Goal: Task Accomplishment & Management: Complete application form

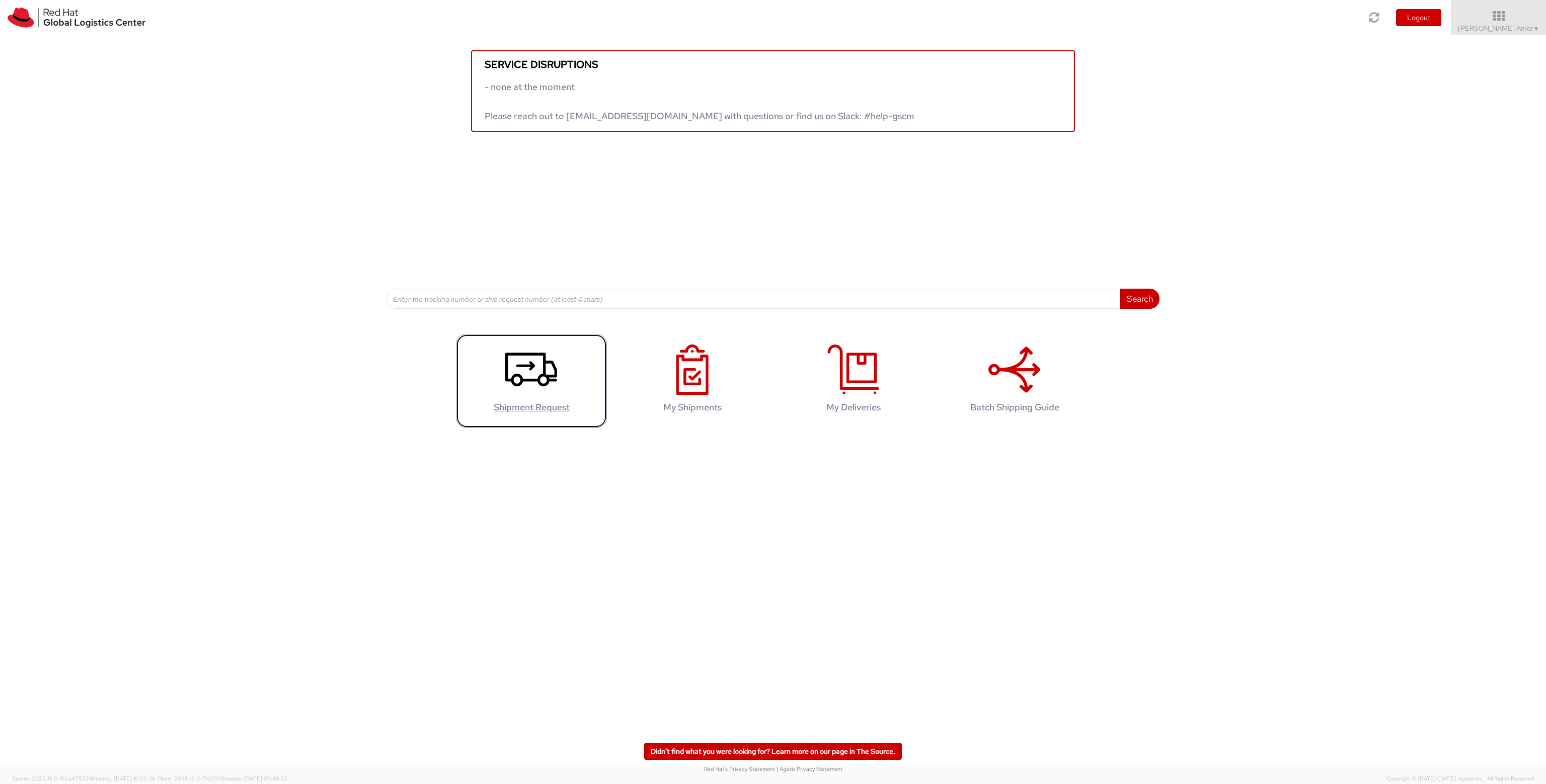
click at [532, 365] on use at bounding box center [532, 370] width 52 height 34
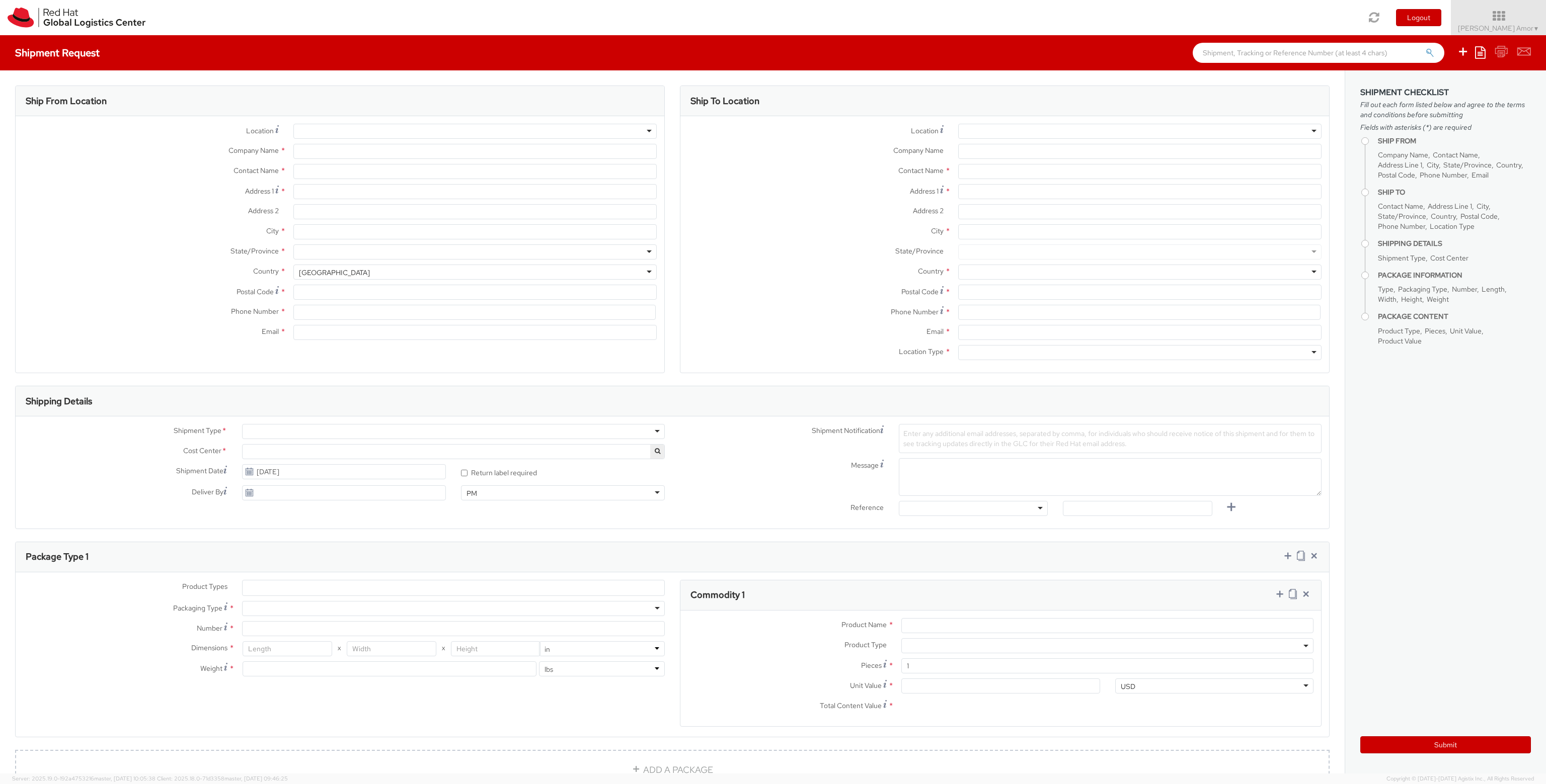
select select "495"
select select
click at [370, 132] on div at bounding box center [474, 131] width 363 height 15
type input "Red Hat"
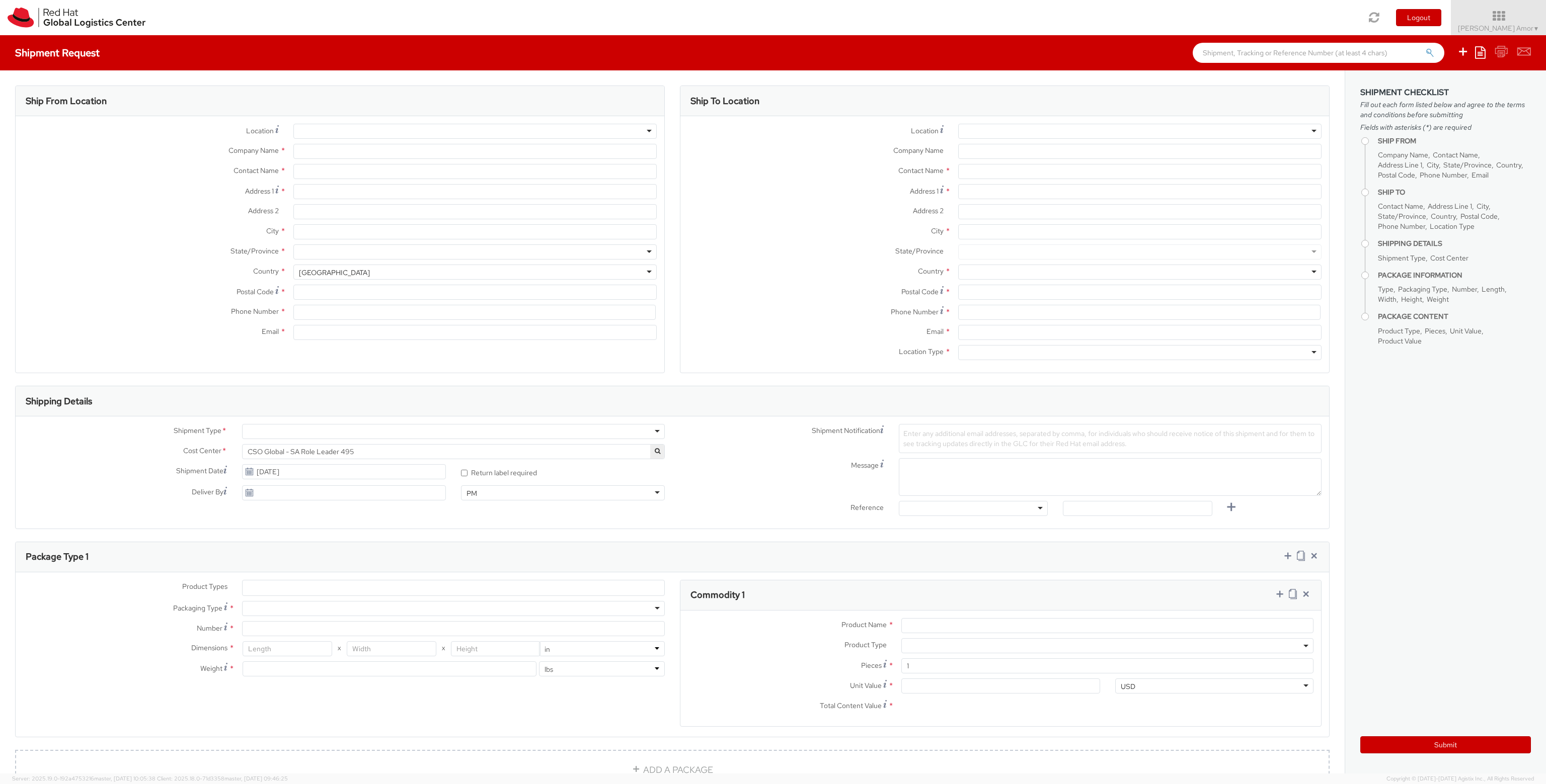
type input "[PERSON_NAME] Amor"
type input "33186267993"
type input "[EMAIL_ADDRESS][DOMAIN_NAME]"
click at [163, 234] on label "City *" at bounding box center [151, 231] width 270 height 13
click at [293, 234] on input "City *" at bounding box center [474, 232] width 363 height 15
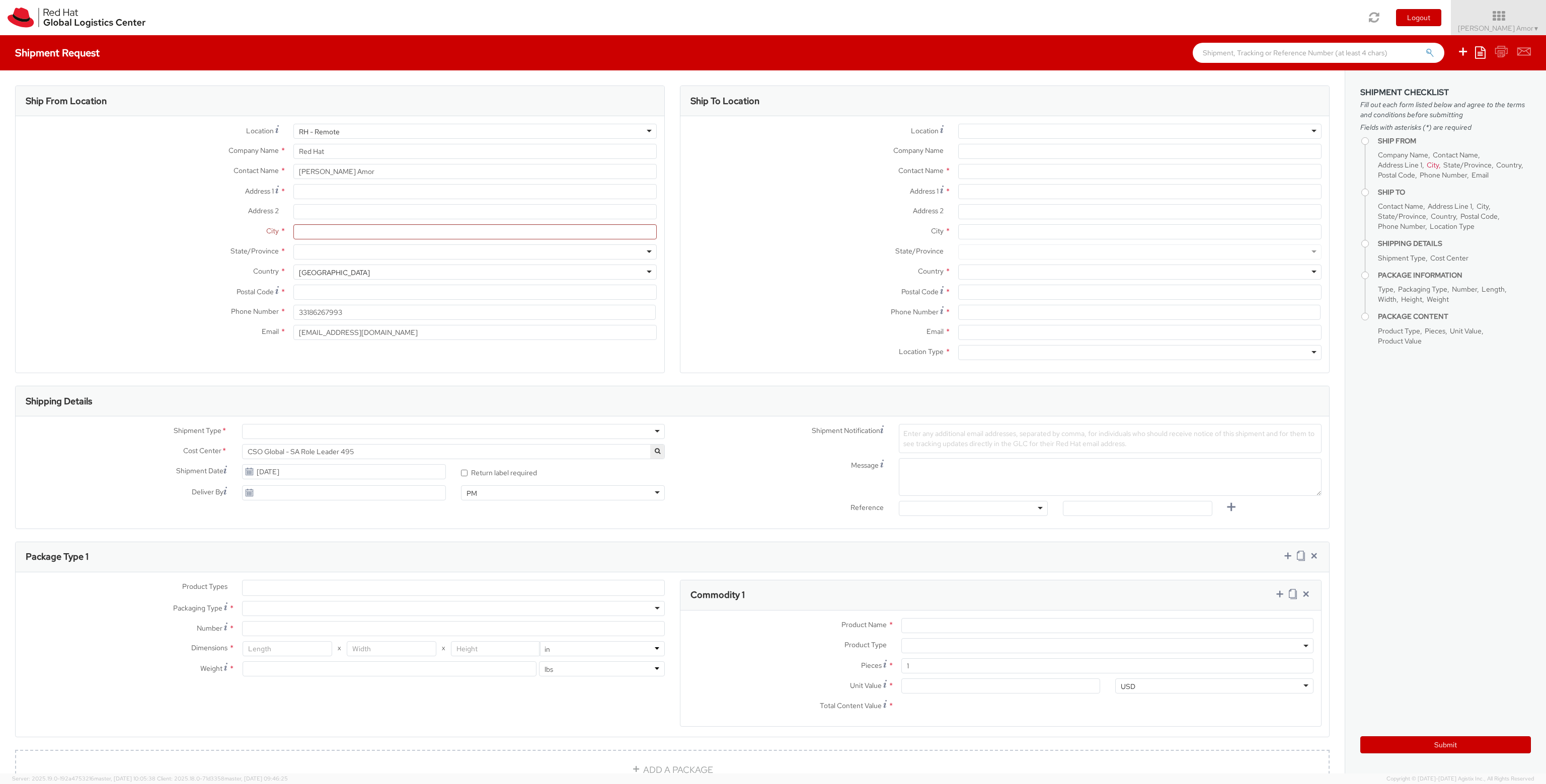
click at [746, 216] on label "Address 2 *" at bounding box center [816, 211] width 270 height 13
click at [958, 216] on input "Address 2 *" at bounding box center [1139, 212] width 363 height 15
click at [158, 187] on label "Address 1 *" at bounding box center [151, 191] width 270 height 13
click at [293, 187] on input "Address 1 *" at bounding box center [474, 192] width 363 height 15
click at [349, 195] on input "Address 1 For cross streets use street names with '&' or 'and' in between. For …" at bounding box center [474, 192] width 363 height 15
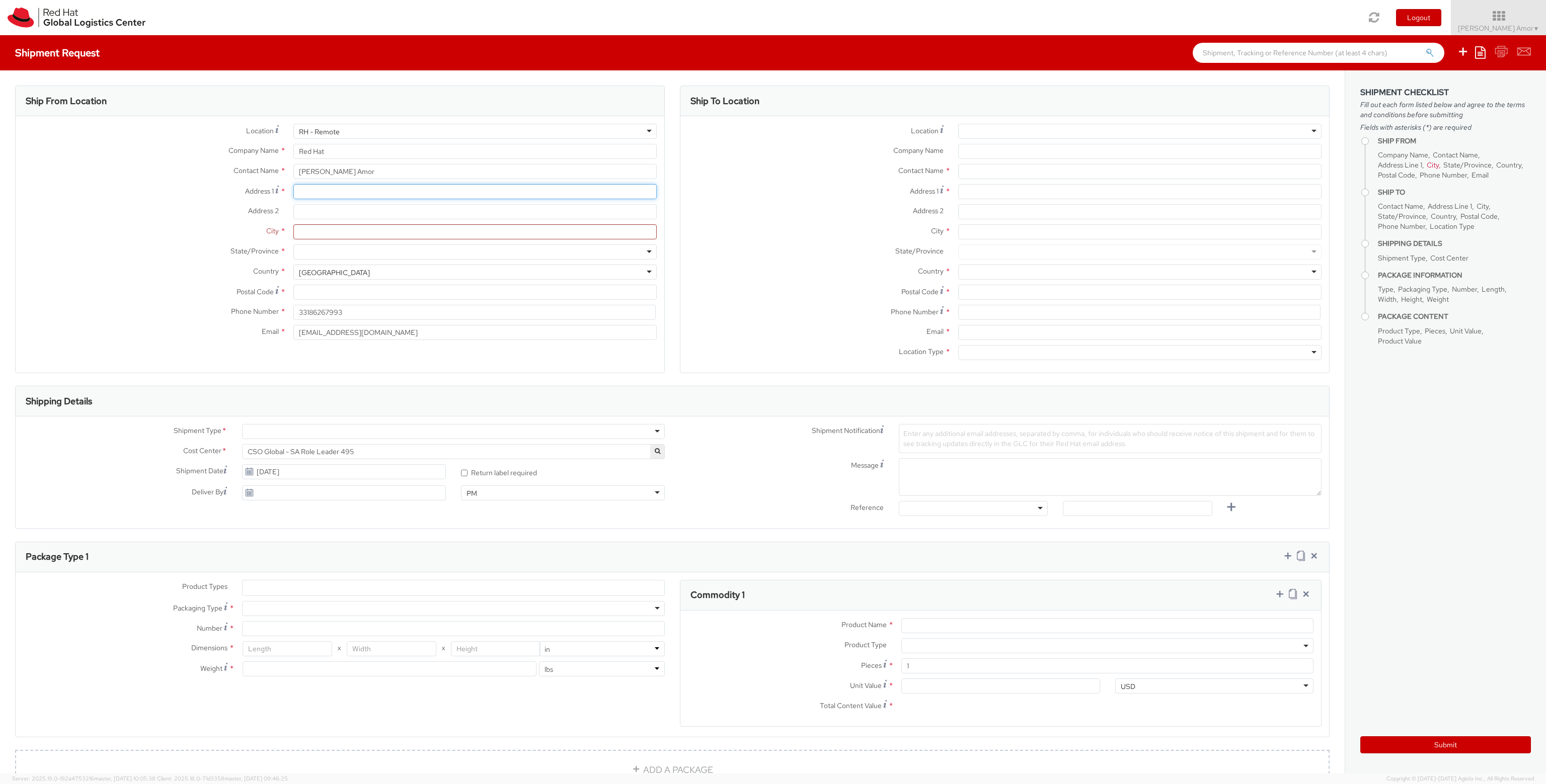
type input "[STREET_ADDRESS][PERSON_NAME]"
type input "Drancy"
type input "93700"
type input "33785699787"
type input "rhadjamor@gmail.com"
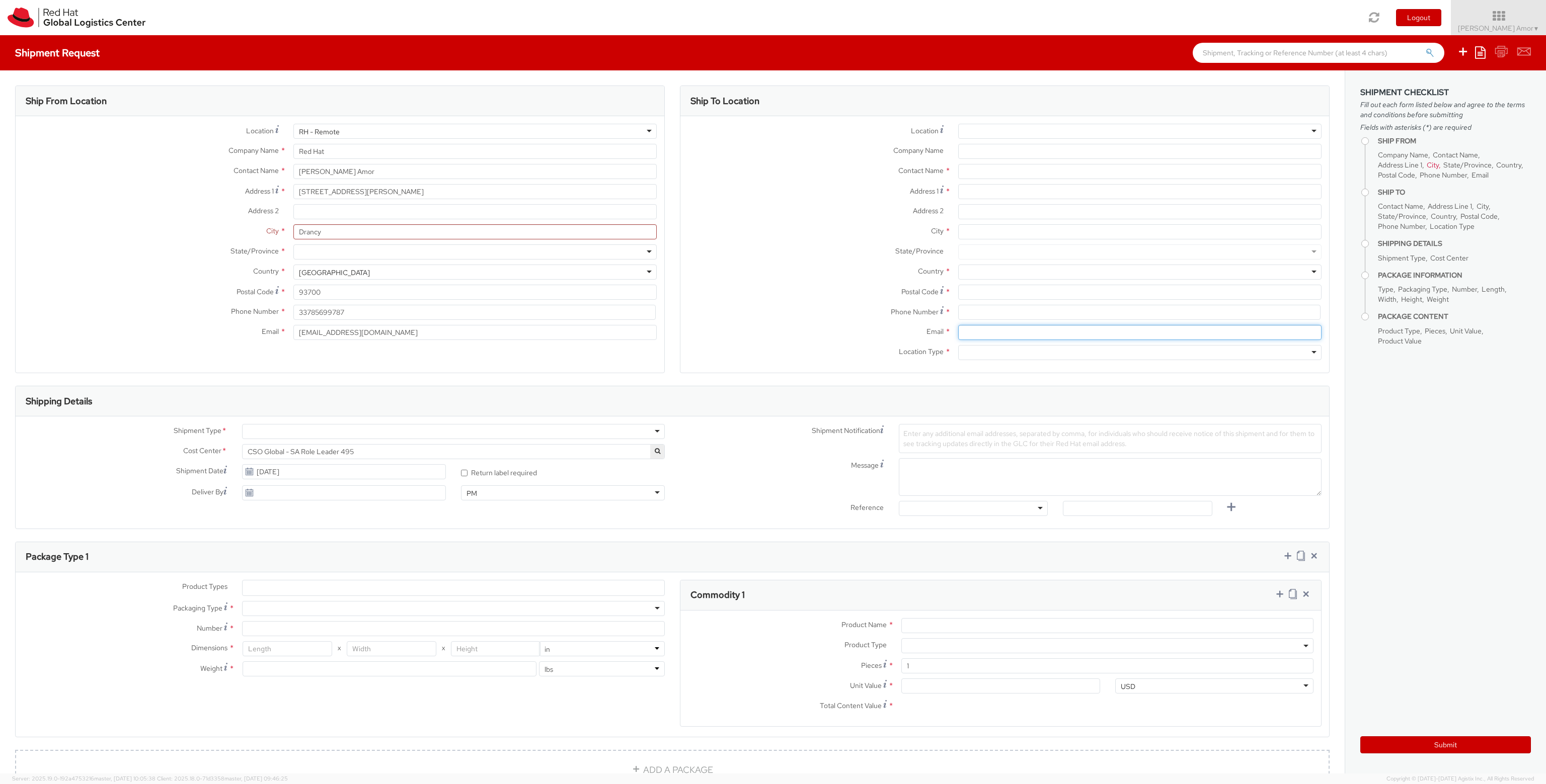
type input "rhadjamor@gmail.com"
click at [350, 253] on div at bounding box center [474, 252] width 363 height 15
drag, startPoint x: 195, startPoint y: 253, endPoint x: 254, endPoint y: 250, distance: 59.1
click at [197, 253] on label "State/Province *" at bounding box center [151, 251] width 270 height 13
click at [345, 273] on div "United States" at bounding box center [474, 272] width 363 height 15
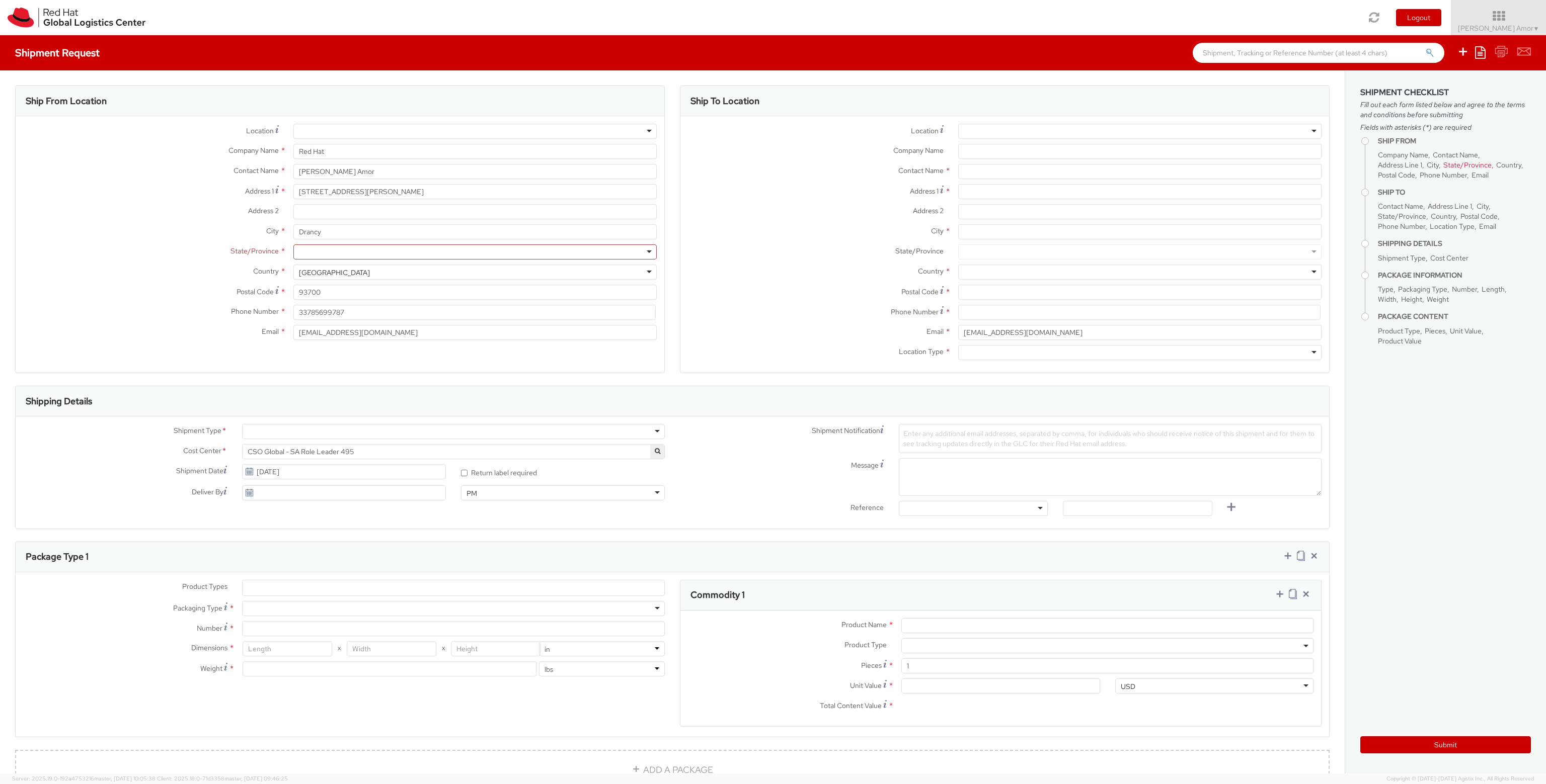
scroll to position [2536, 0]
drag, startPoint x: 344, startPoint y: 272, endPoint x: 340, endPoint y: 279, distance: 8.1
click at [276, 273] on div "Country * United States United States Afghanistan Albania Algeria American Samo…" at bounding box center [340, 272] width 649 height 15
click at [341, 279] on div "United States" at bounding box center [474, 272] width 363 height 15
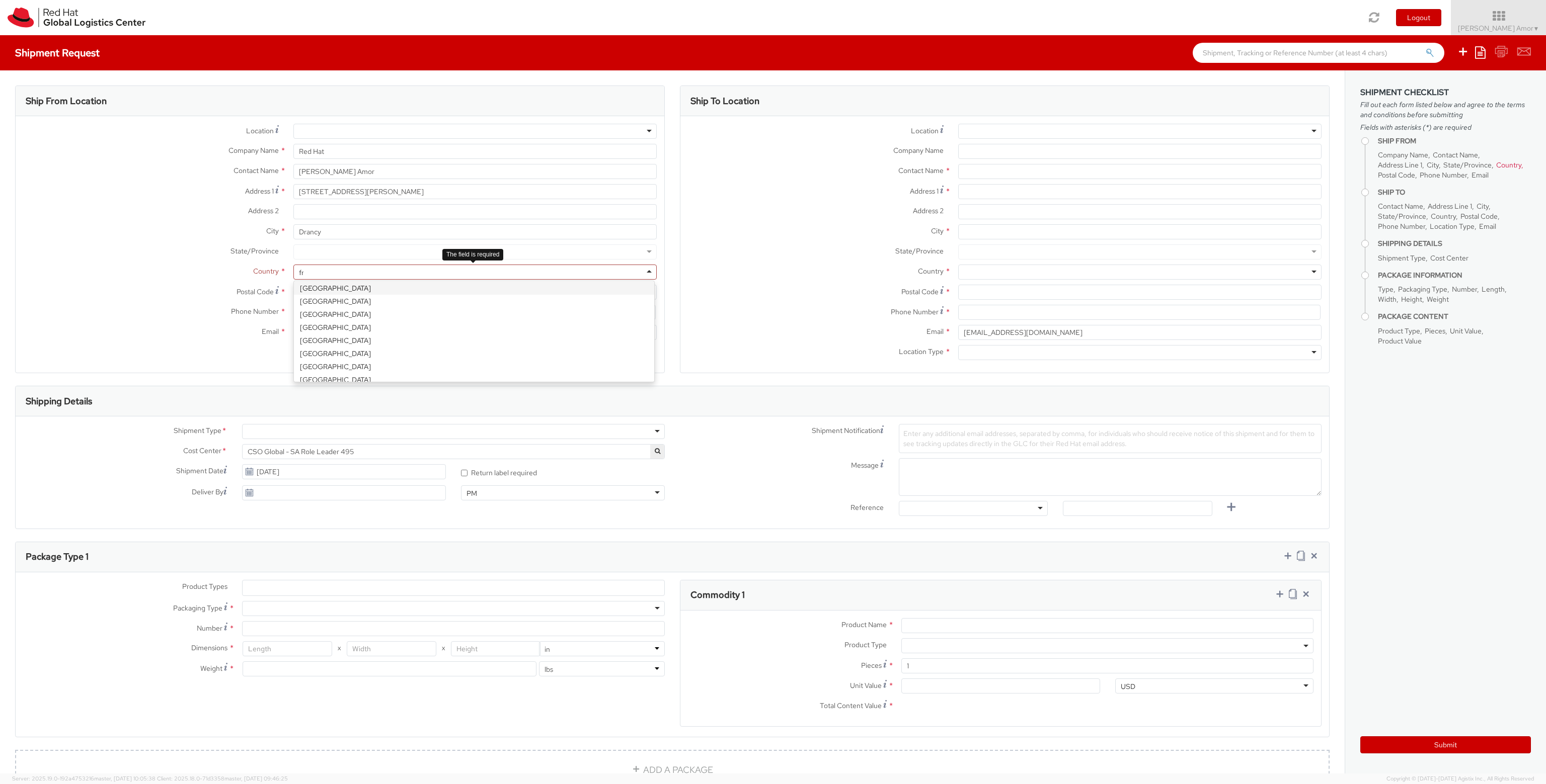
type input "fra"
select select "CM"
select select "KGS"
click at [173, 237] on label "City *" at bounding box center [151, 231] width 270 height 13
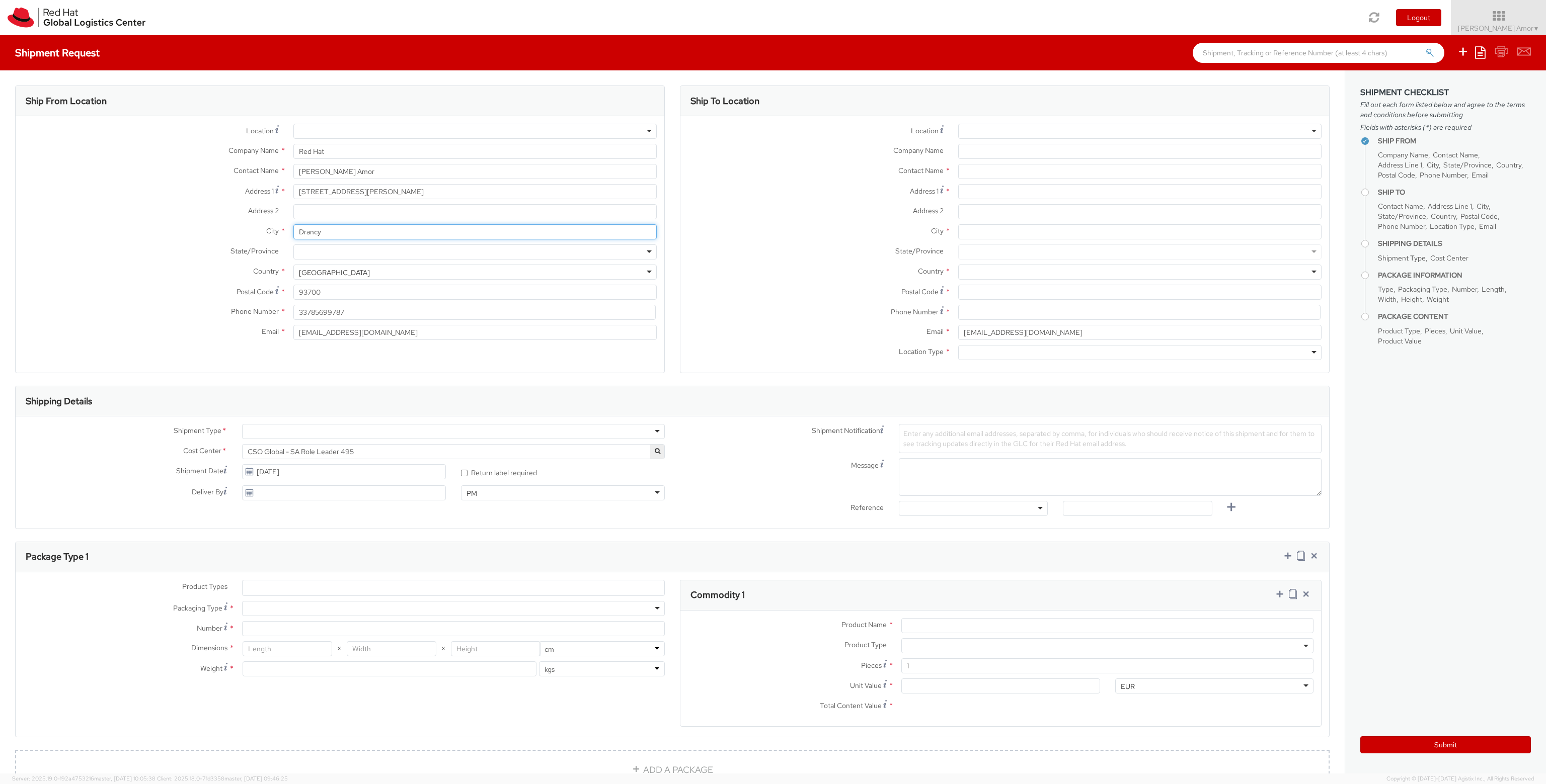
click at [293, 237] on input "Drancy" at bounding box center [474, 232] width 363 height 15
click at [717, 248] on label "State/Province *" at bounding box center [816, 251] width 270 height 13
click at [300, 312] on input "33785699787" at bounding box center [474, 312] width 362 height 15
type input "[PHONE_NUMBER]"
click at [329, 332] on input "rhadjamor@gmail.com" at bounding box center [474, 333] width 363 height 15
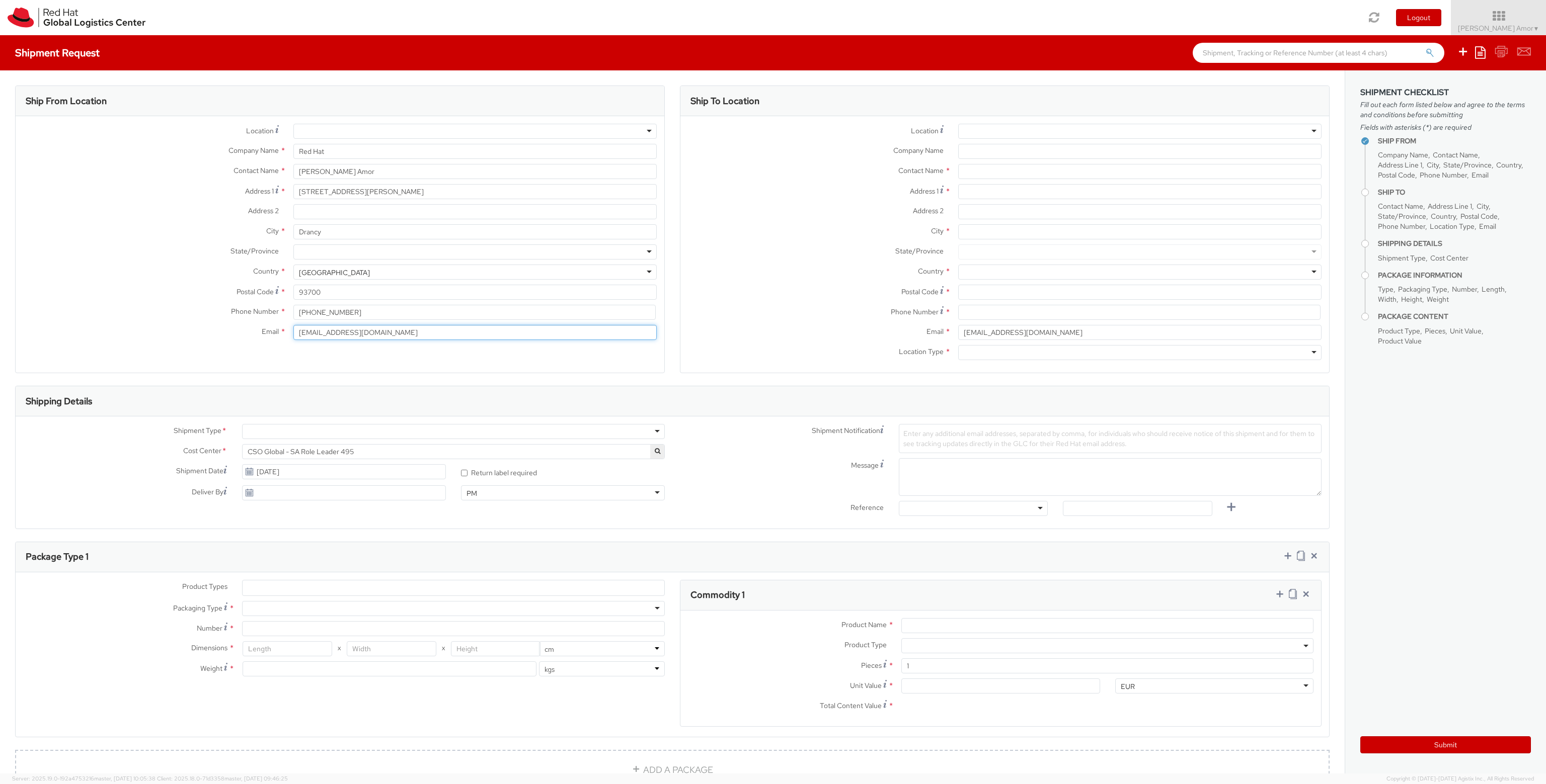
click at [329, 332] on input "rhadjamor@gmail.com" at bounding box center [474, 333] width 363 height 15
type input "[EMAIL_ADDRESS][DOMAIN_NAME]"
click at [800, 239] on div "City *" at bounding box center [1005, 234] width 649 height 20
click at [1040, 132] on div at bounding box center [1139, 131] width 363 height 15
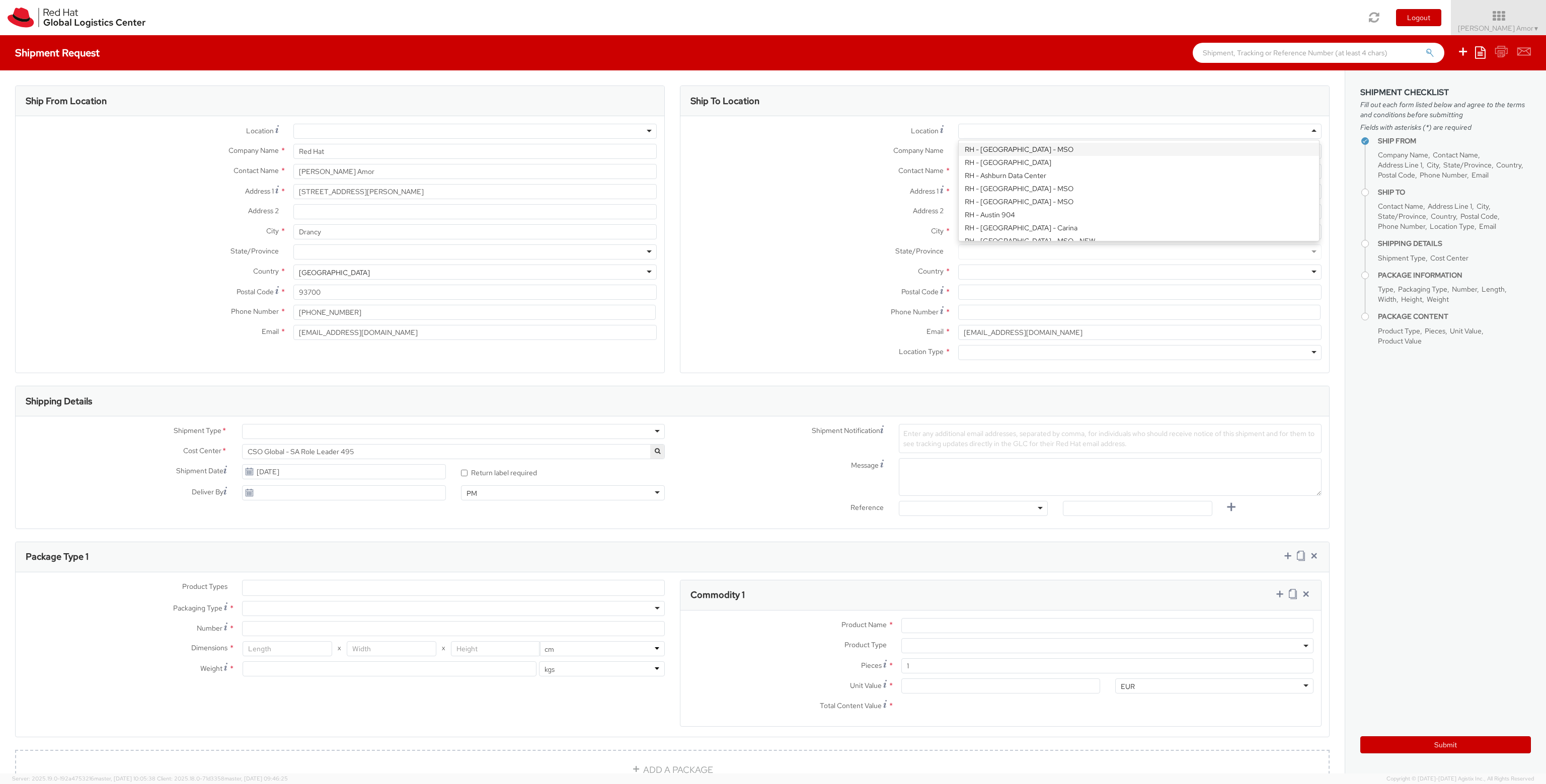
paste input "RH - Brno - Tech Park Brno - B"
type input "RH - Brno - Tech Park Brno - B"
click at [1009, 135] on div at bounding box center [1139, 131] width 363 height 15
paste input "RH - Brno - Tech Park Brno - B"
type input "RH - Brno - Tech Park Brno - B"
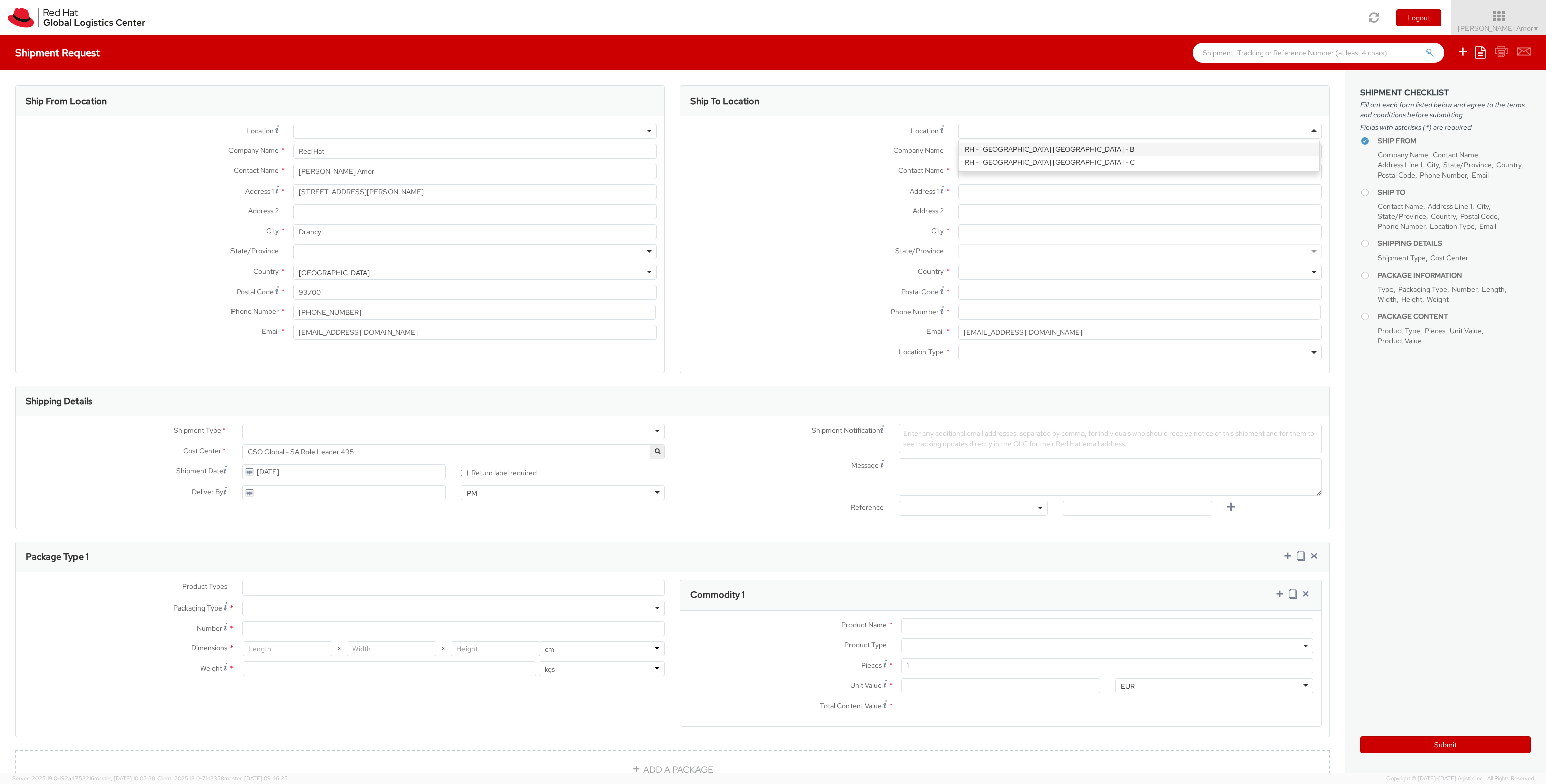
type input "Red Hat Czech s.r.o."
type input "Purkynova 647/111"
type input "[GEOGRAPHIC_DATA]"
type input "621 00"
type input "420 532 294 555"
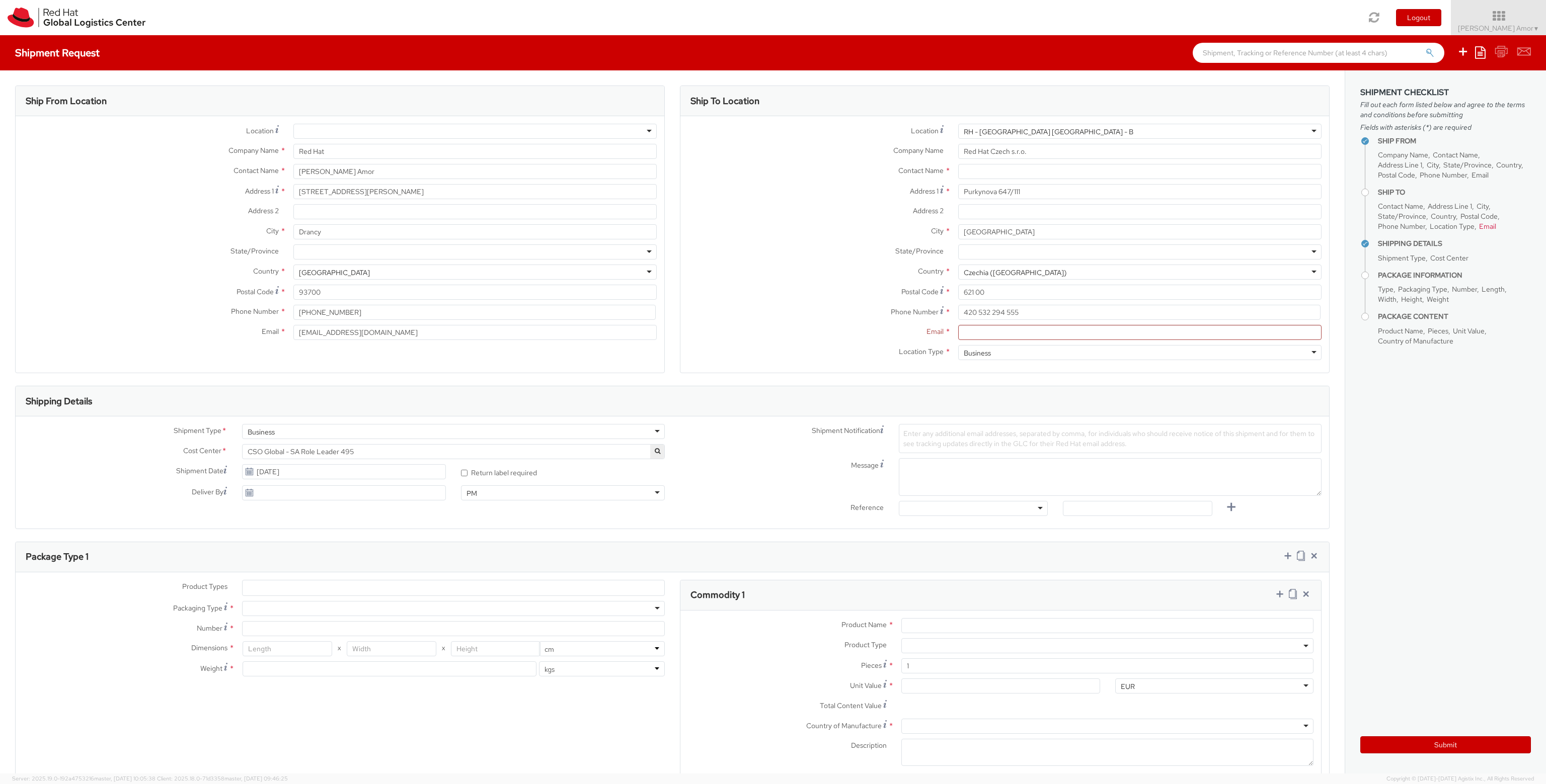
click at [855, 163] on div "Company Name * Red Hat Czech s.r.o." at bounding box center [1005, 154] width 649 height 20
click at [976, 172] on input "text" at bounding box center [1139, 172] width 363 height 15
click at [971, 172] on input "text" at bounding box center [1139, 172] width 363 height 15
paste input "Attn: Red Hat IT - Endpoint Systems"
click at [762, 259] on div "State/Province * CZ-52 CZ-78 CZ-79 CZ-80 CZ-81 CZ-82 CZ-83 CZ-84 CZ-85 CZ-86 CZ…" at bounding box center [1005, 254] width 649 height 20
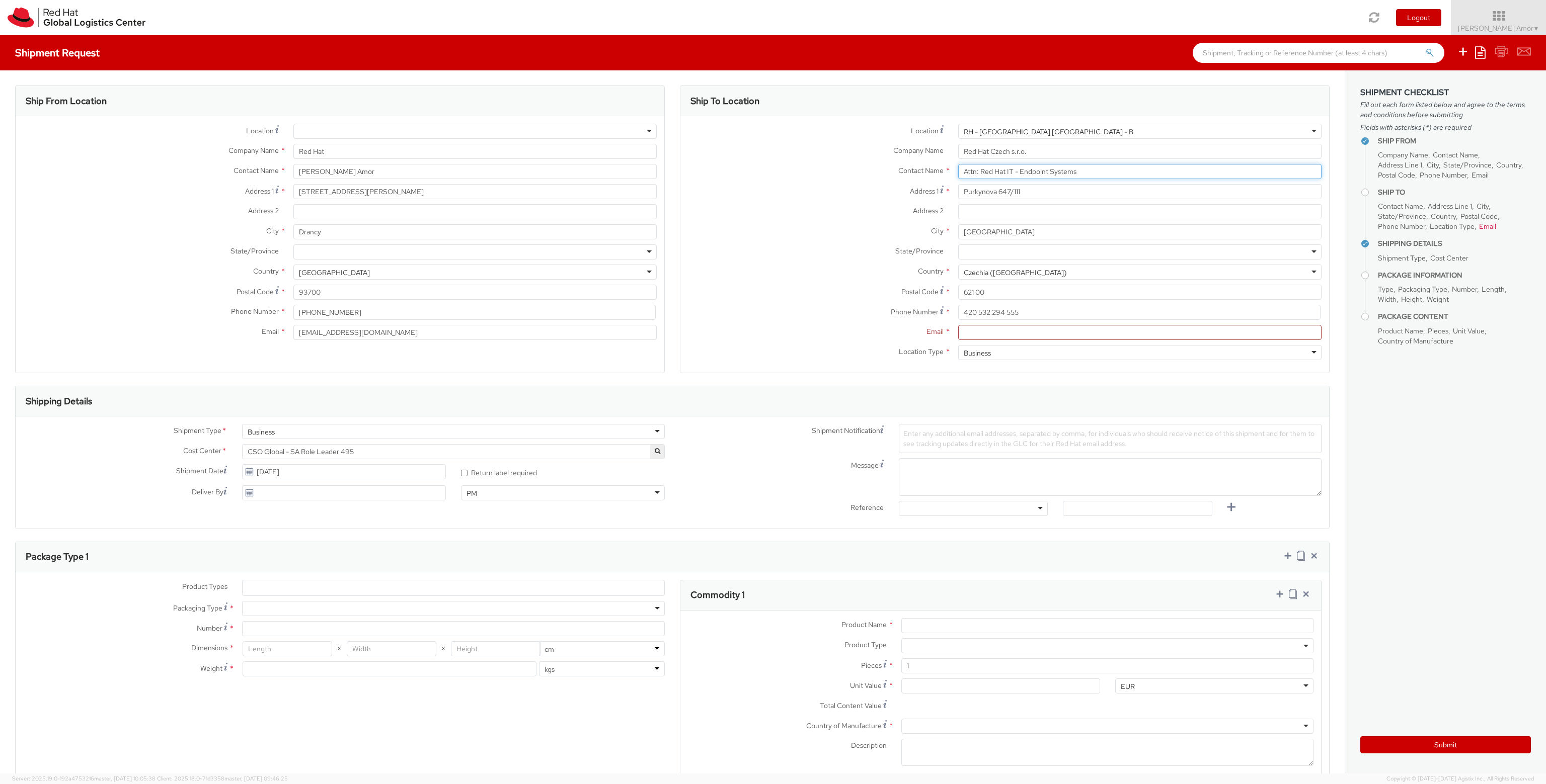
click at [971, 171] on input "Attn: Red Hat IT - Endpoint Systems" at bounding box center [1139, 172] width 363 height 15
drag, startPoint x: 975, startPoint y: 172, endPoint x: 942, endPoint y: 173, distance: 33.0
click at [942, 173] on div "Contact Name * Attn: Red Hat IT - Endpoint Systems" at bounding box center [1005, 172] width 649 height 15
type input "Attn: Red Hat IT - Endpoint Systems"
click at [976, 334] on input "Email *" at bounding box center [1139, 333] width 363 height 15
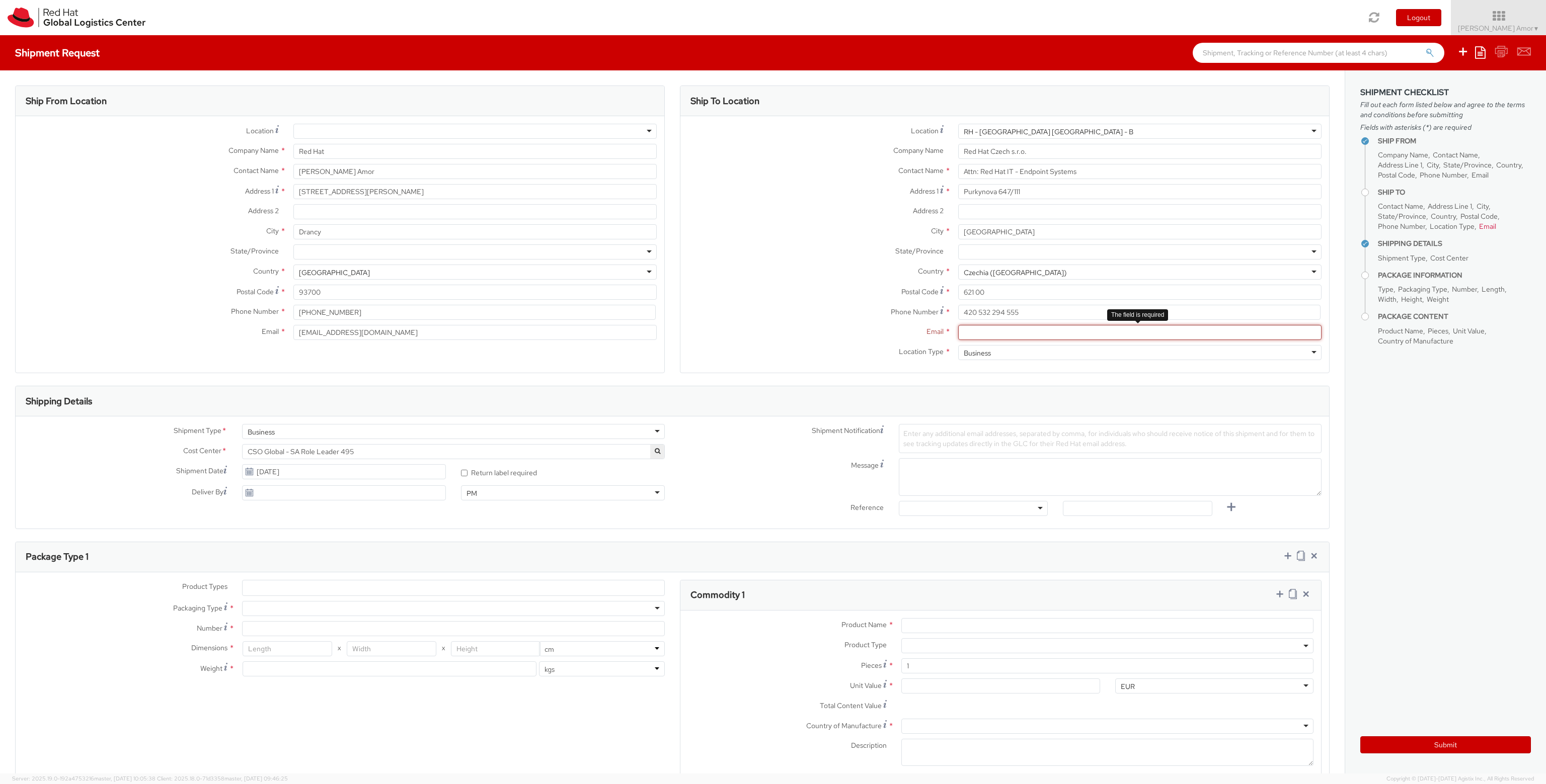
paste input "[EMAIL_ADDRESS][DOMAIN_NAME]"
type input "[EMAIL_ADDRESS][DOMAIN_NAME]"
click at [837, 316] on label "Phone Number *" at bounding box center [816, 312] width 270 height 13
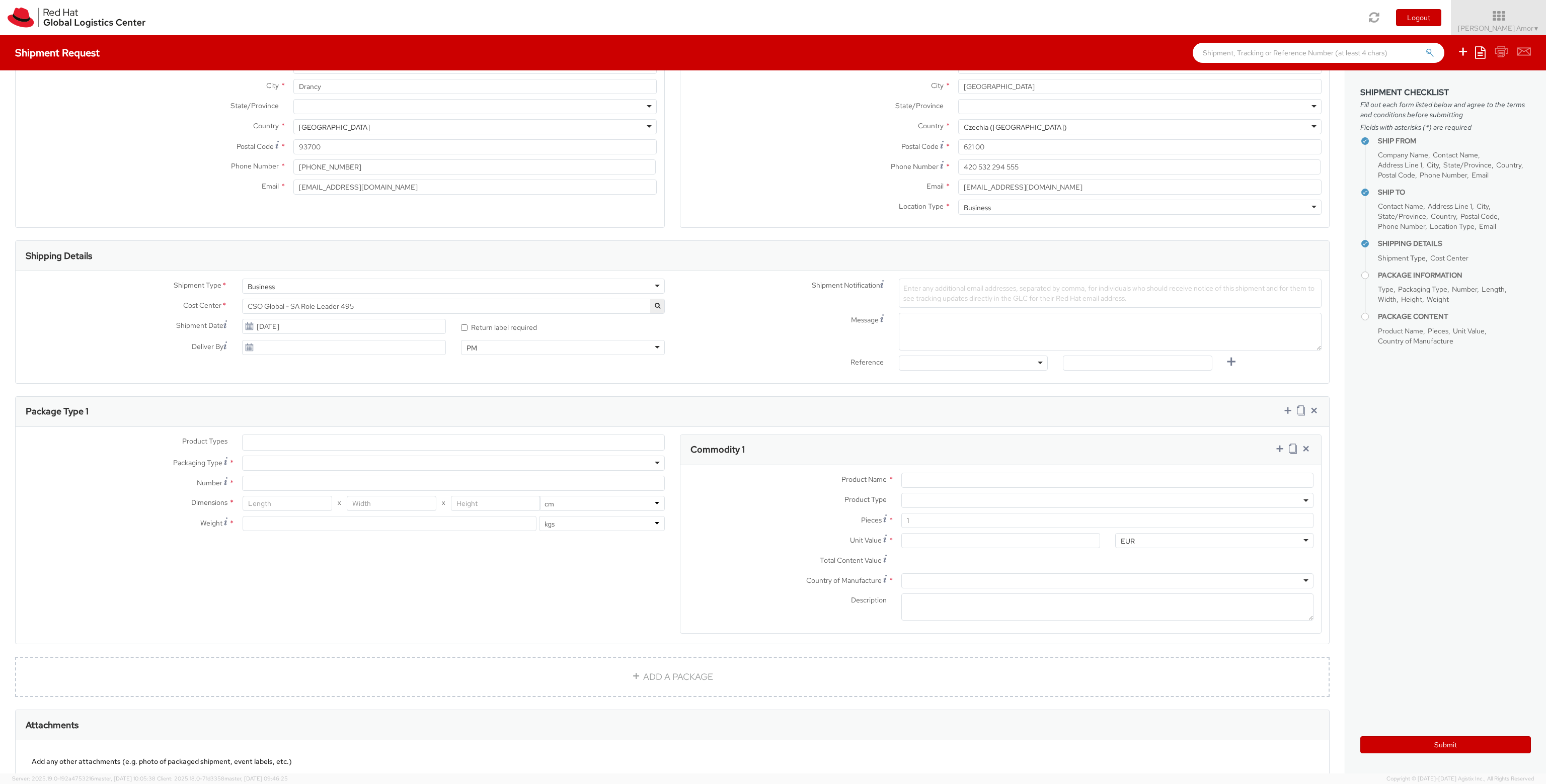
scroll to position [151, 0]
click at [462, 323] on input "* Return label required" at bounding box center [464, 323] width 7 height 7
click at [462, 322] on input "* Return label required" at bounding box center [464, 323] width 7 height 7
click at [500, 321] on label "* Return label required" at bounding box center [500, 322] width 78 height 12
click at [468, 321] on input "* Return label required" at bounding box center [464, 323] width 7 height 7
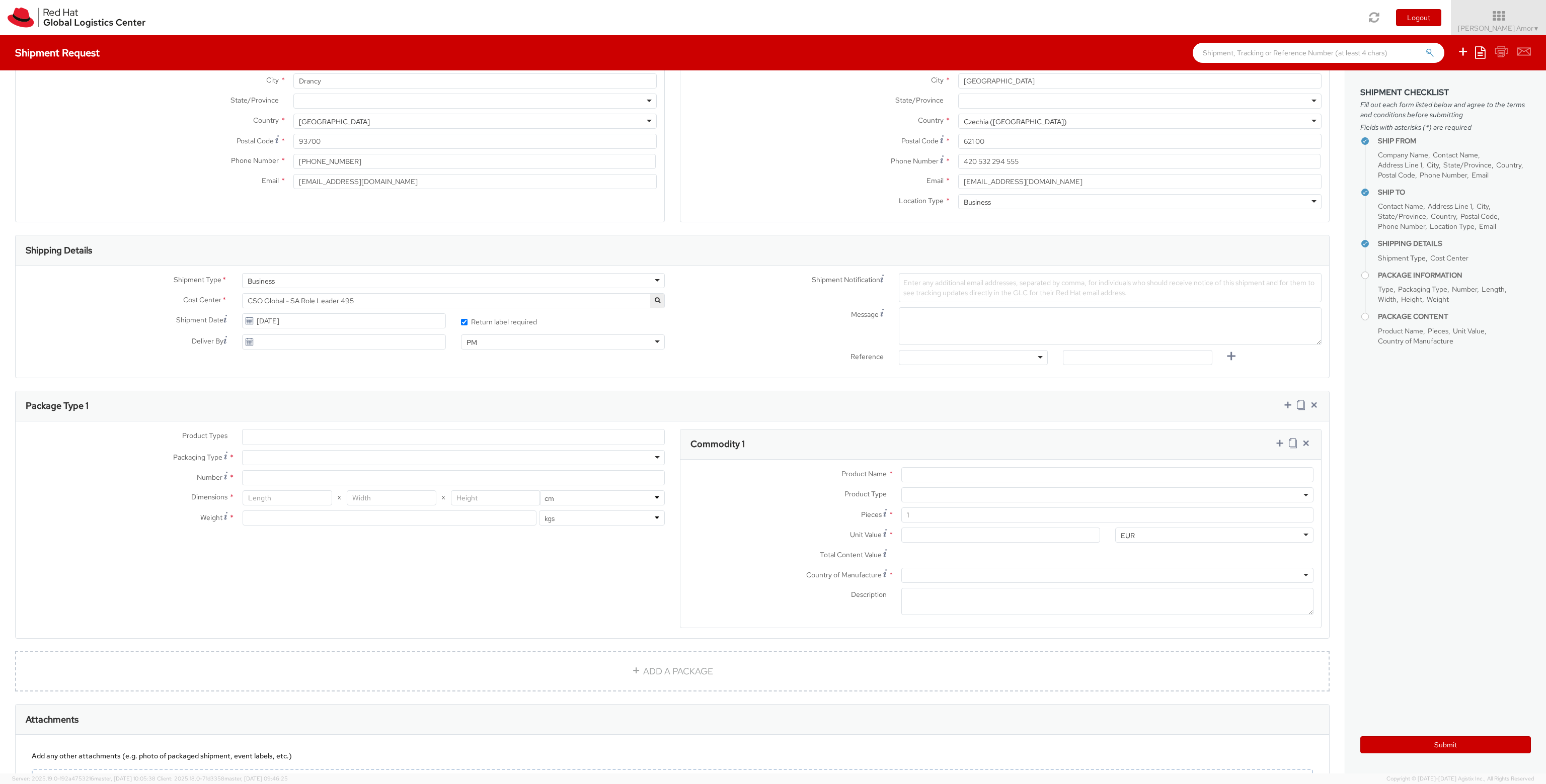
click at [503, 321] on label "* Return label required" at bounding box center [500, 322] width 78 height 12
click at [468, 321] on input "* Return label required" at bounding box center [464, 323] width 7 height 7
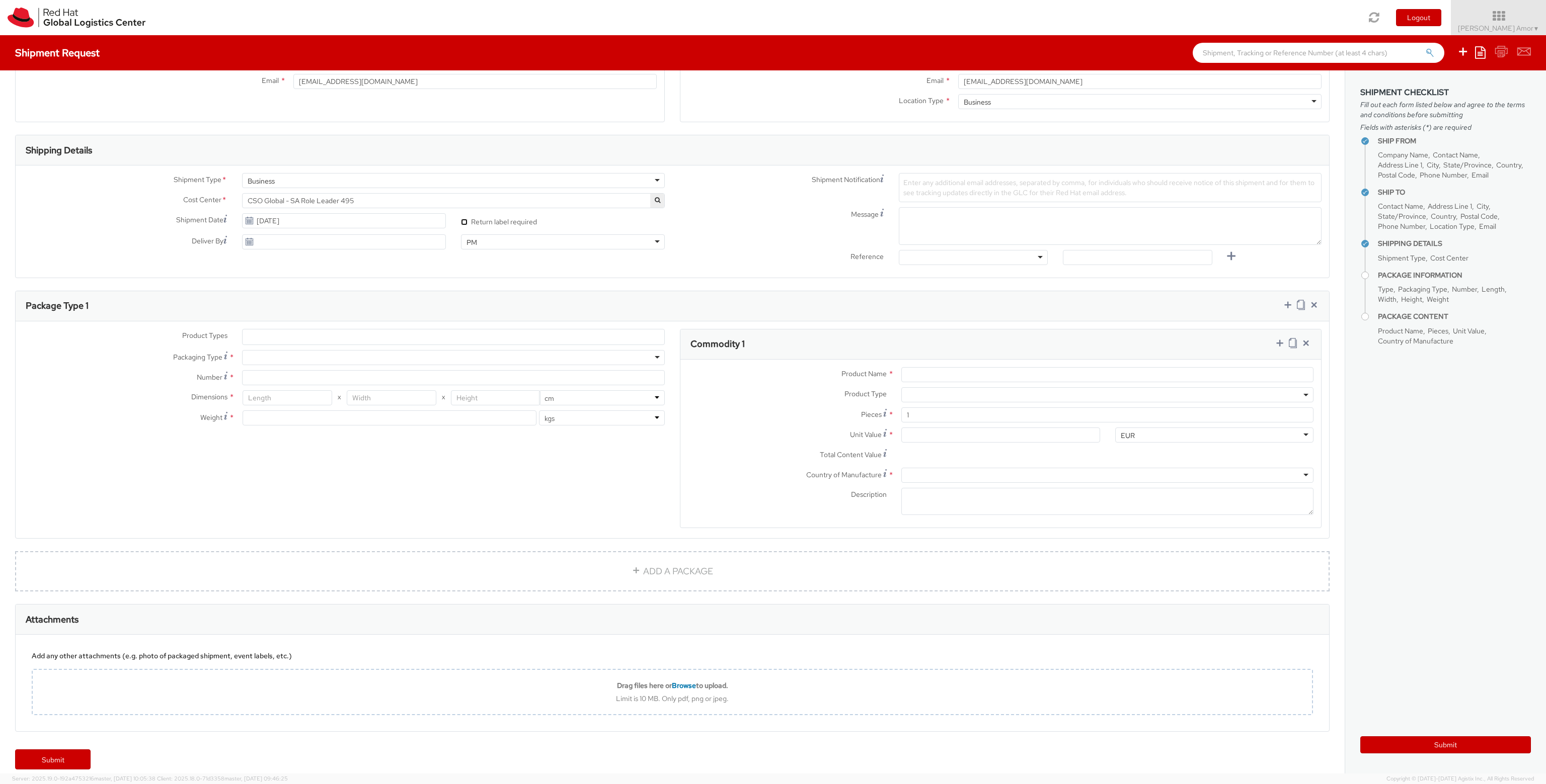
scroll to position [252, 0]
click at [461, 221] on input "* Return label required" at bounding box center [464, 221] width 7 height 7
checkbox input "true"
click at [260, 221] on input "09/15/2025" at bounding box center [344, 221] width 204 height 15
click at [291, 301] on td "16" at bounding box center [292, 300] width 19 height 15
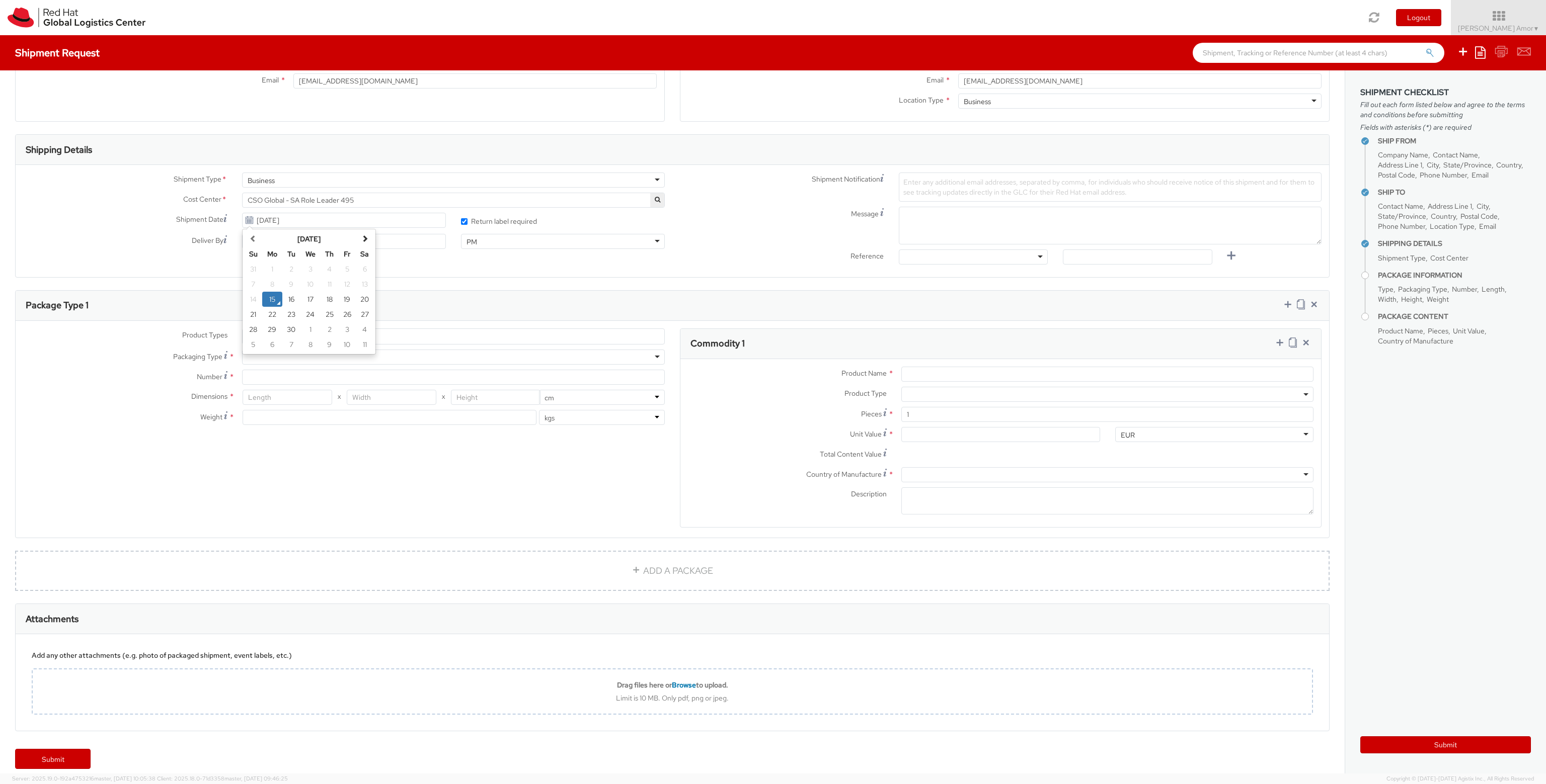
type input "09/16/2025"
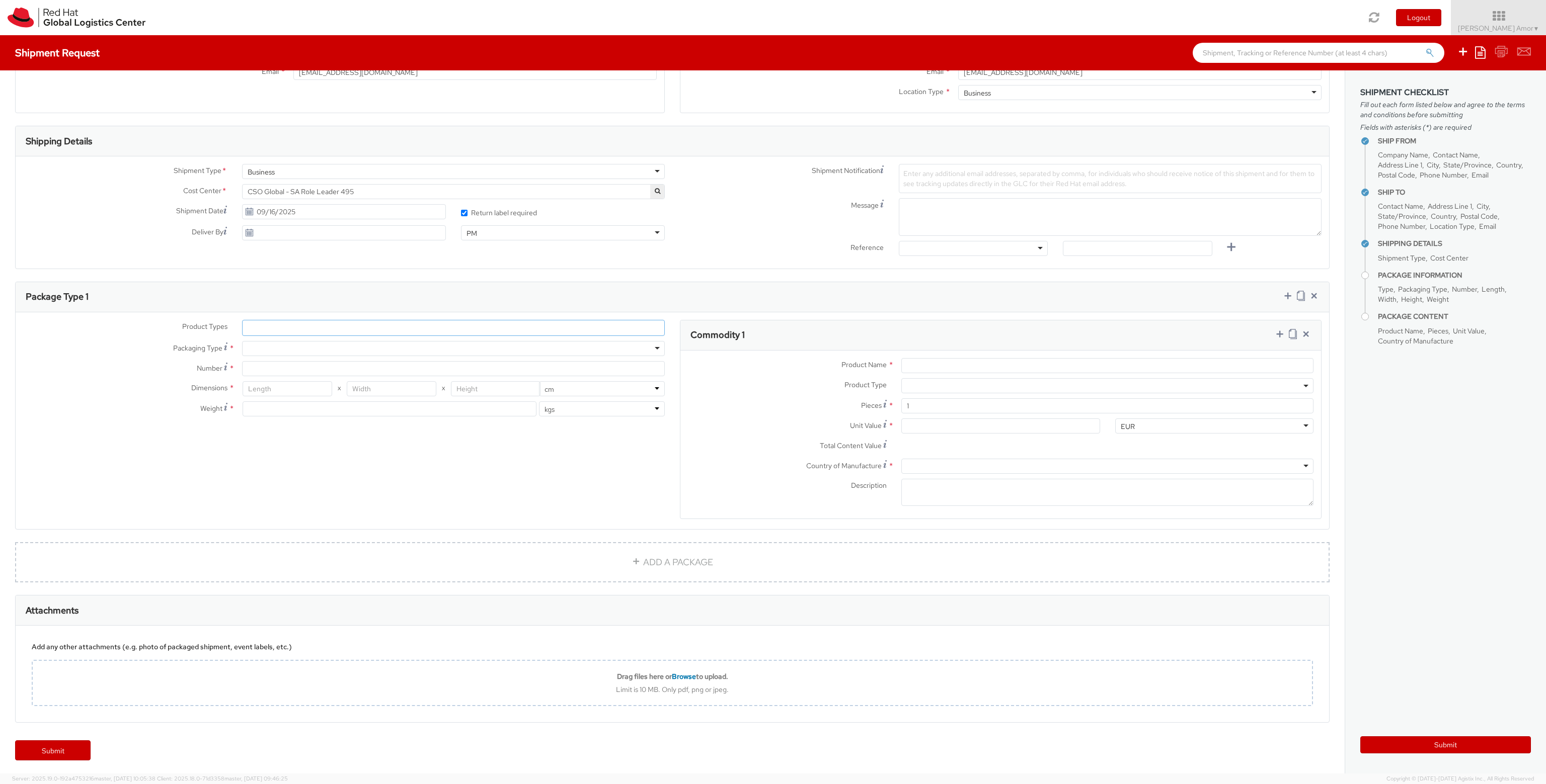
click at [302, 323] on ul at bounding box center [453, 328] width 422 height 15
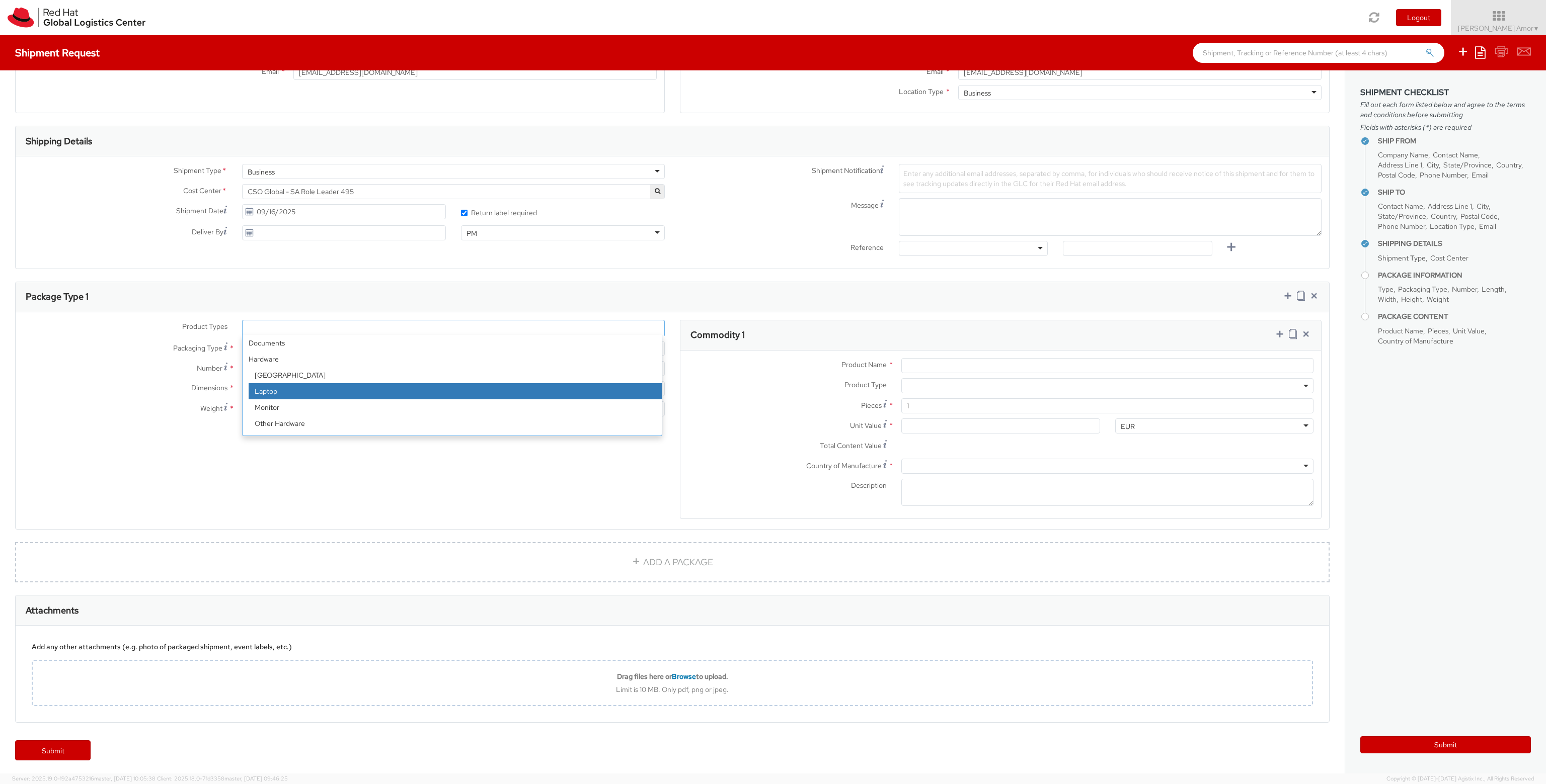
select select "LAPTOP"
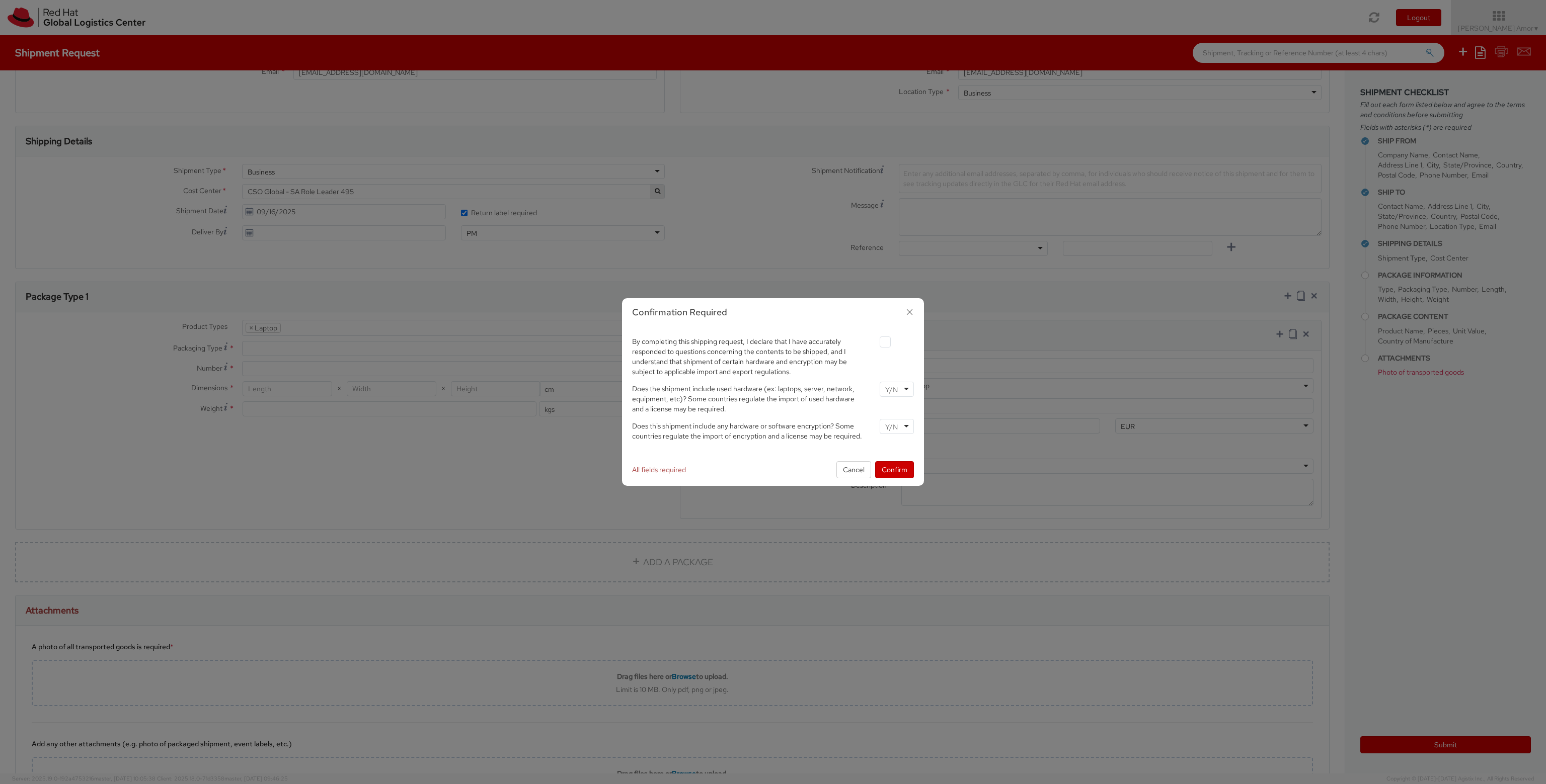
click at [911, 386] on div at bounding box center [896, 389] width 35 height 15
click at [878, 342] on div at bounding box center [896, 341] width 50 height 13
click at [889, 343] on label at bounding box center [885, 342] width 11 height 11
click at [877, 343] on input "checkbox" at bounding box center [874, 343] width 7 height 7
checkbox input "true"
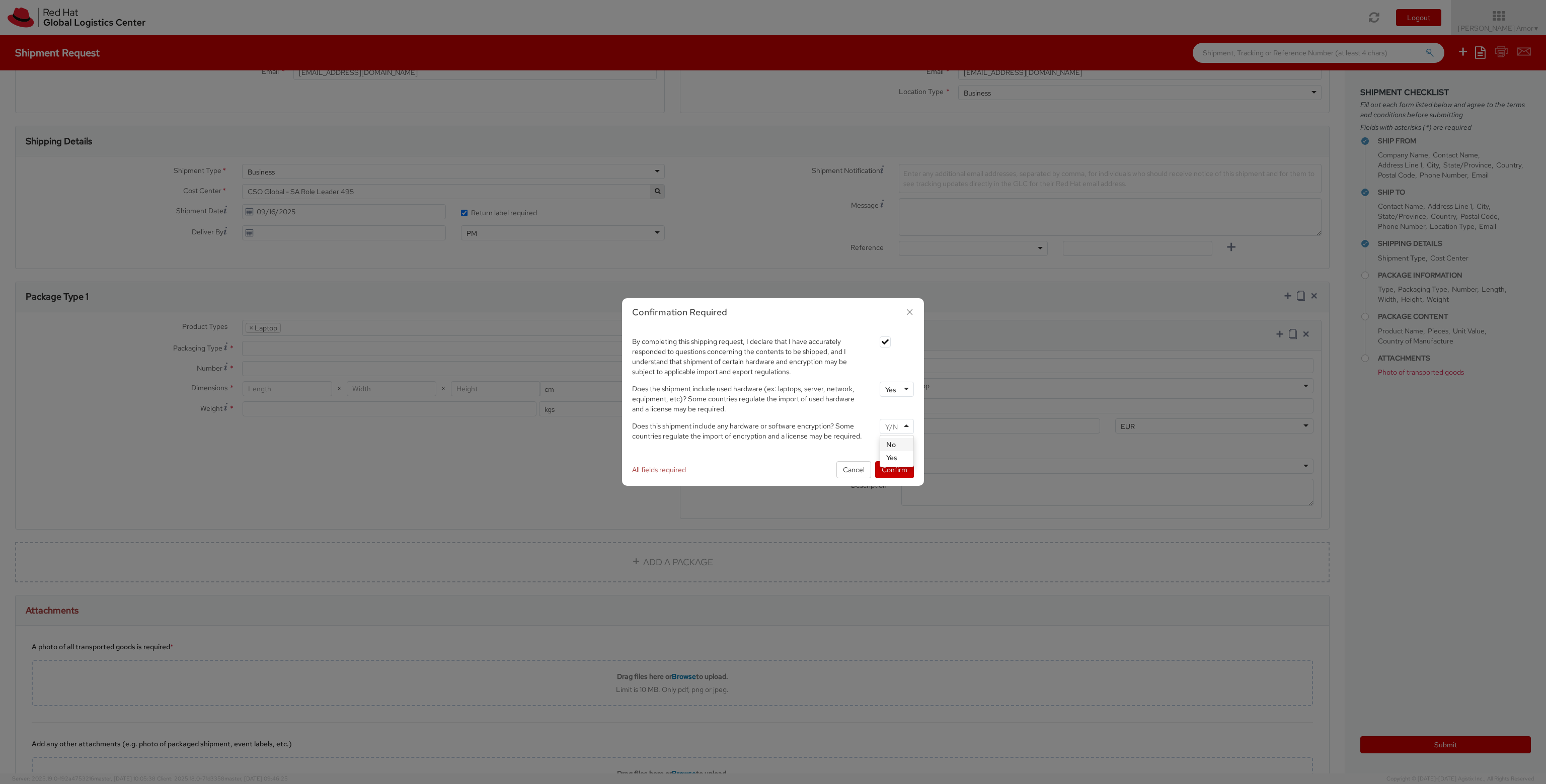
click at [902, 428] on div at bounding box center [896, 427] width 35 height 15
click at [832, 383] on label "Does the shipment include used hardware (ex: laptops, server, network, equipmen…" at bounding box center [748, 397] width 248 height 32
drag, startPoint x: 903, startPoint y: 469, endPoint x: 880, endPoint y: 461, distance: 24.4
click at [902, 468] on button "Confirm" at bounding box center [895, 470] width 39 height 17
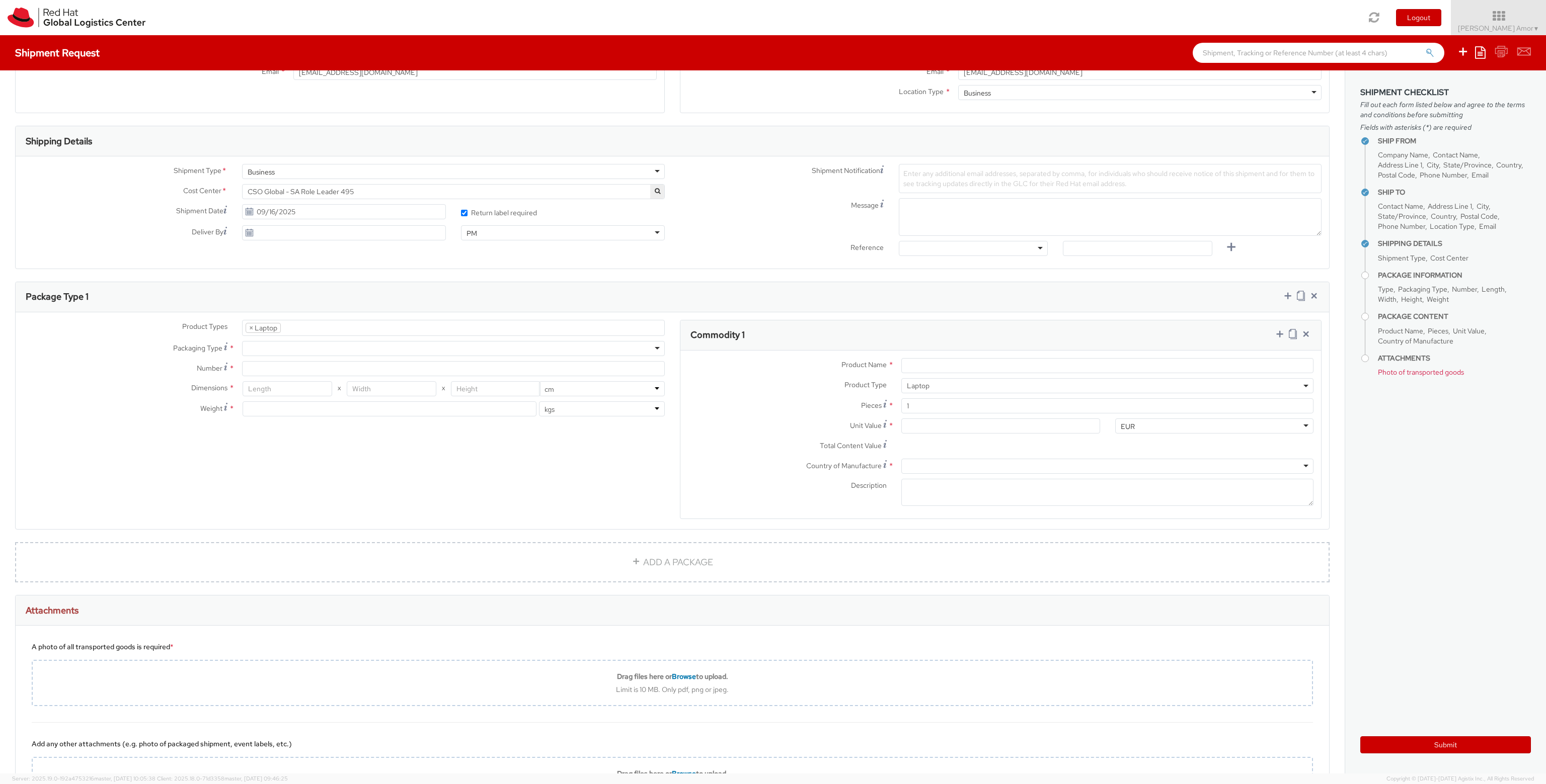
click at [286, 341] on div at bounding box center [453, 349] width 423 height 15
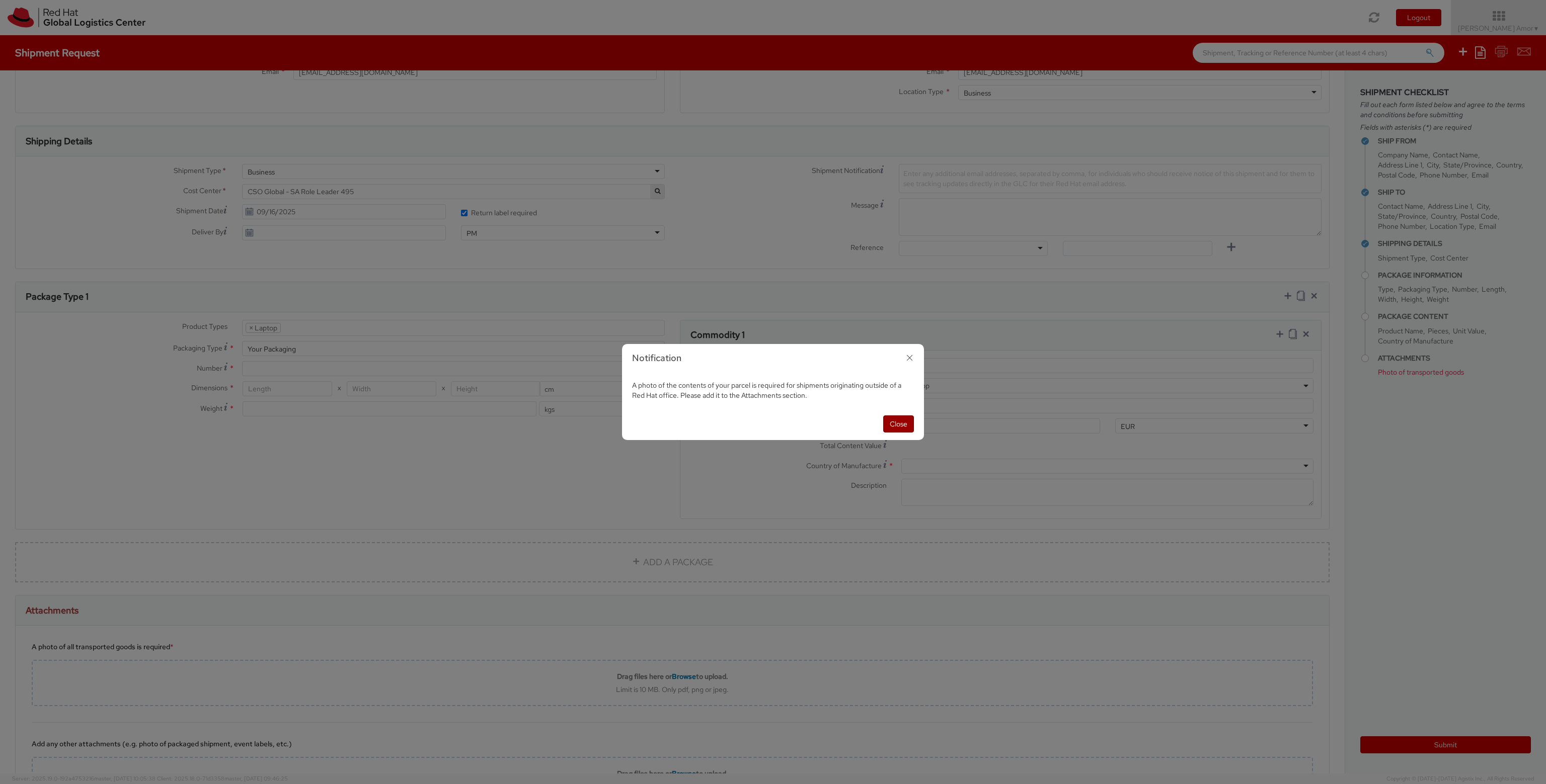
click at [900, 428] on button "Close" at bounding box center [898, 424] width 30 height 17
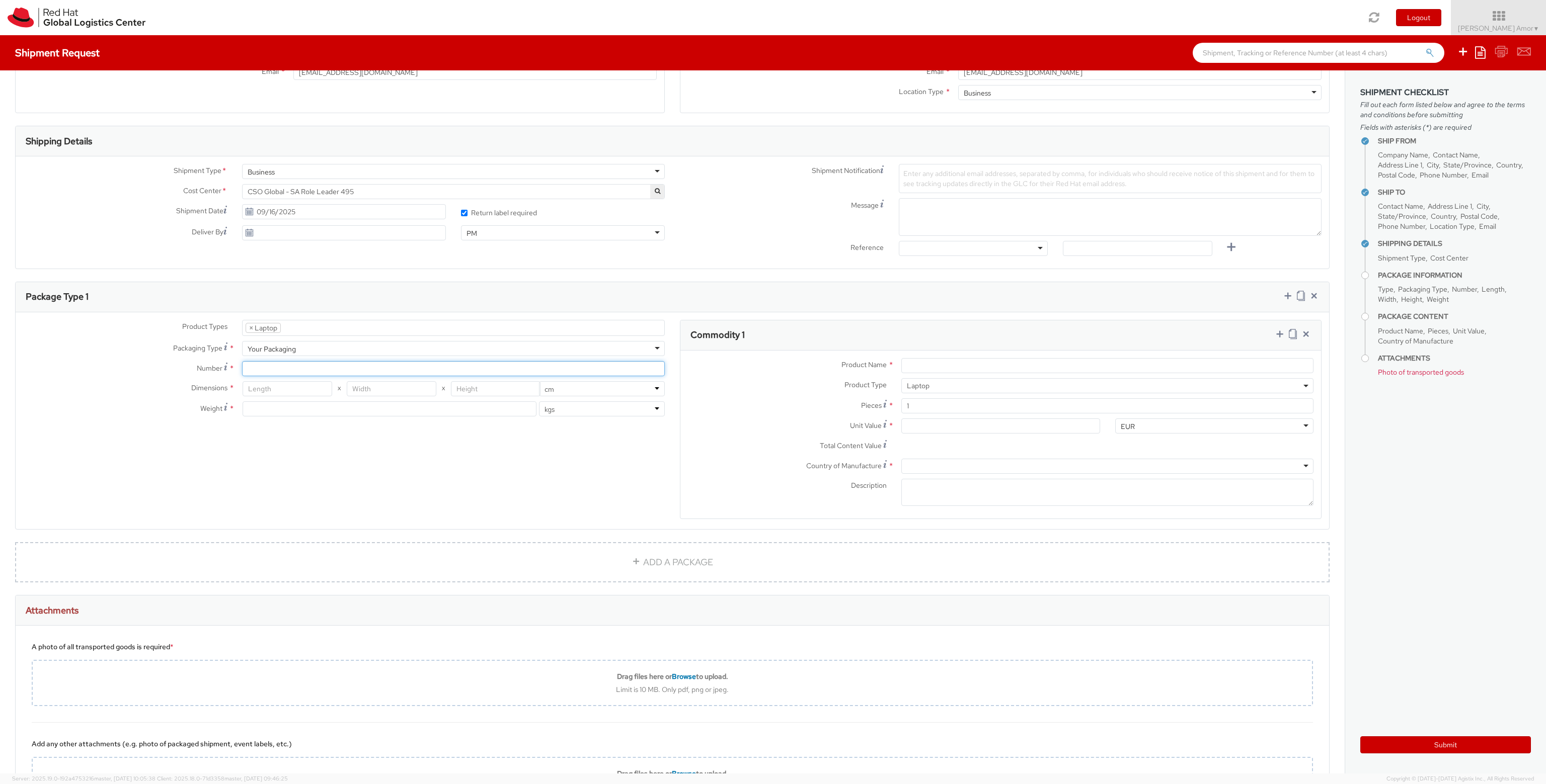
click at [262, 365] on input "Number *" at bounding box center [453, 369] width 423 height 15
type input "1"
click at [277, 385] on input "number" at bounding box center [287, 389] width 89 height 15
click at [482, 461] on div "Product Types * Documents Docking Station Laptop Monitor Other Hardware Server …" at bounding box center [672, 426] width 1313 height 212
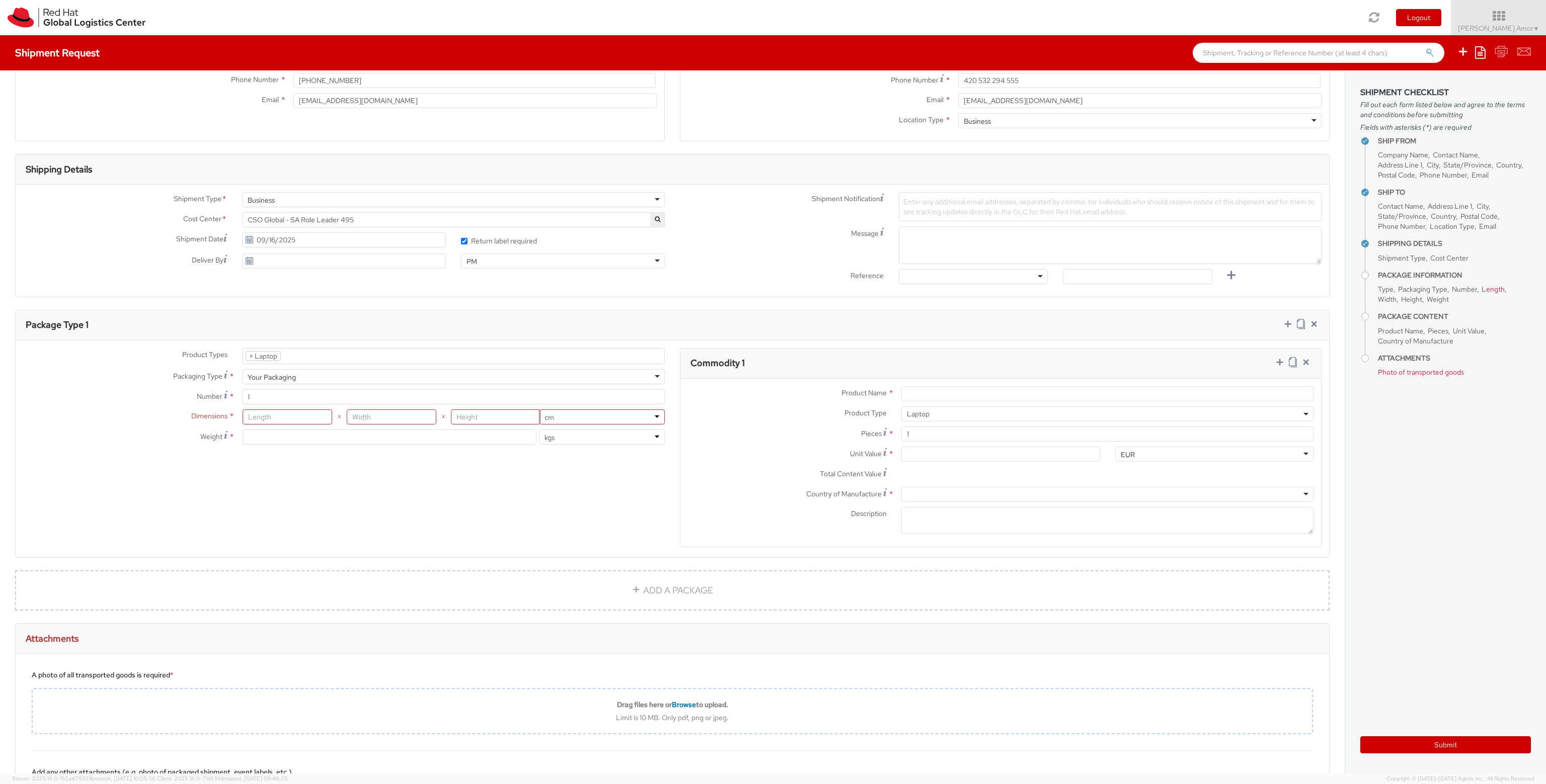
scroll to position [260, 0]
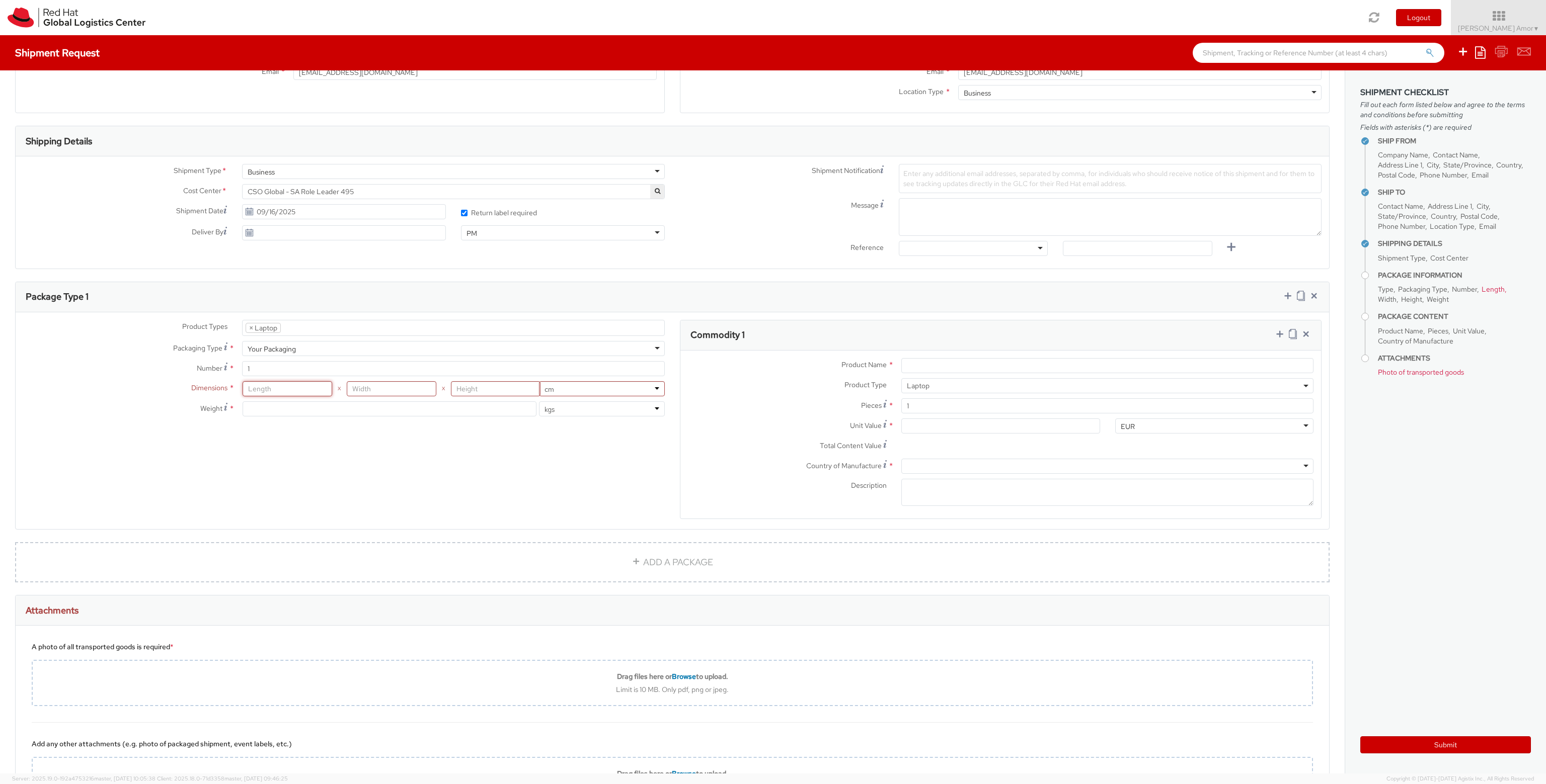
click at [273, 390] on input "number" at bounding box center [287, 389] width 89 height 15
type input "40"
type input "30"
drag, startPoint x: 272, startPoint y: 391, endPoint x: 195, endPoint y: 381, distance: 77.6
click at [195, 381] on div "Dimensions * 40 X 30 X in cm" at bounding box center [345, 389] width 657 height 15
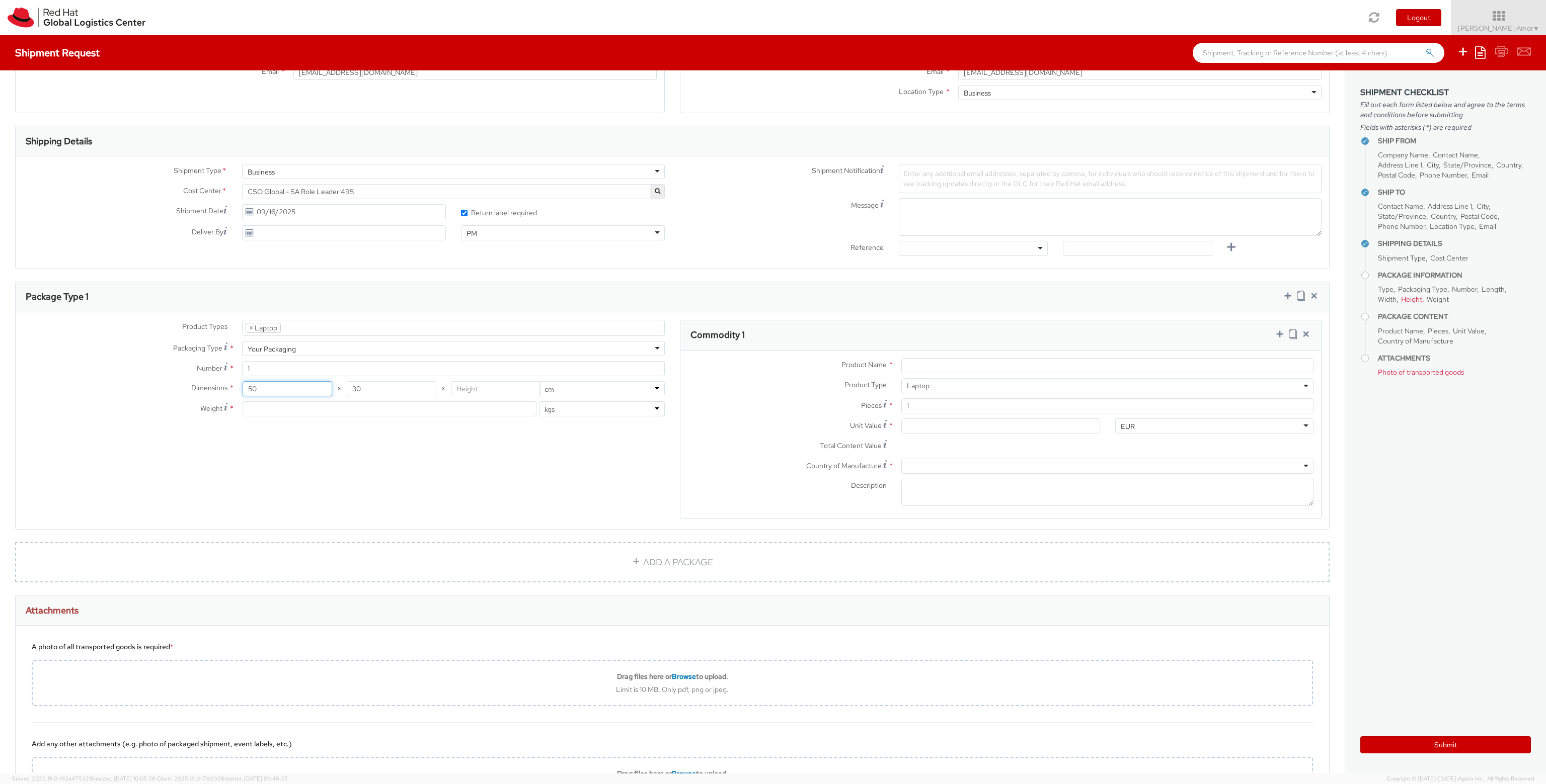
type input "50"
type input "40"
type input "15"
type input "5"
click at [955, 370] on input "Product Name *" at bounding box center [1107, 365] width 412 height 15
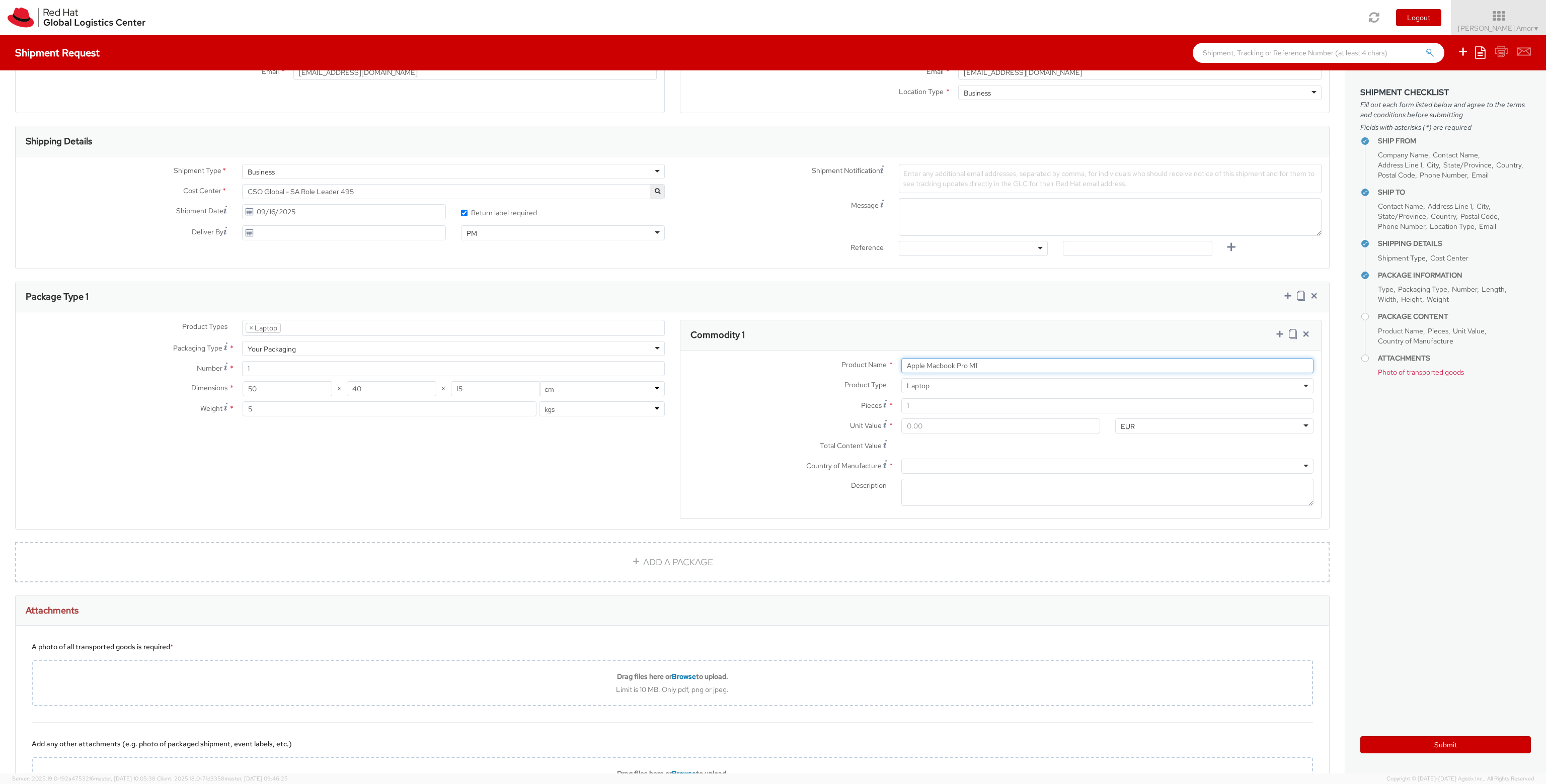
type input "Apple Macbook Pro M1"
click at [923, 425] on input "Unit Value *" at bounding box center [1000, 426] width 198 height 15
drag, startPoint x: 887, startPoint y: 423, endPoint x: 916, endPoint y: 434, distance: 31.0
click at [885, 423] on div "Unit Value *" at bounding box center [894, 426] width 427 height 15
type input "3.00"
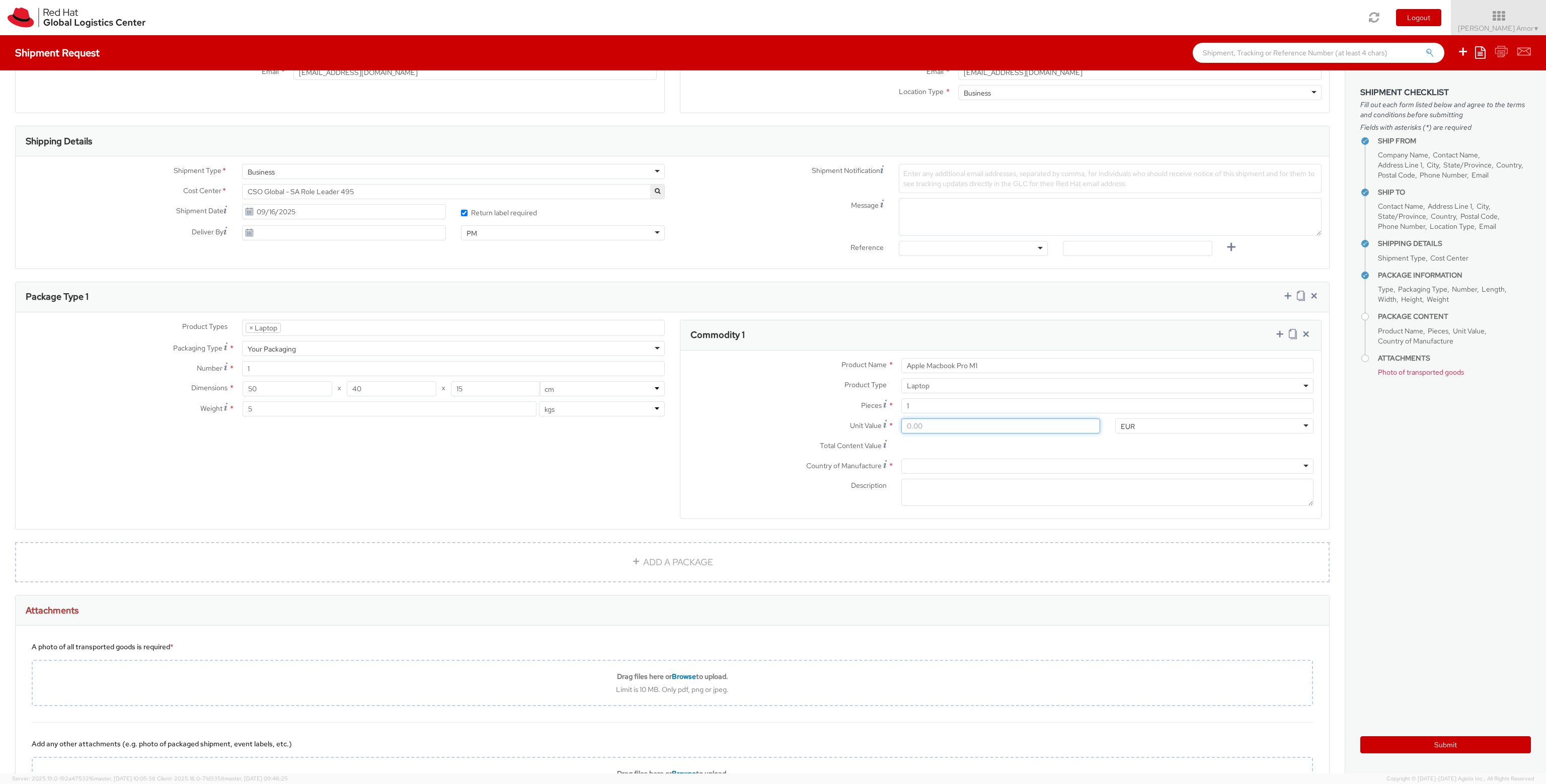
type input "3.00"
type input "30.00"
type input "300.00"
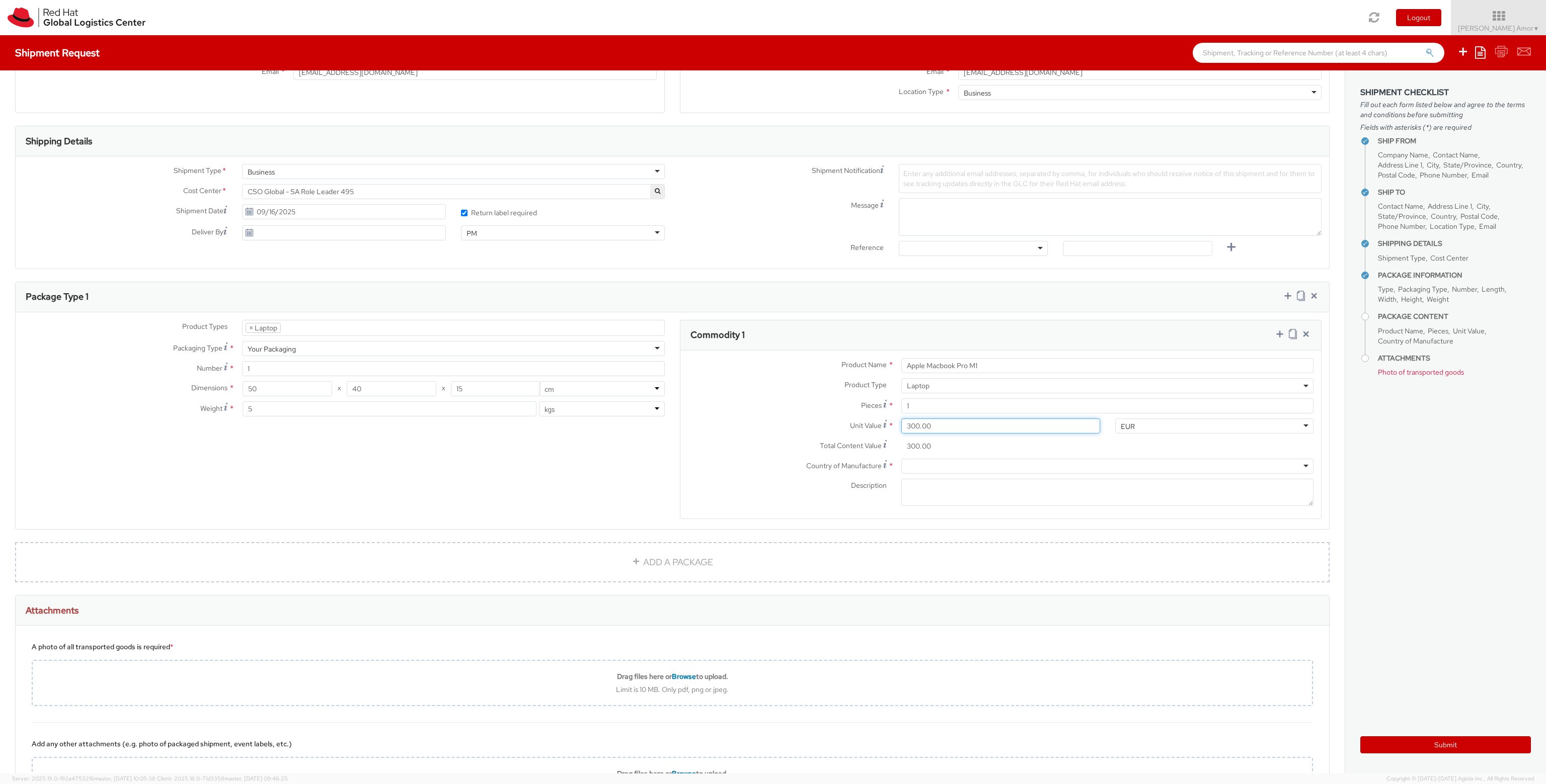
type input "3,000.00"
drag, startPoint x: 834, startPoint y: 461, endPoint x: 847, endPoint y: 463, distance: 13.2
click at [836, 461] on span "Country of Manufacture" at bounding box center [844, 466] width 76 height 9
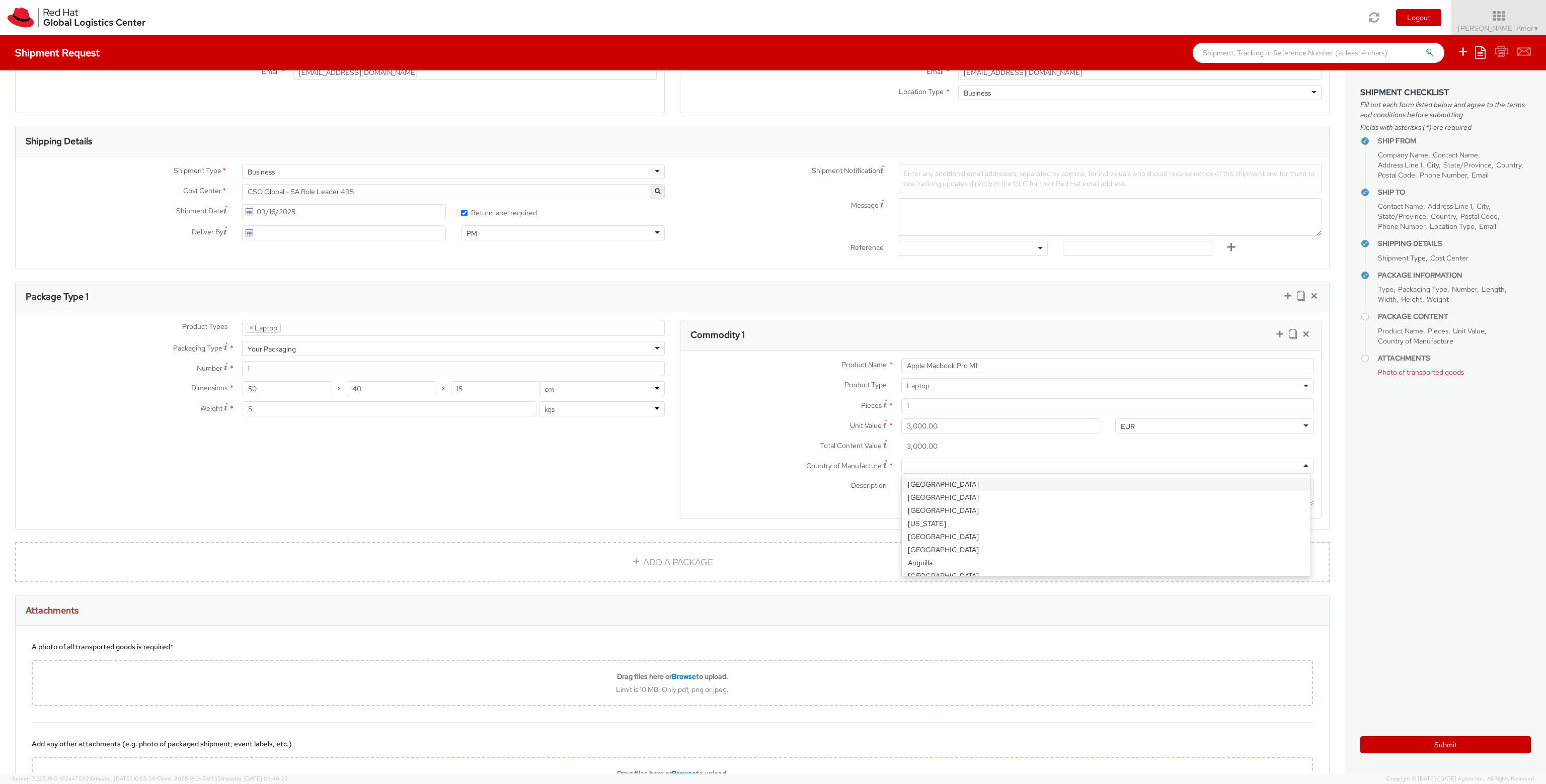
click at [912, 467] on div at bounding box center [1107, 467] width 412 height 15
type input "china"
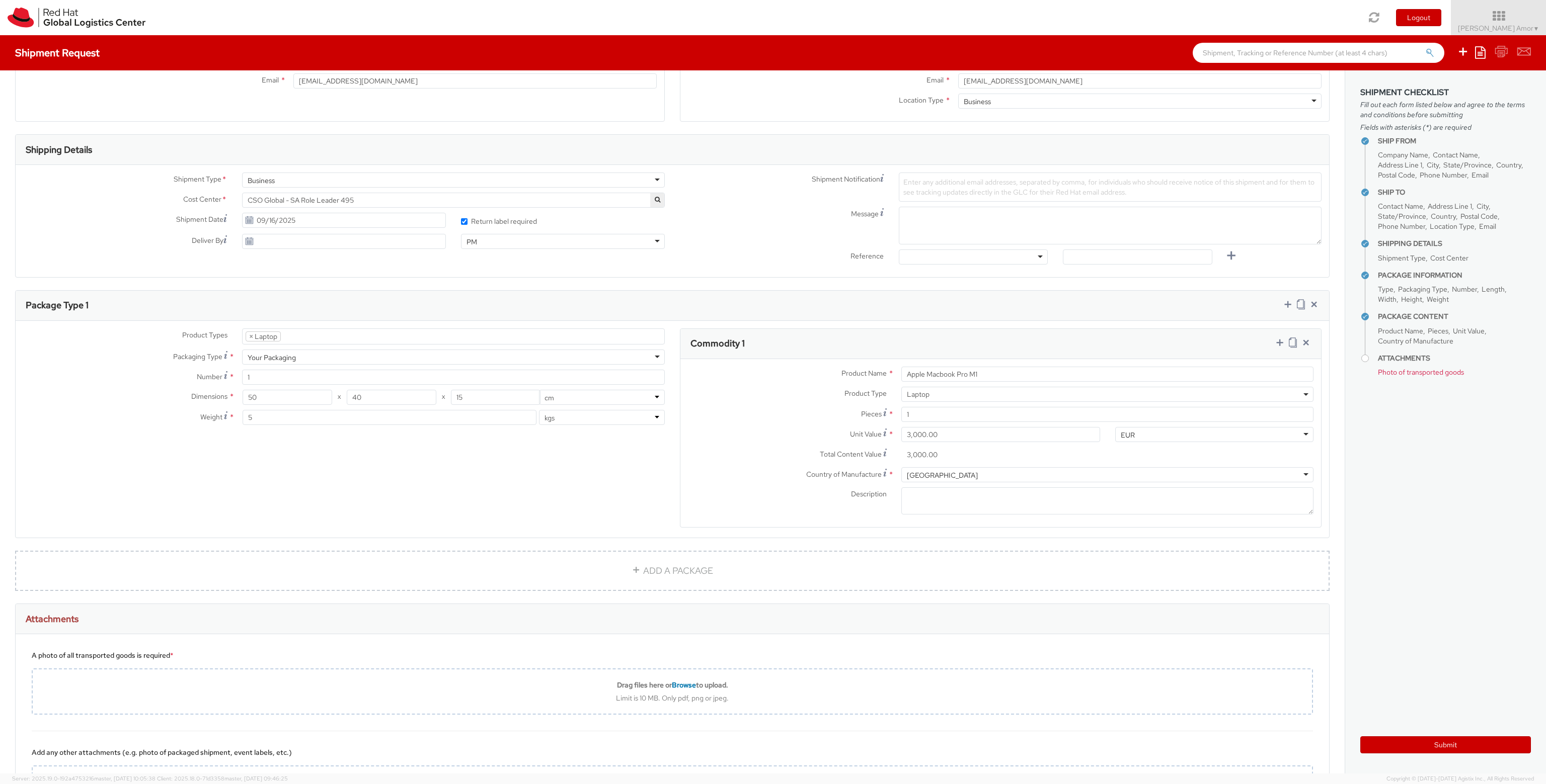
scroll to position [357, 0]
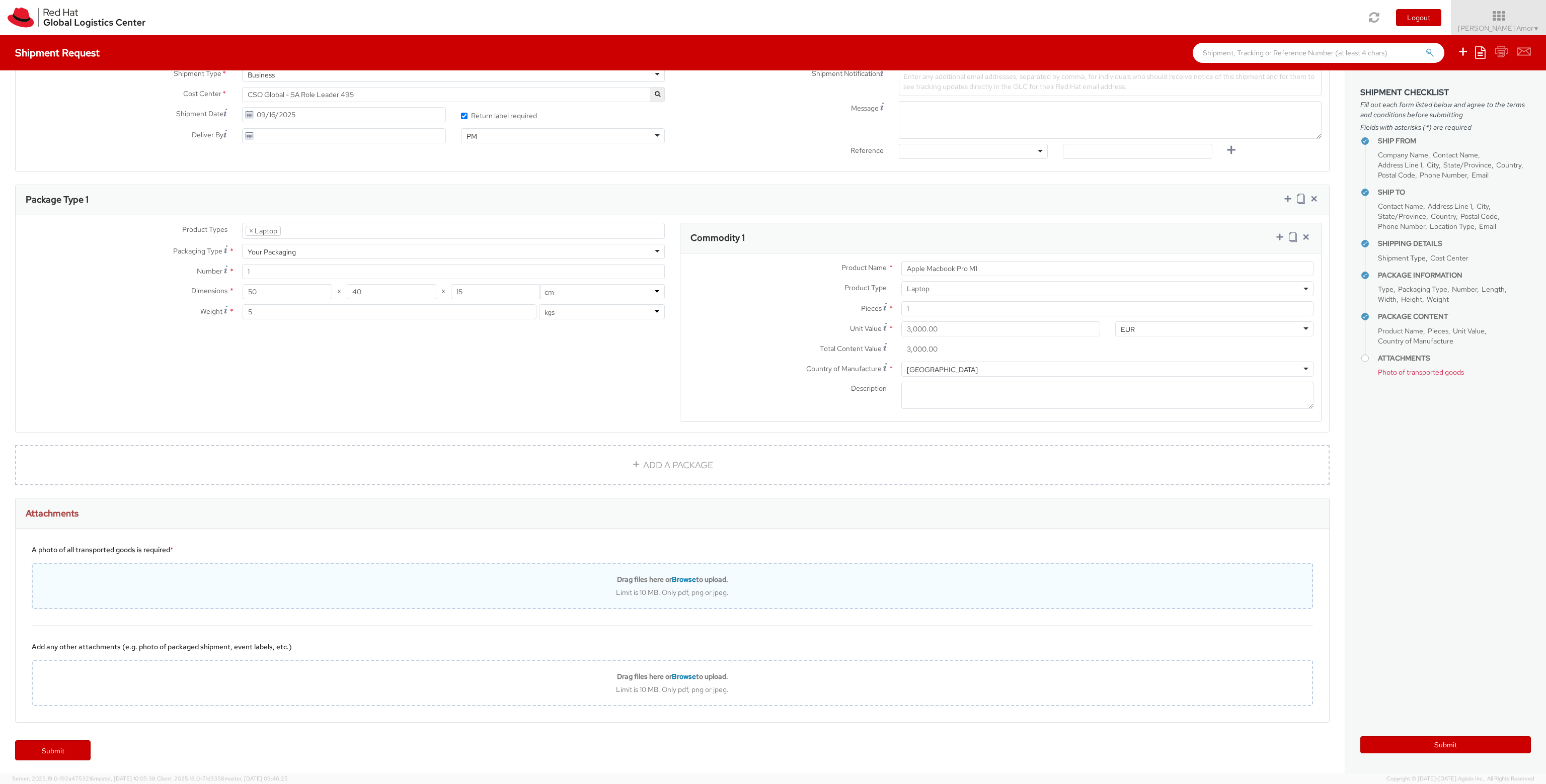
click at [572, 585] on div "Drag files here or Browse to upload. Limit is 10 MB. Only pdf, png or jpeg." at bounding box center [672, 586] width 1280 height 22
type input "C:\fakepath\IMG_4302.JPEG"
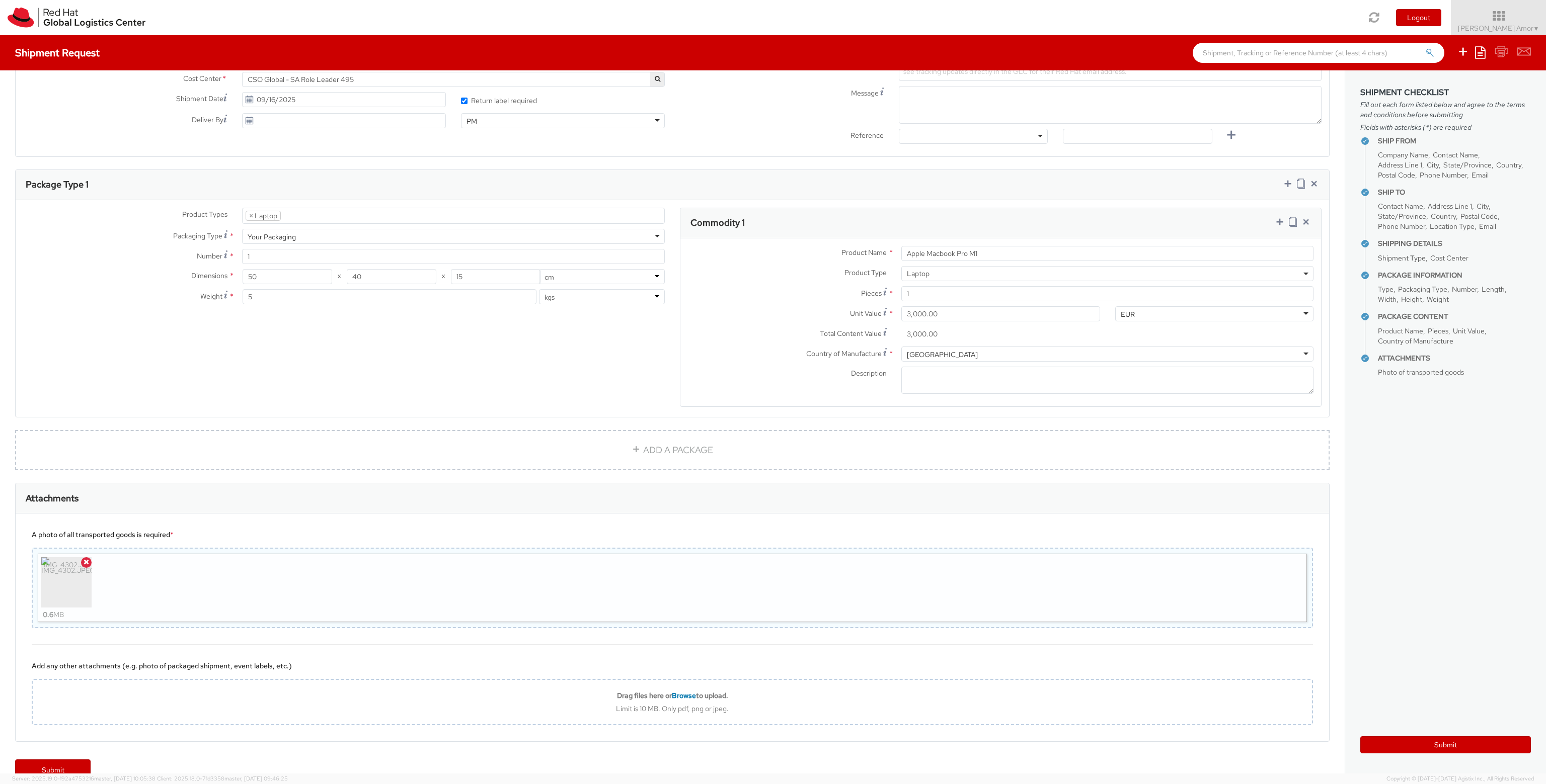
scroll to position [391, 0]
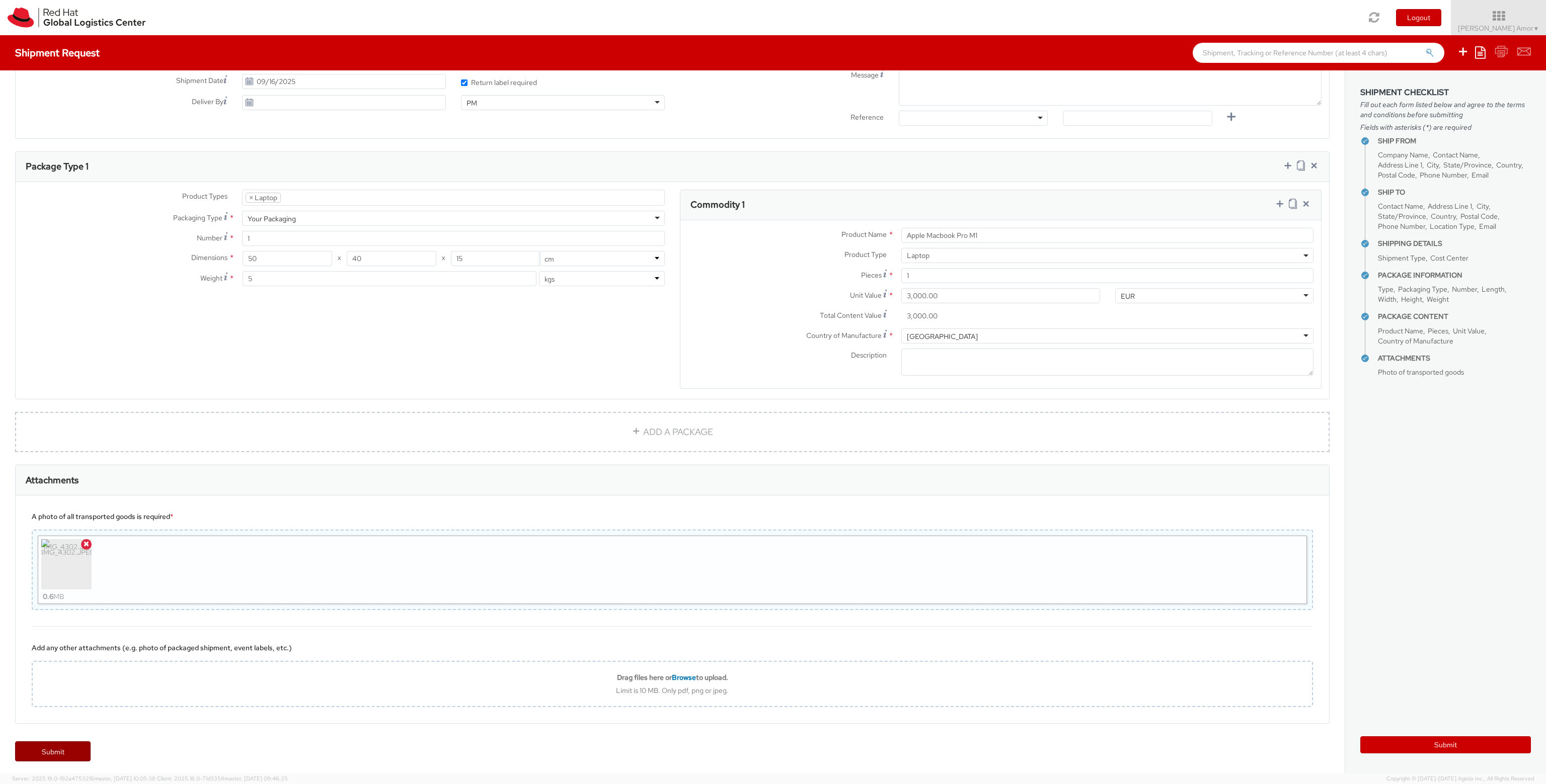
click at [69, 748] on link "Submit" at bounding box center [53, 752] width 76 height 20
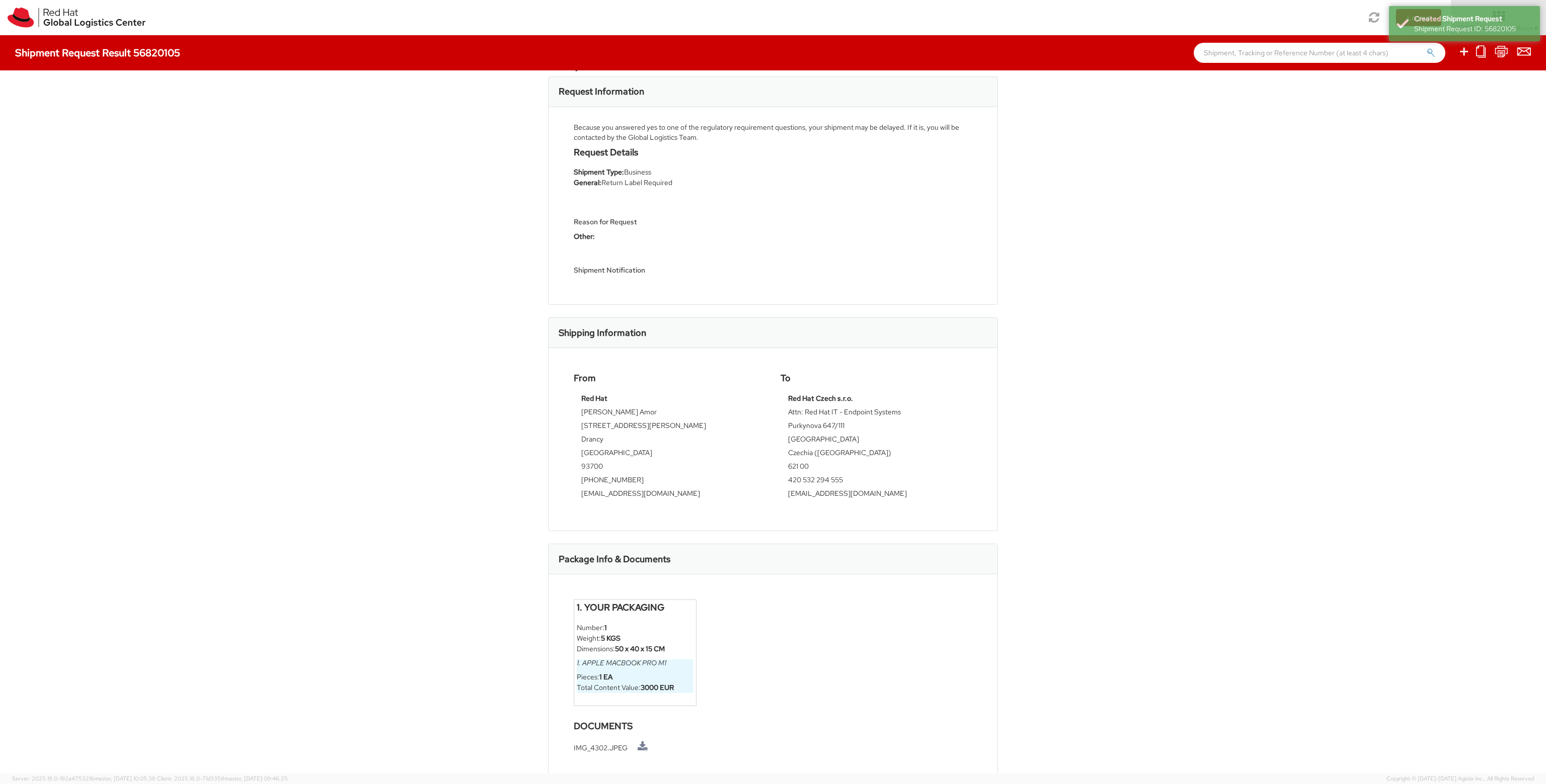
scroll to position [58, 0]
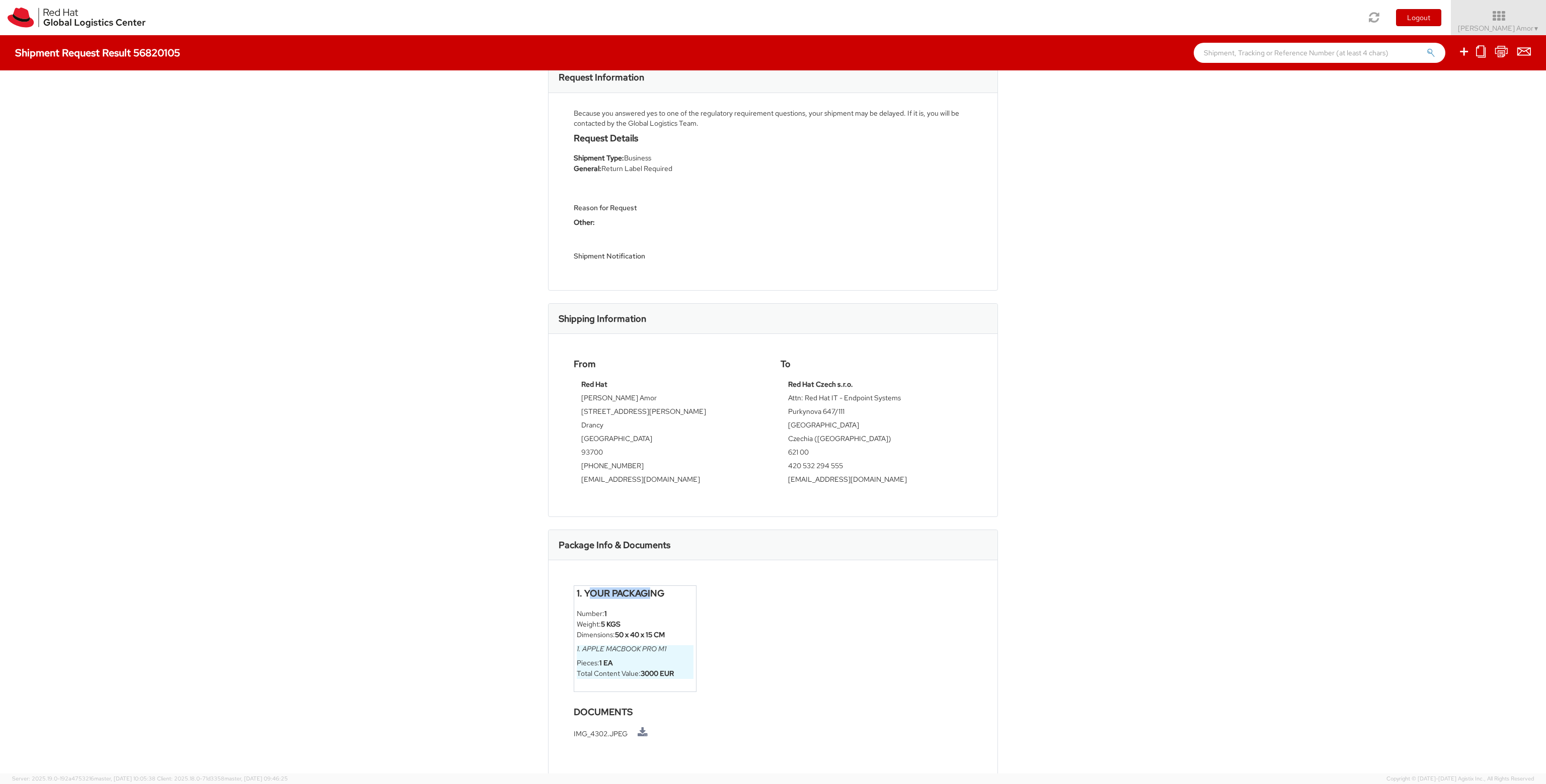
drag, startPoint x: 595, startPoint y: 589, endPoint x: 649, endPoint y: 589, distance: 54.0
click at [649, 589] on h4 "1. Your Packaging" at bounding box center [635, 594] width 117 height 10
click at [582, 611] on li "Number: 1" at bounding box center [635, 614] width 117 height 11
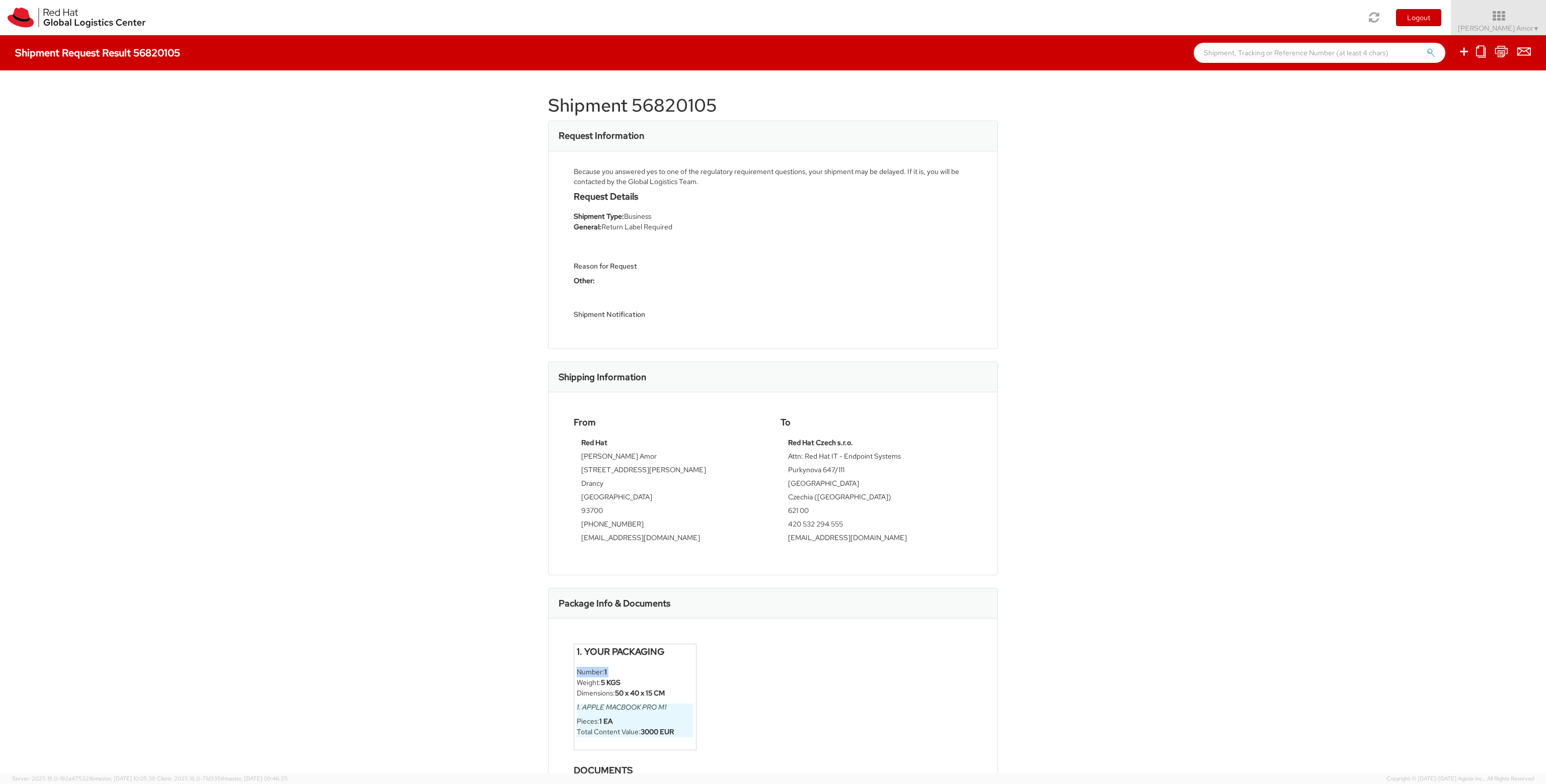
scroll to position [0, 0]
click at [163, 51] on h4 "Shipment Request Result 56820105" at bounding box center [98, 52] width 165 height 11
copy h4 "56820105"
click at [67, 19] on img at bounding box center [77, 18] width 138 height 20
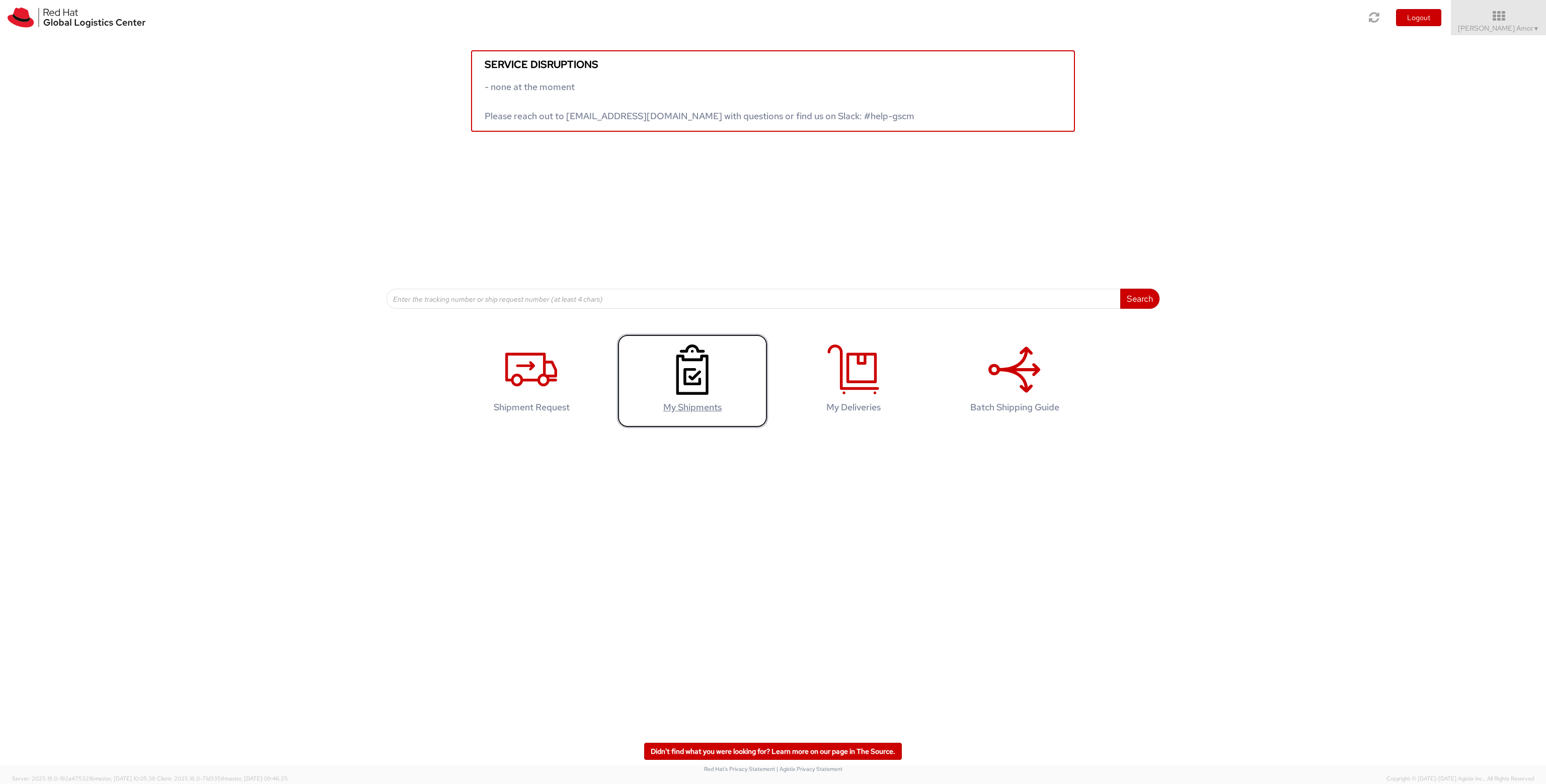
click at [691, 371] on use at bounding box center [693, 370] width 32 height 51
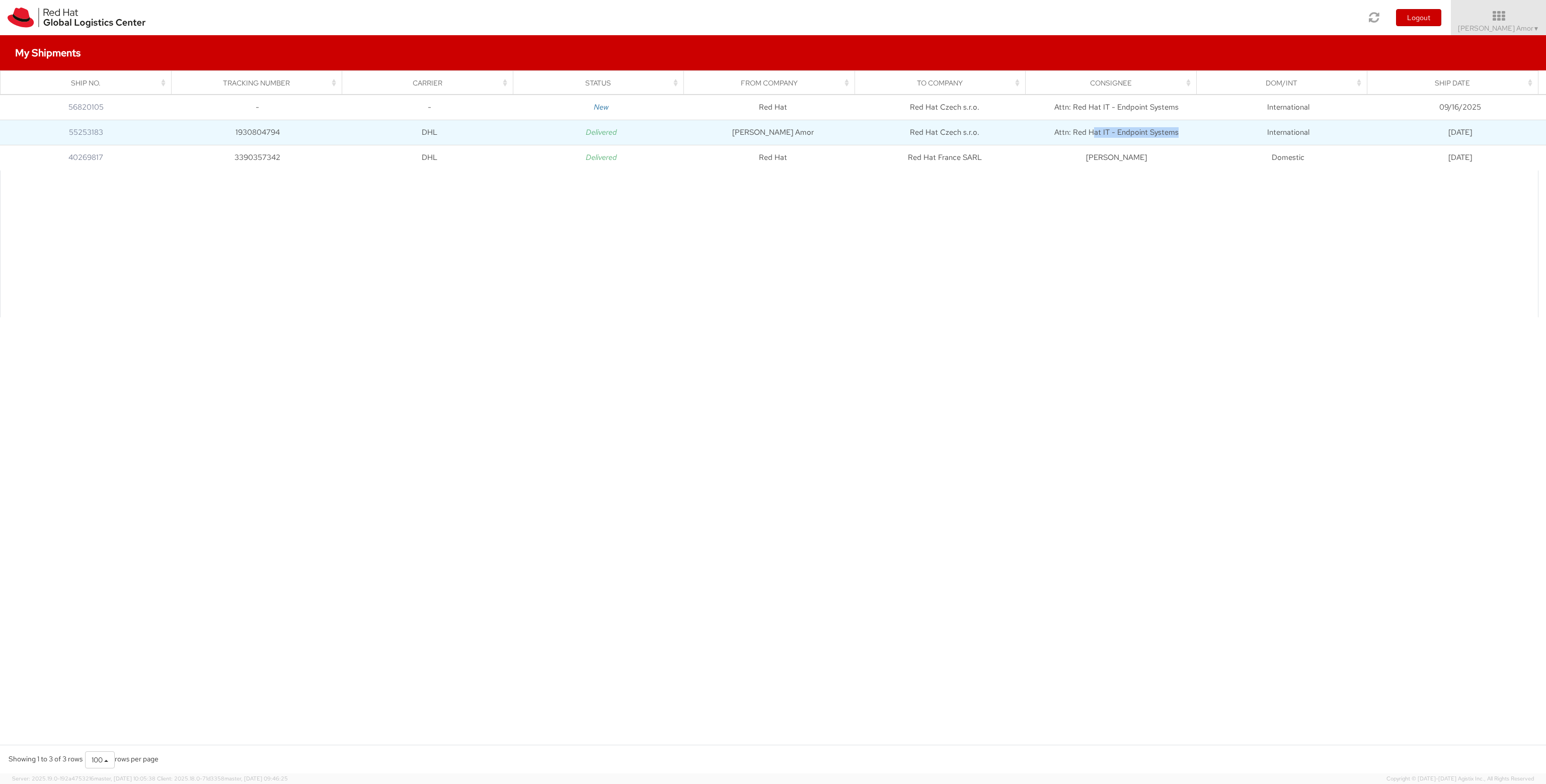
drag, startPoint x: 1186, startPoint y: 135, endPoint x: 1086, endPoint y: 131, distance: 100.1
click at [1086, 131] on td "Attn: Red Hat IT - Endpoint Systems" at bounding box center [1117, 133] width 172 height 25
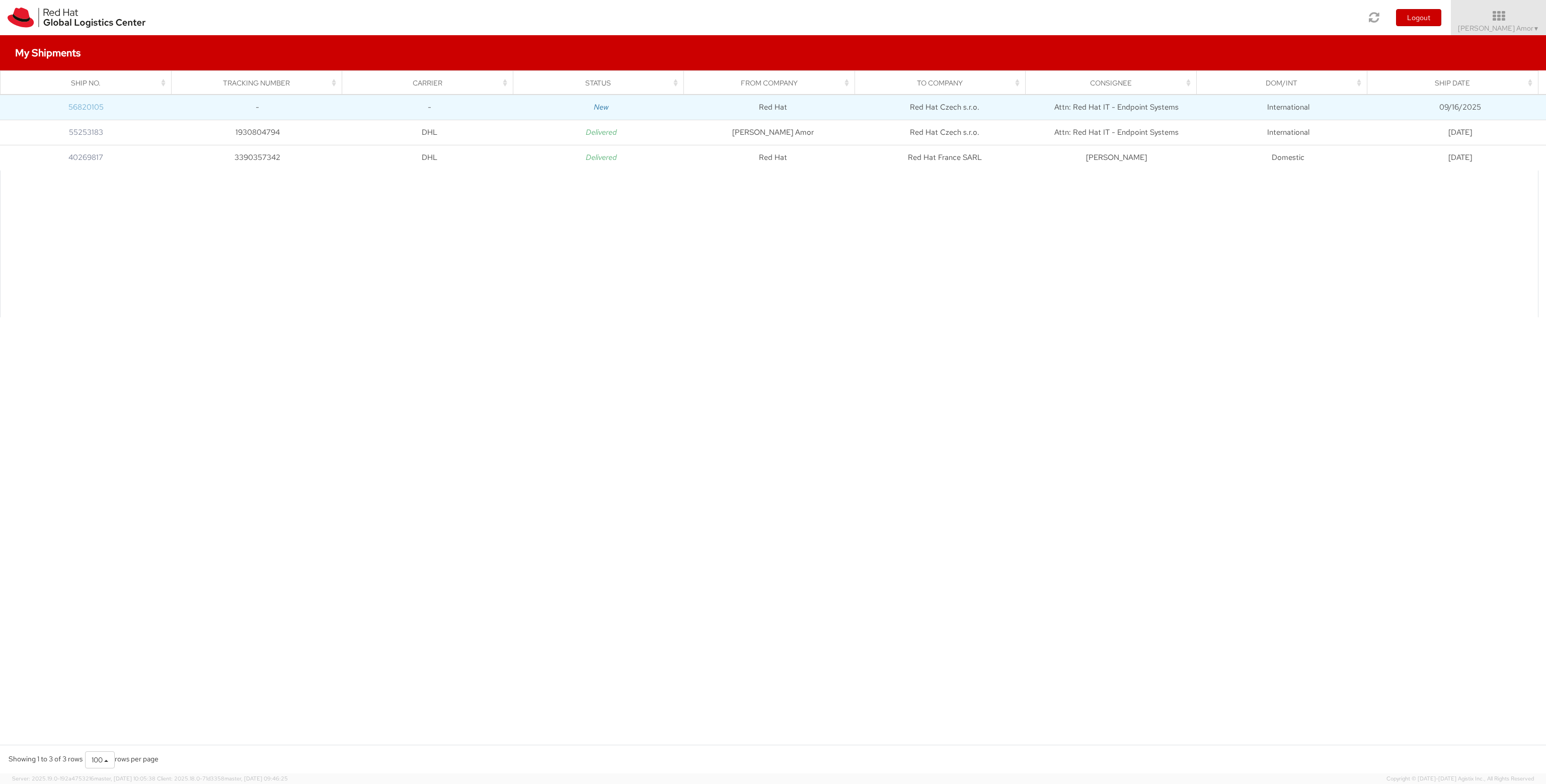
click at [91, 107] on link "56820105" at bounding box center [86, 107] width 35 height 10
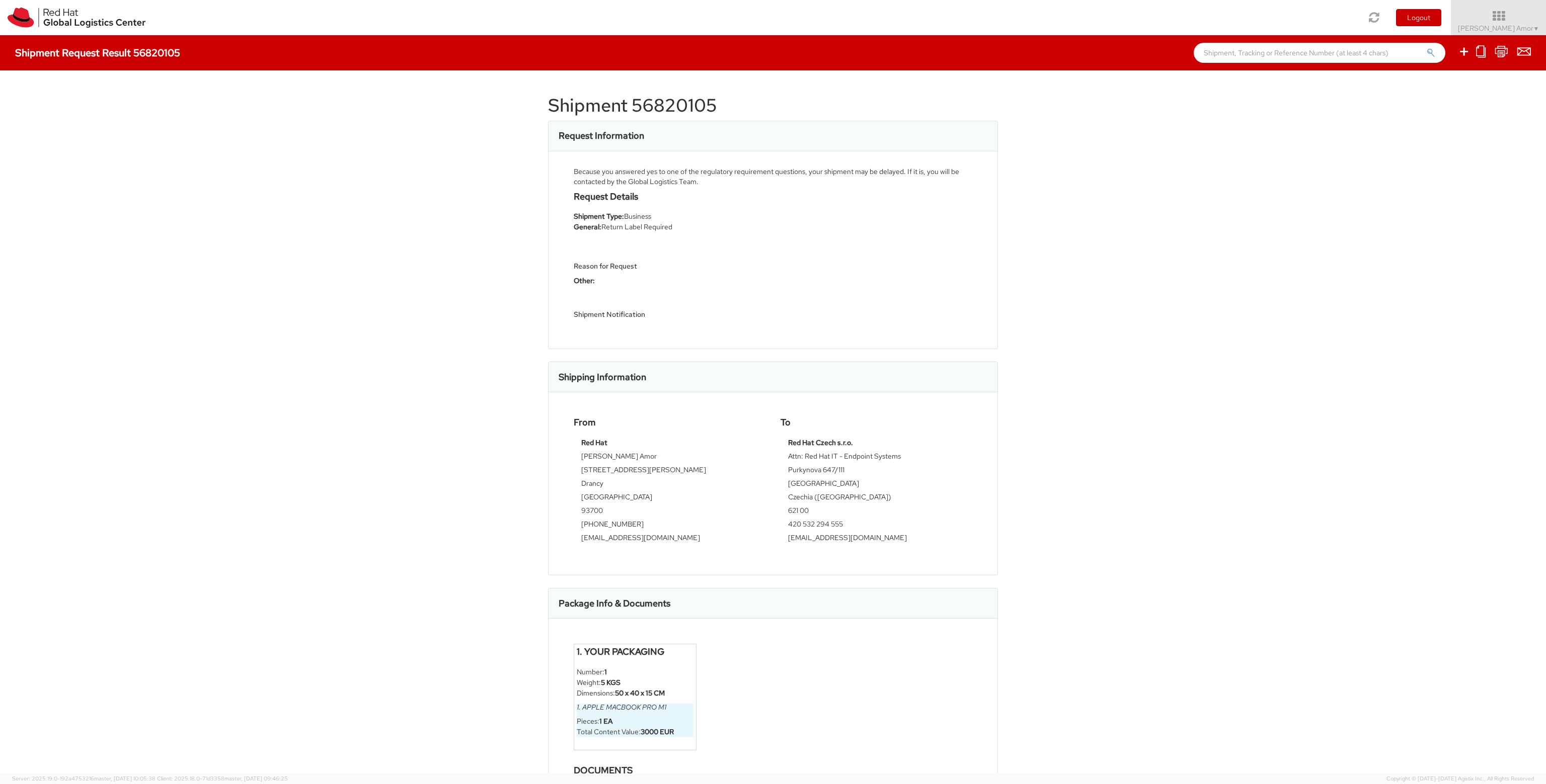
drag, startPoint x: 676, startPoint y: 216, endPoint x: 678, endPoint y: 221, distance: 5.4
click at [676, 217] on li "Shipment Type: Business" at bounding box center [670, 216] width 192 height 11
drag, startPoint x: 686, startPoint y: 228, endPoint x: 602, endPoint y: 236, distance: 84.4
click at [583, 229] on li "General: Return Label Required" at bounding box center [670, 227] width 192 height 11
click at [634, 270] on h5 "Reason for Request" at bounding box center [670, 266] width 192 height 8
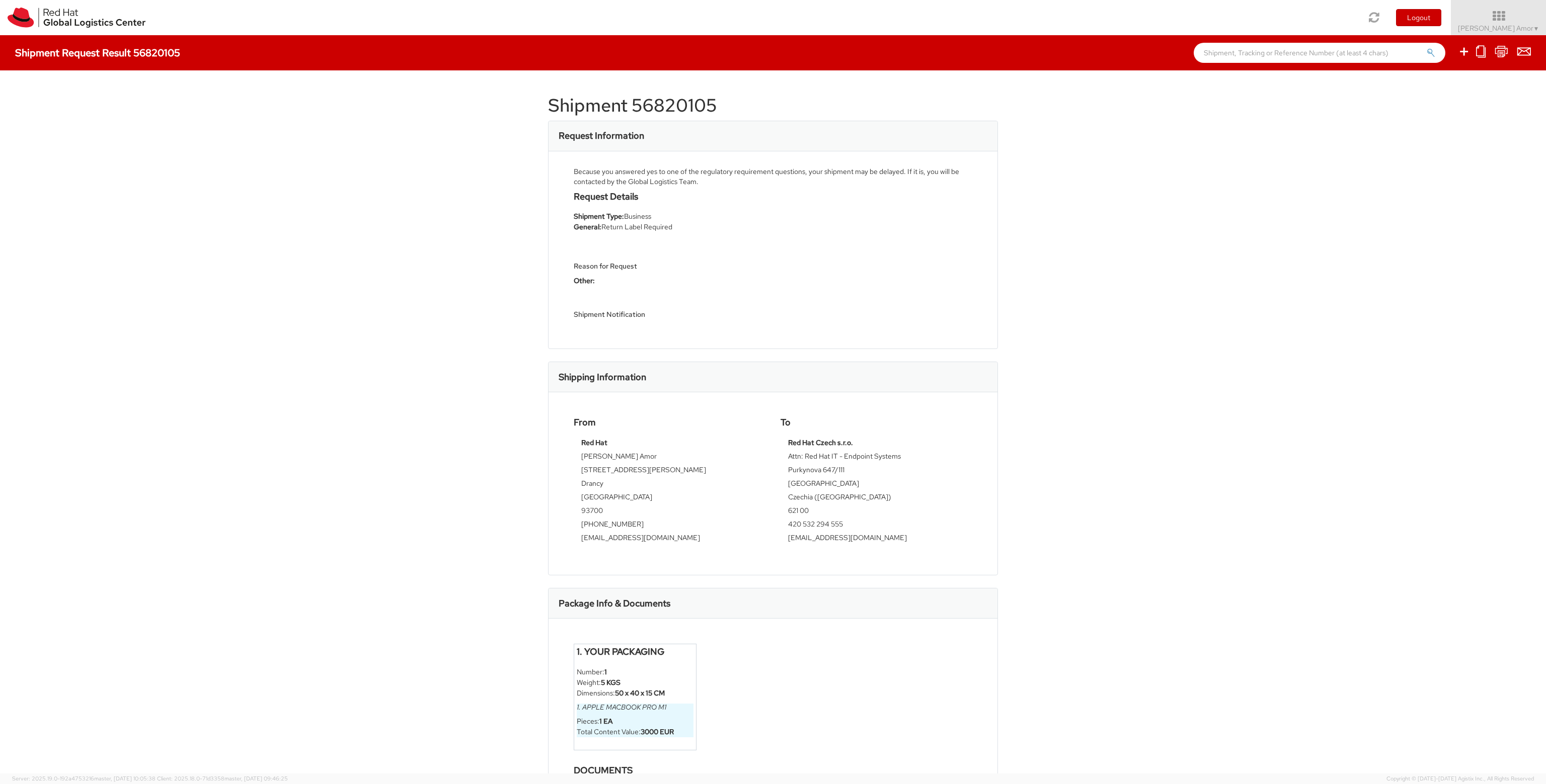
click at [634, 270] on h5 "Reason for Request" at bounding box center [670, 266] width 192 height 8
drag, startPoint x: 588, startPoint y: 264, endPoint x: 663, endPoint y: 267, distance: 75.1
click at [660, 267] on h5 "Reason for Request" at bounding box center [670, 266] width 192 height 8
click at [668, 269] on h5 "Reason for Request" at bounding box center [670, 266] width 192 height 8
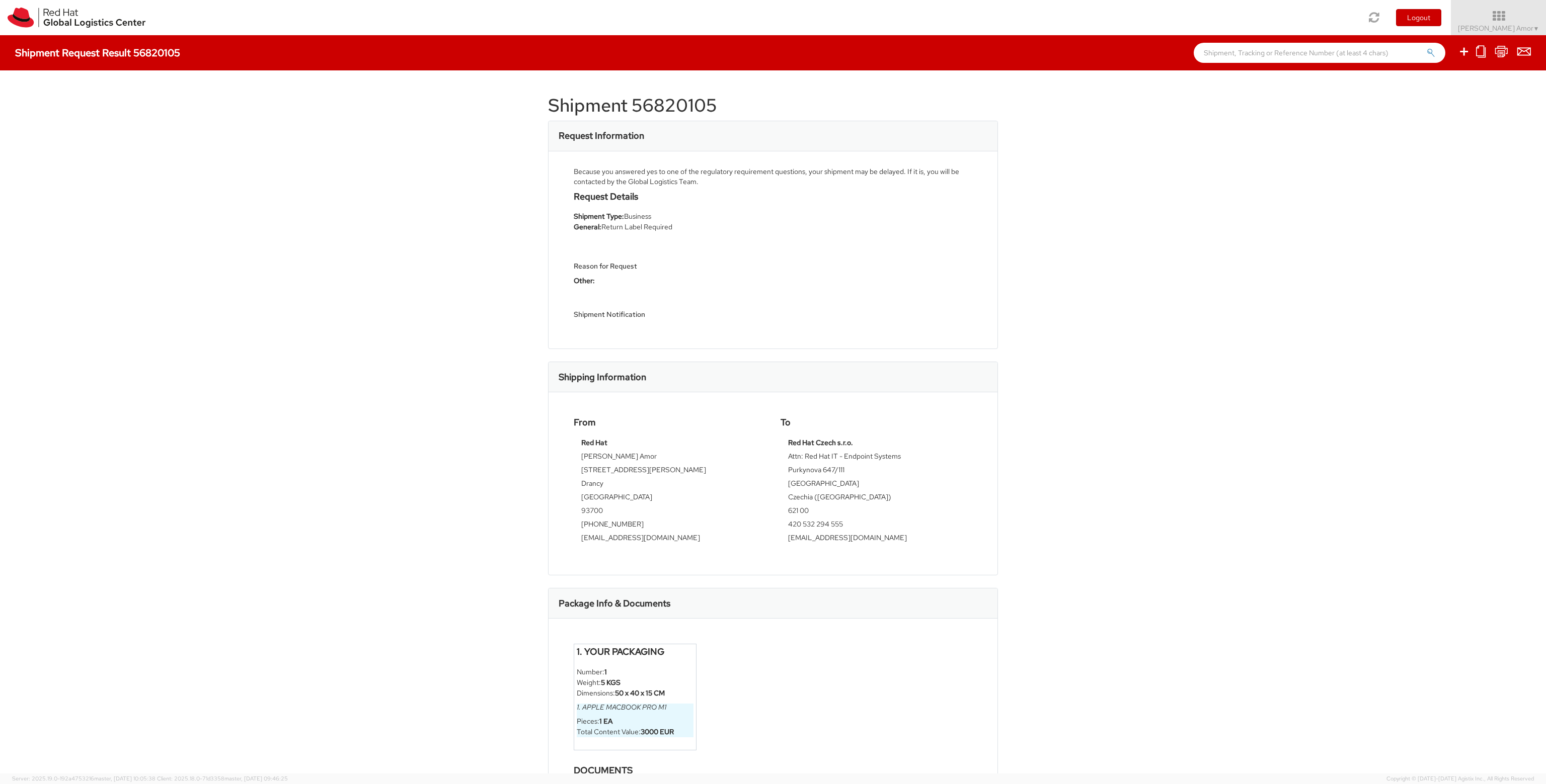
click at [593, 264] on h5 "Reason for Request" at bounding box center [670, 266] width 192 height 8
drag, startPoint x: 656, startPoint y: 314, endPoint x: 559, endPoint y: 309, distance: 97.1
click at [559, 309] on div "Because you answered yes to one of the regulatory requirement questions, your s…" at bounding box center [773, 250] width 449 height 198
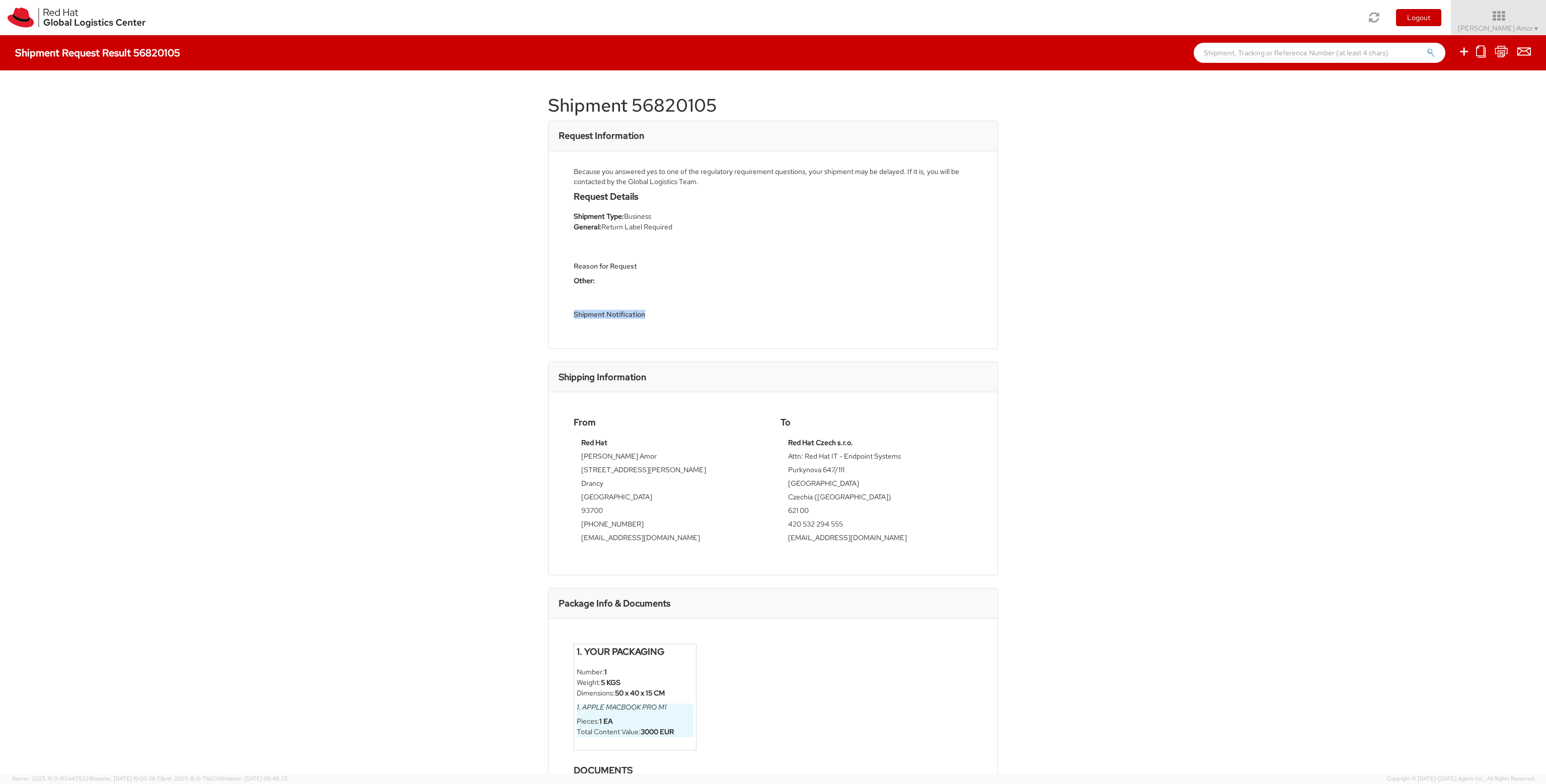
click at [629, 296] on div "Shipment Notification" at bounding box center [670, 307] width 192 height 33
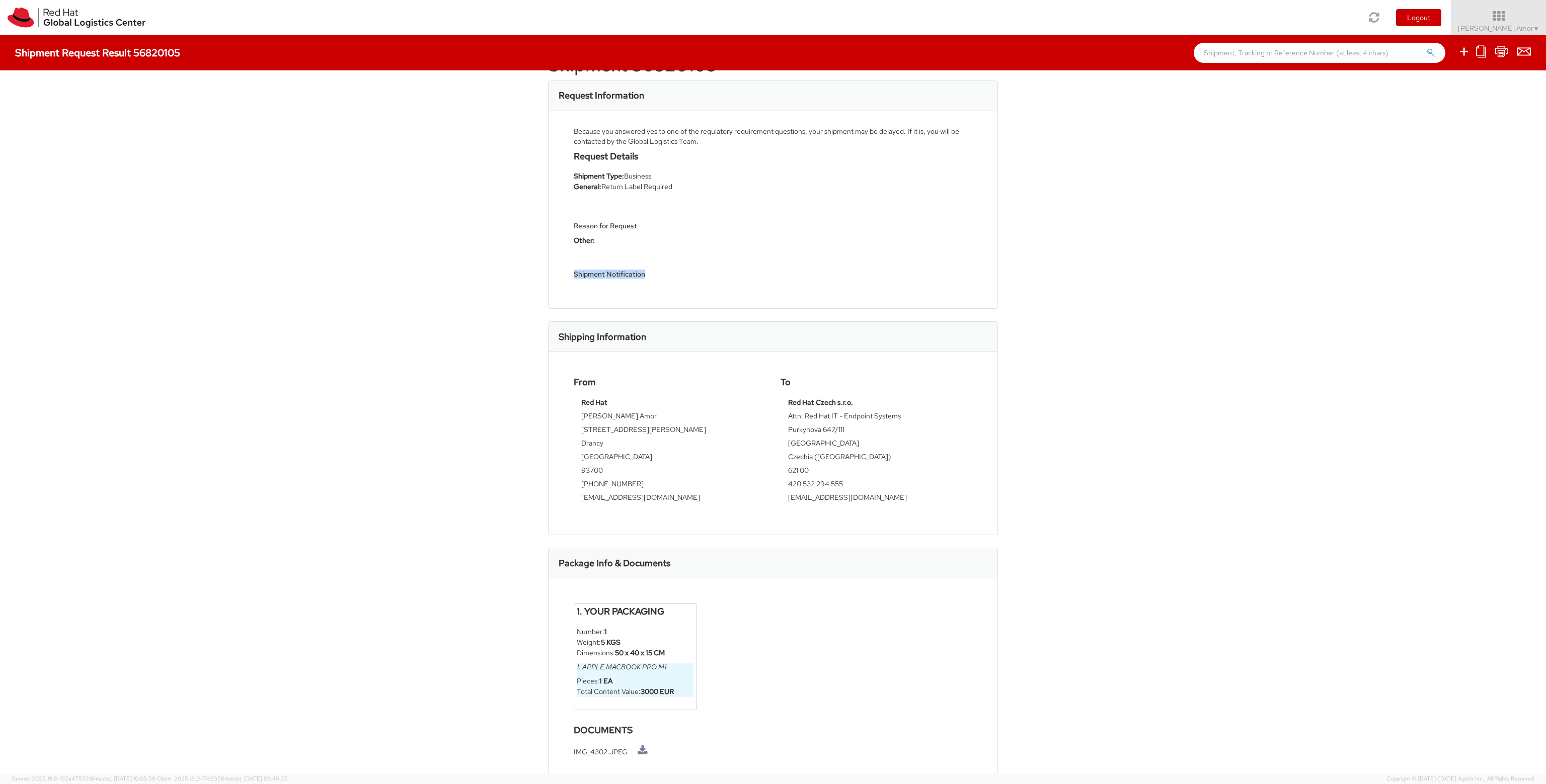
scroll to position [58, 0]
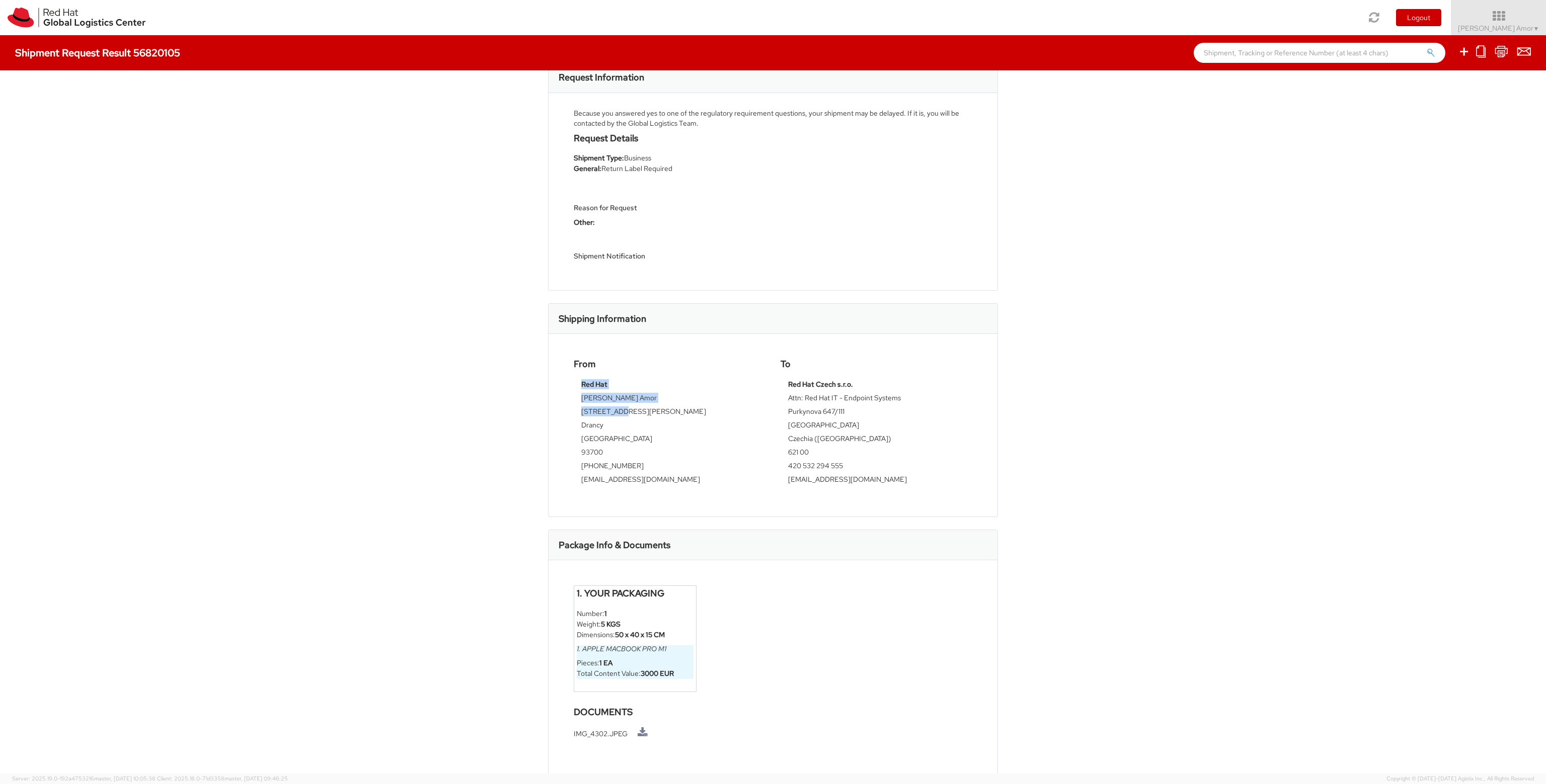
drag, startPoint x: 572, startPoint y: 396, endPoint x: 632, endPoint y: 410, distance: 61.6
click at [622, 409] on div "Red Hat [PERSON_NAME] Amor [STREET_ADDRESS][PERSON_NAME] [PHONE_NUMBER] [EMAIL_…" at bounding box center [670, 433] width 192 height 109
drag, startPoint x: 682, startPoint y: 418, endPoint x: 548, endPoint y: 407, distance: 134.5
click at [548, 407] on div "From Red Hat [PERSON_NAME] Amor [STREET_ADDRESS][PERSON_NAME] [PHONE_NUMBER] [E…" at bounding box center [773, 425] width 449 height 183
click at [615, 418] on td "[STREET_ADDRESS][PERSON_NAME]" at bounding box center [670, 413] width 177 height 13
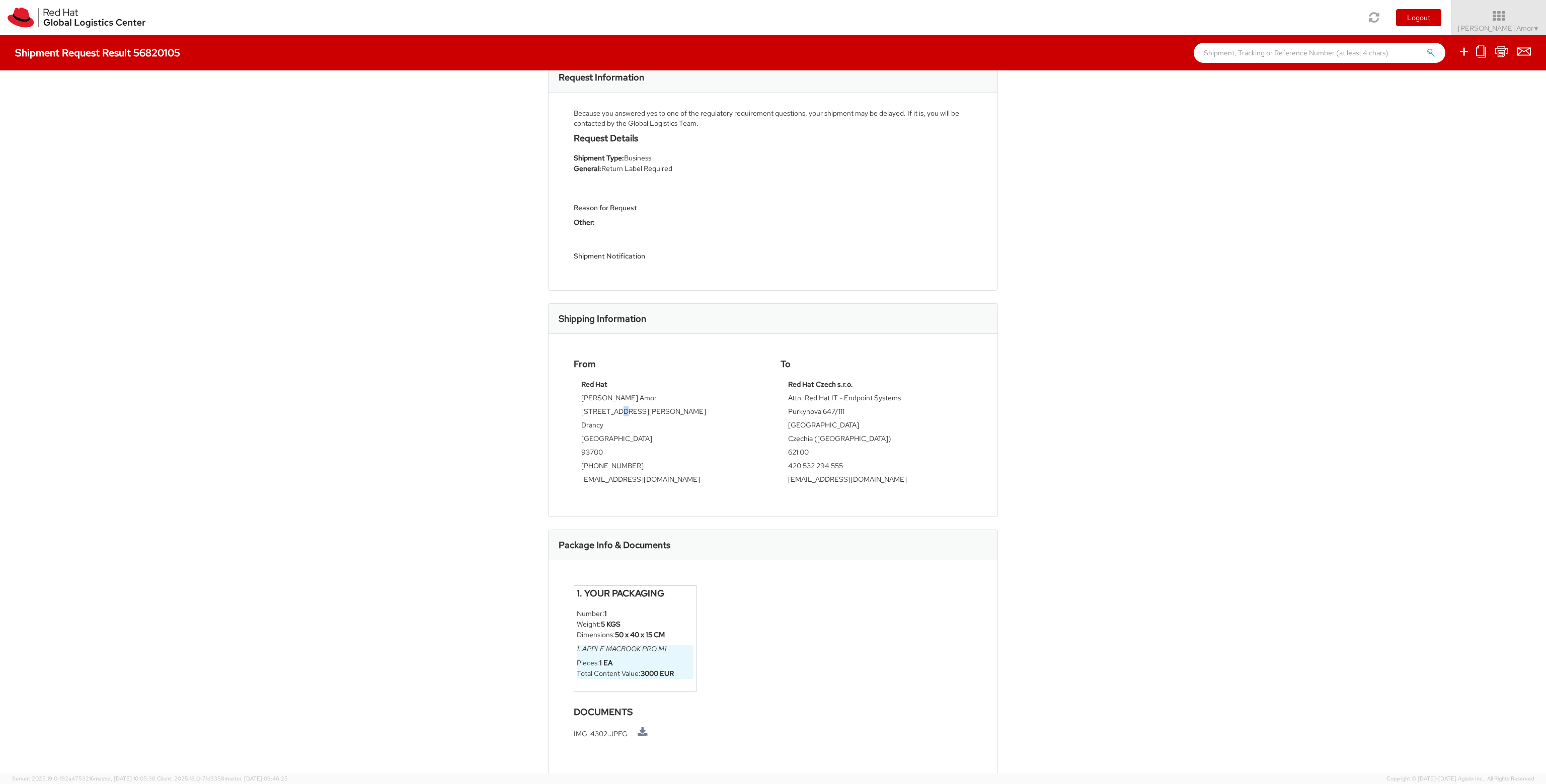
click at [615, 418] on td "[STREET_ADDRESS][PERSON_NAME]" at bounding box center [670, 413] width 177 height 13
drag, startPoint x: 580, startPoint y: 398, endPoint x: 622, endPoint y: 468, distance: 81.6
click at [612, 467] on tbody "Red Hat [PERSON_NAME] Amor [STREET_ADDRESS][PERSON_NAME] [PHONE_NUMBER] [EMAIL_…" at bounding box center [670, 433] width 177 height 109
drag, startPoint x: 629, startPoint y: 474, endPoint x: 676, endPoint y: 437, distance: 59.8
click at [566, 398] on div "From Red Hat [PERSON_NAME] Amor [STREET_ADDRESS][PERSON_NAME] [PHONE_NUMBER] [E…" at bounding box center [670, 424] width 207 height 129
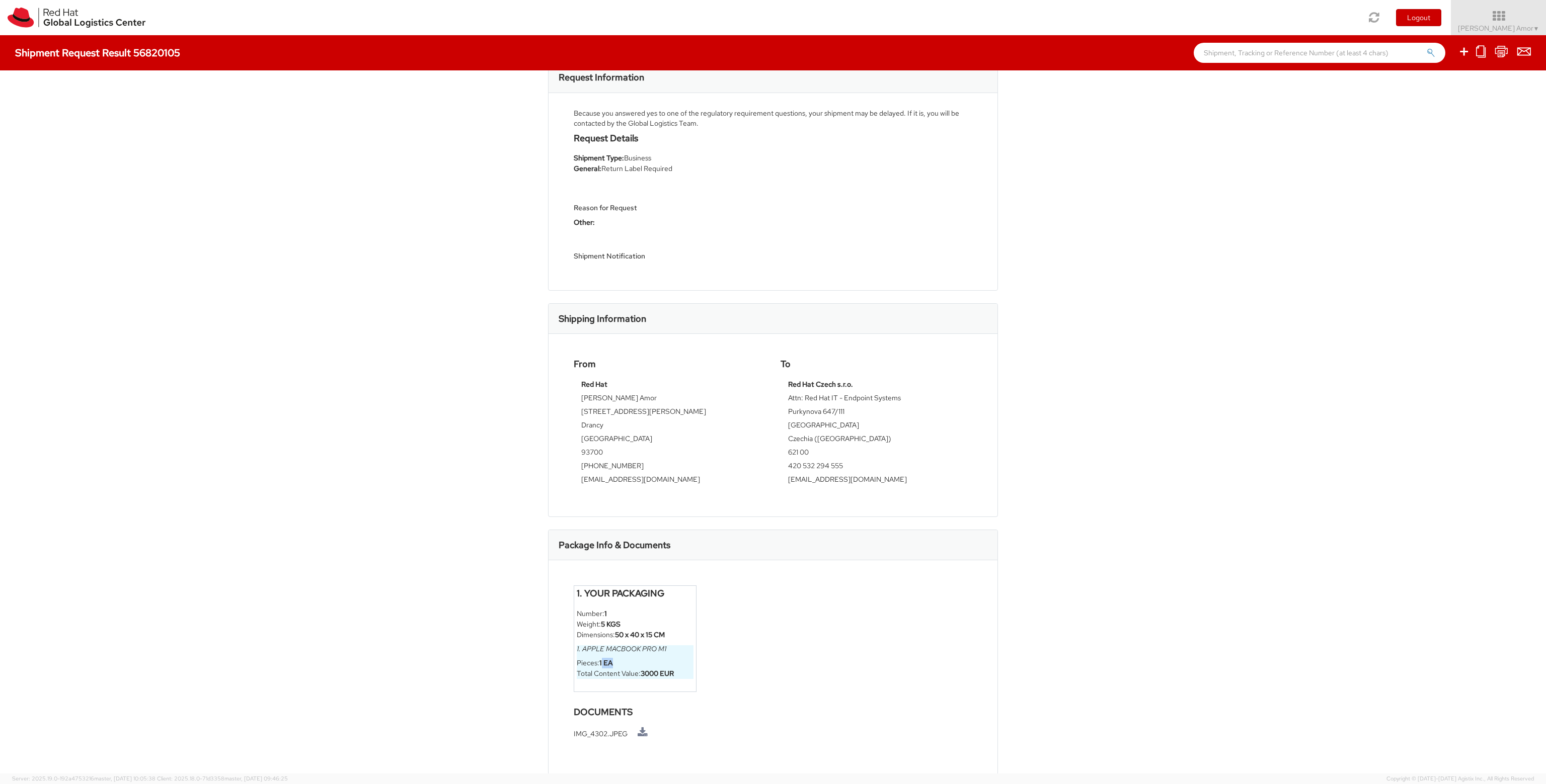
drag, startPoint x: 600, startPoint y: 664, endPoint x: 658, endPoint y: 668, distance: 58.1
click at [629, 661] on li "Pieces: 1 EA" at bounding box center [635, 663] width 117 height 11
drag, startPoint x: 672, startPoint y: 670, endPoint x: 620, endPoint y: 667, distance: 52.1
click at [620, 667] on ul "Pieces: 1 EA Total Content Value: 3000 EUR" at bounding box center [635, 668] width 117 height 21
drag, startPoint x: 577, startPoint y: 608, endPoint x: 662, endPoint y: 631, distance: 88.1
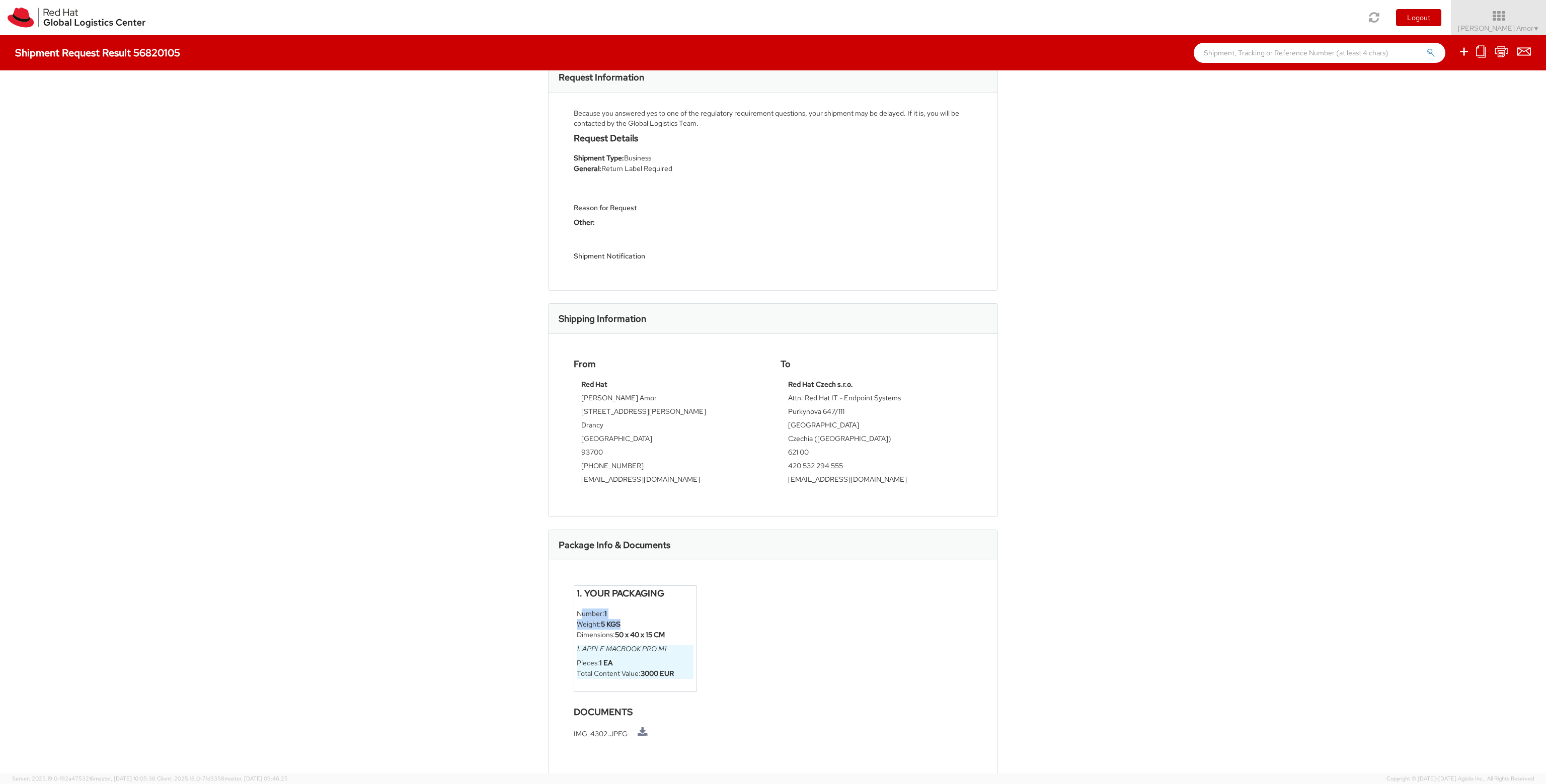
click at [647, 627] on ul "Number: 1 Weight: 5 KGS Dimensions: 50 x 40 x 15 CM 1. Apple Macbook Pro M1 Pie…" at bounding box center [635, 644] width 117 height 71
drag, startPoint x: 677, startPoint y: 634, endPoint x: 598, endPoint y: 636, distance: 79.0
click at [554, 608] on div "1. Your Packaging Number: 1 Weight: 5 KGS Dimensions: 50 x 40 x 15 CM 1. Apple …" at bounding box center [773, 668] width 449 height 215
click at [592, 730] on li "IMG_4302.JPEG" at bounding box center [773, 733] width 399 height 12
click at [634, 733] on li "IMG_4302.JPEG" at bounding box center [773, 733] width 399 height 12
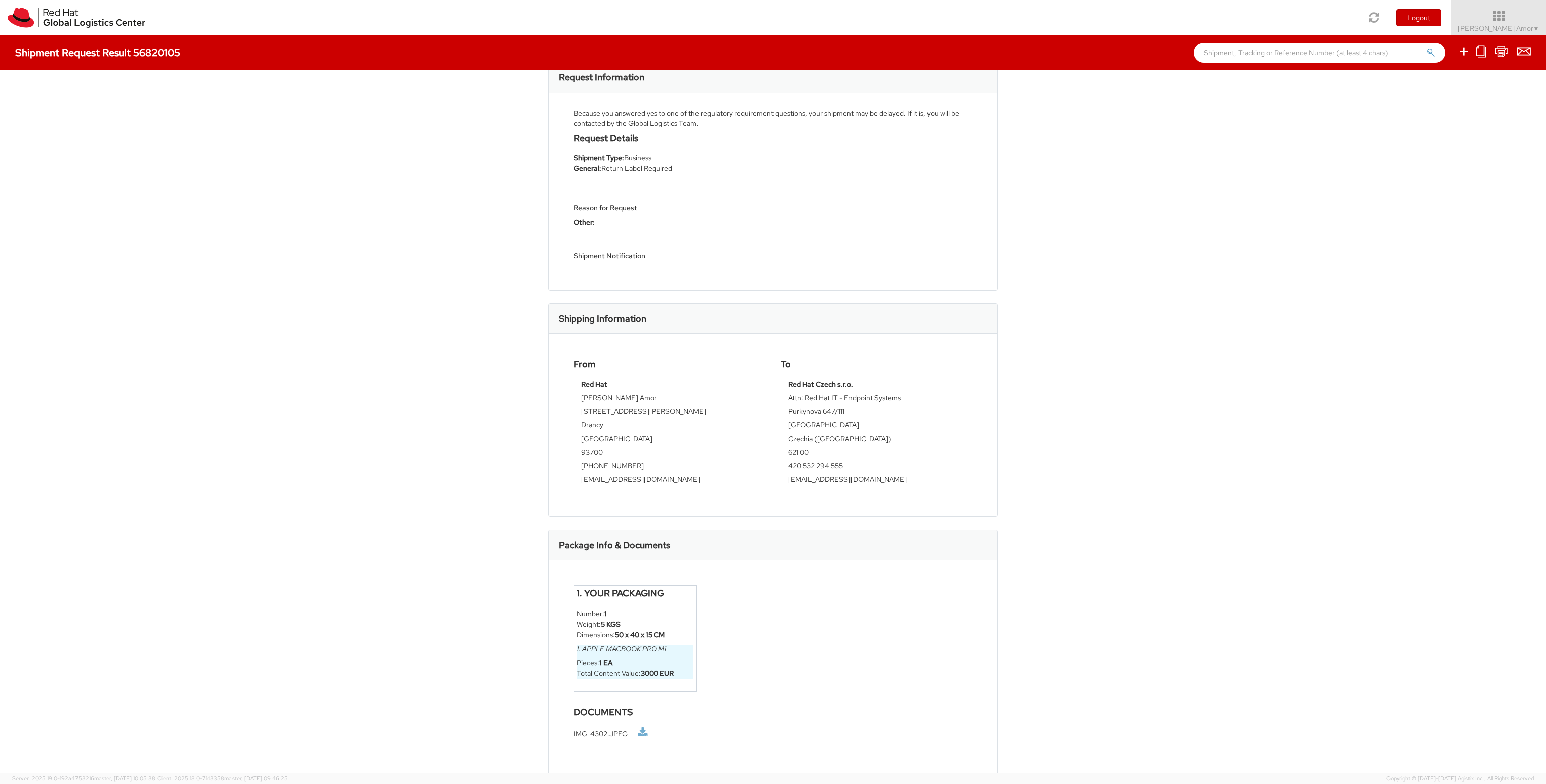
click at [642, 732] on link at bounding box center [643, 733] width 10 height 11
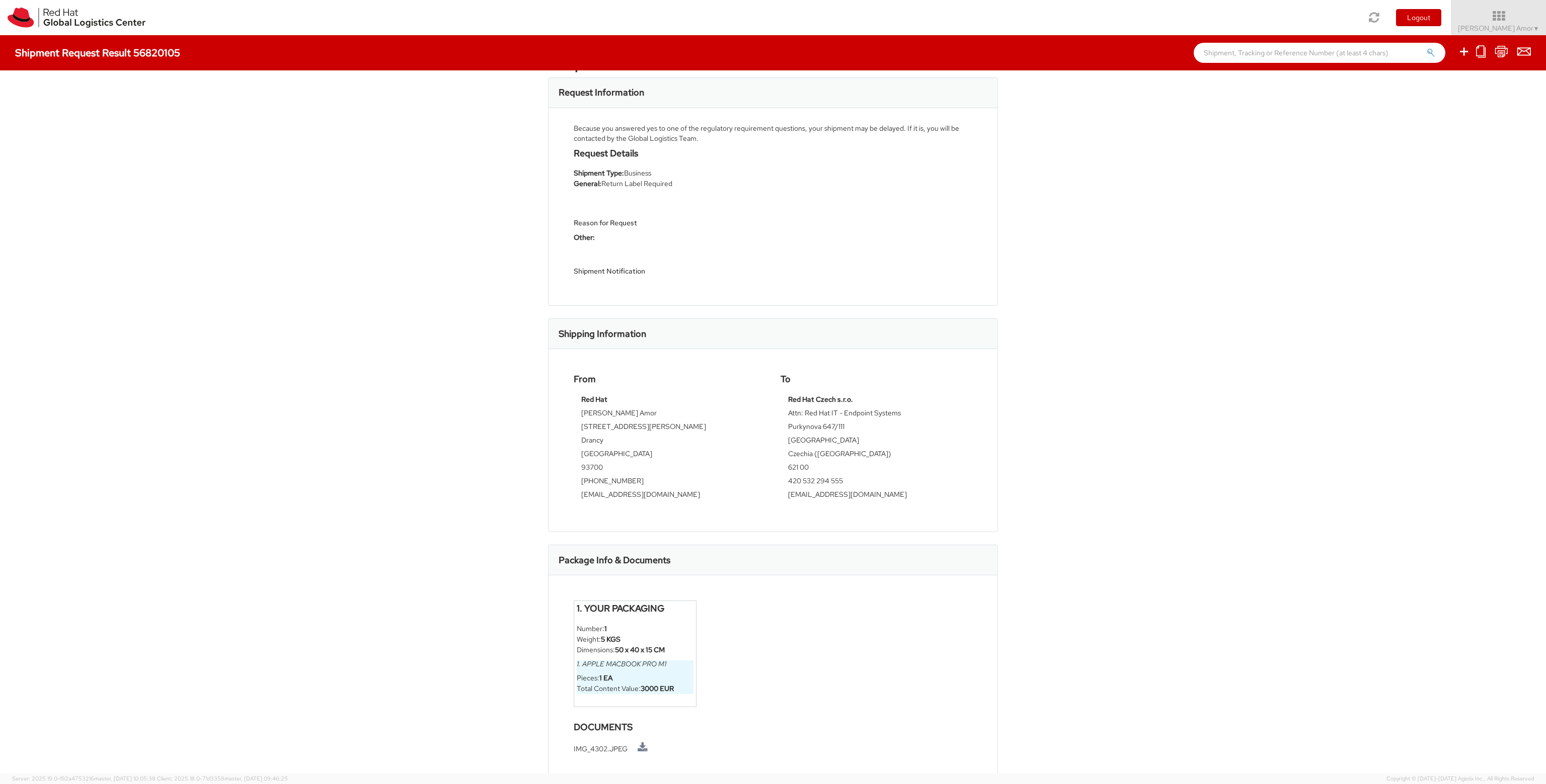
scroll to position [0, 0]
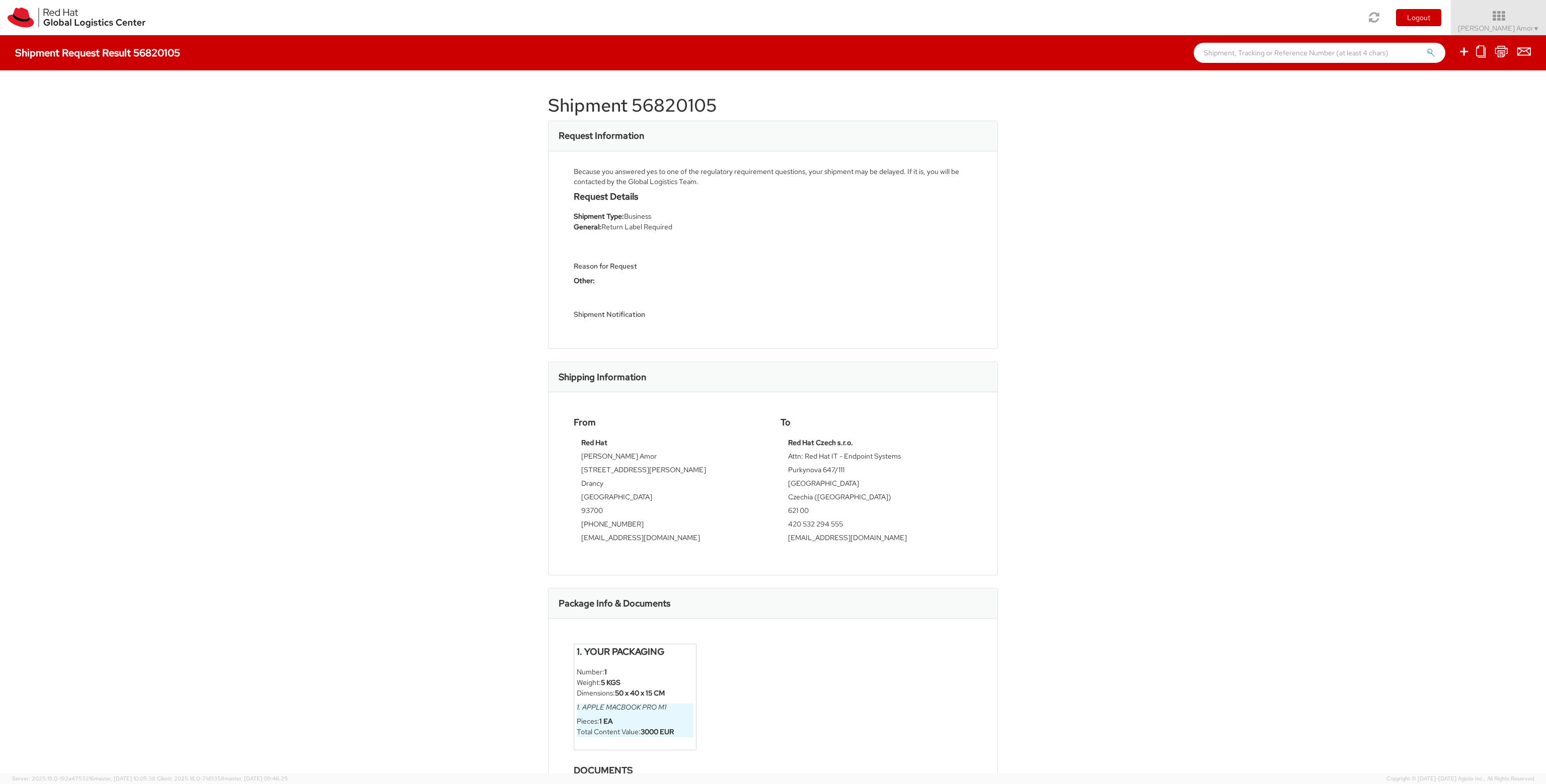
drag, startPoint x: 165, startPoint y: 56, endPoint x: 205, endPoint y: 77, distance: 45.2
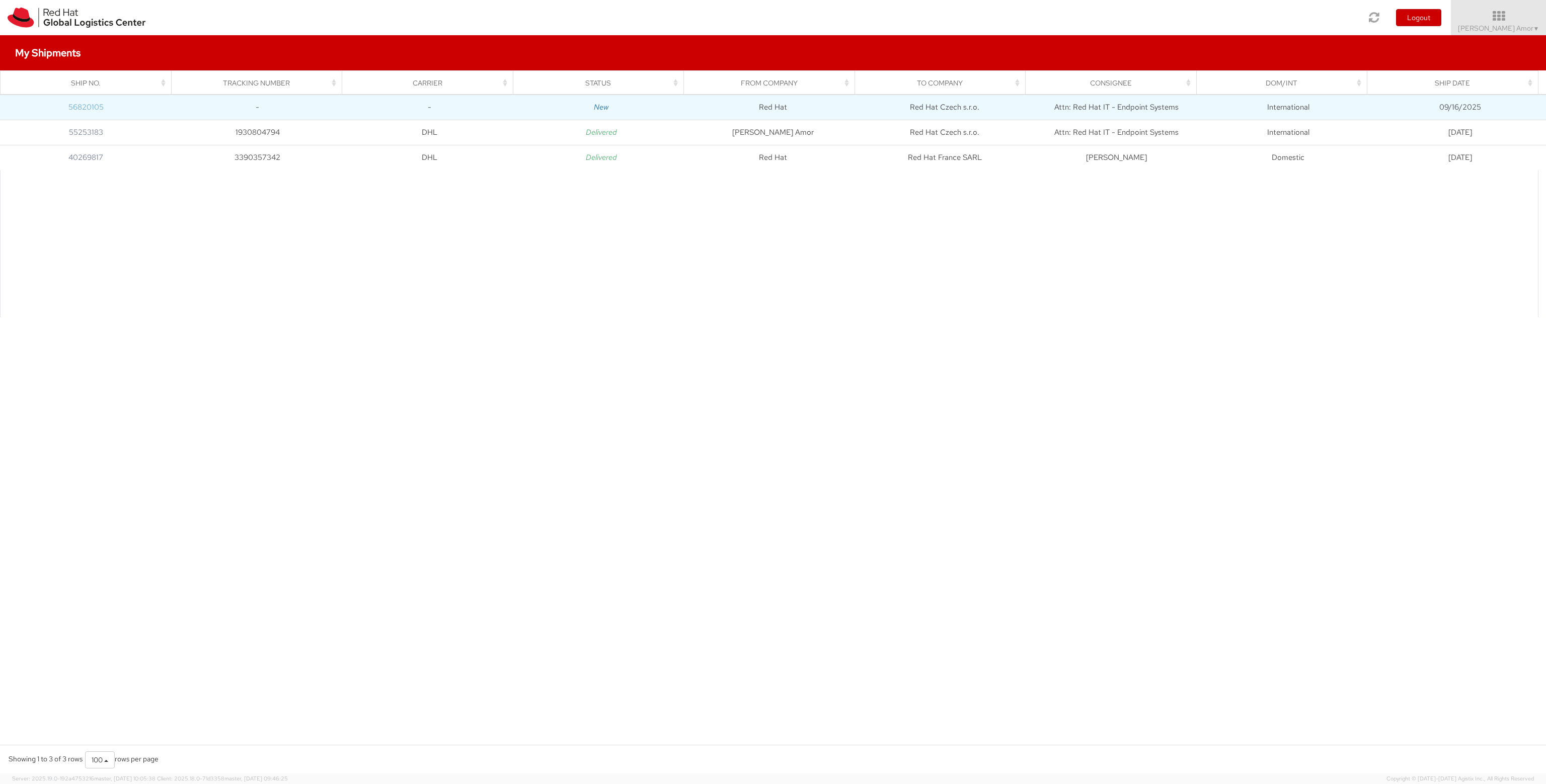
click at [84, 107] on link "56820105" at bounding box center [86, 107] width 35 height 10
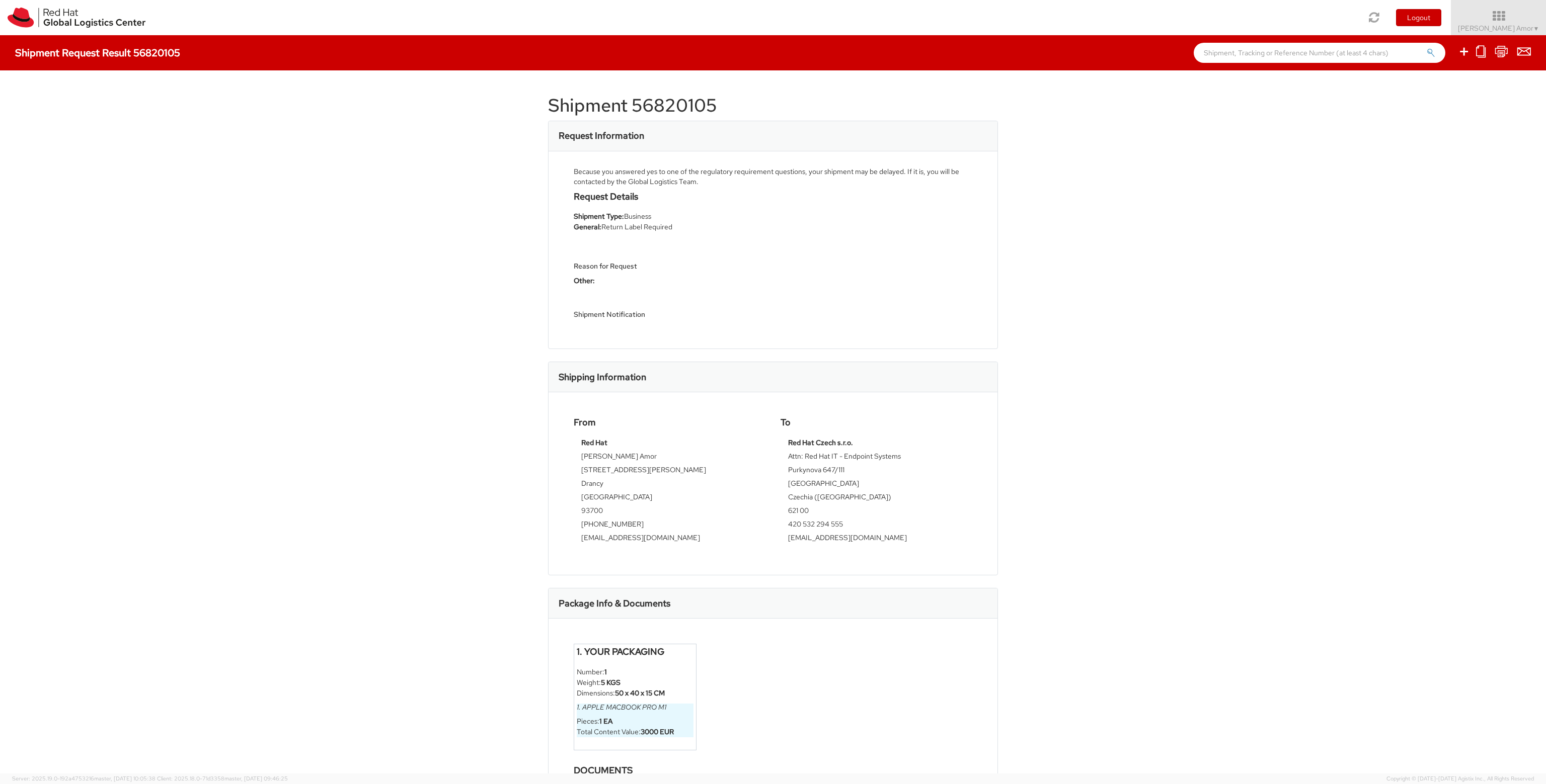
click at [650, 102] on h1 "Shipment 56820105" at bounding box center [773, 106] width 450 height 20
copy h1 "56820105"
click at [1115, 179] on div "Shipment 56820105 Request Information Because you answered yes to one of the re…" at bounding box center [773, 422] width 1546 height 703
click at [56, 18] on img at bounding box center [77, 18] width 138 height 20
